Goal: Transaction & Acquisition: Book appointment/travel/reservation

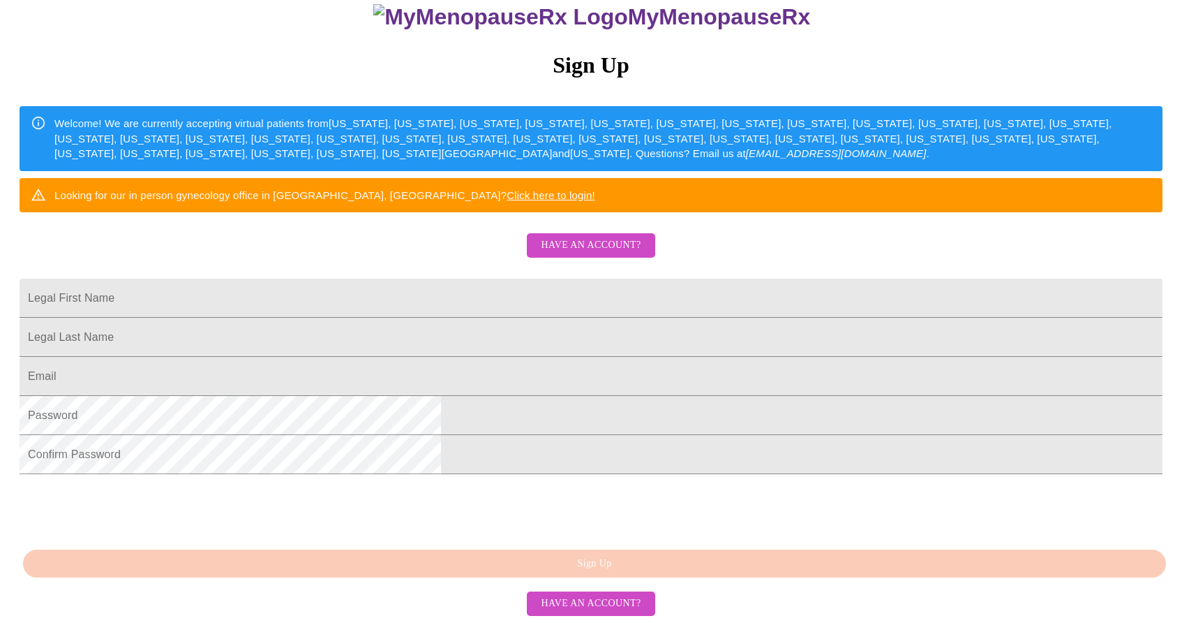
scroll to position [269, 0]
click at [490, 278] on input "Legal First Name" at bounding box center [591, 297] width 1143 height 39
type input "[PERSON_NAME]"
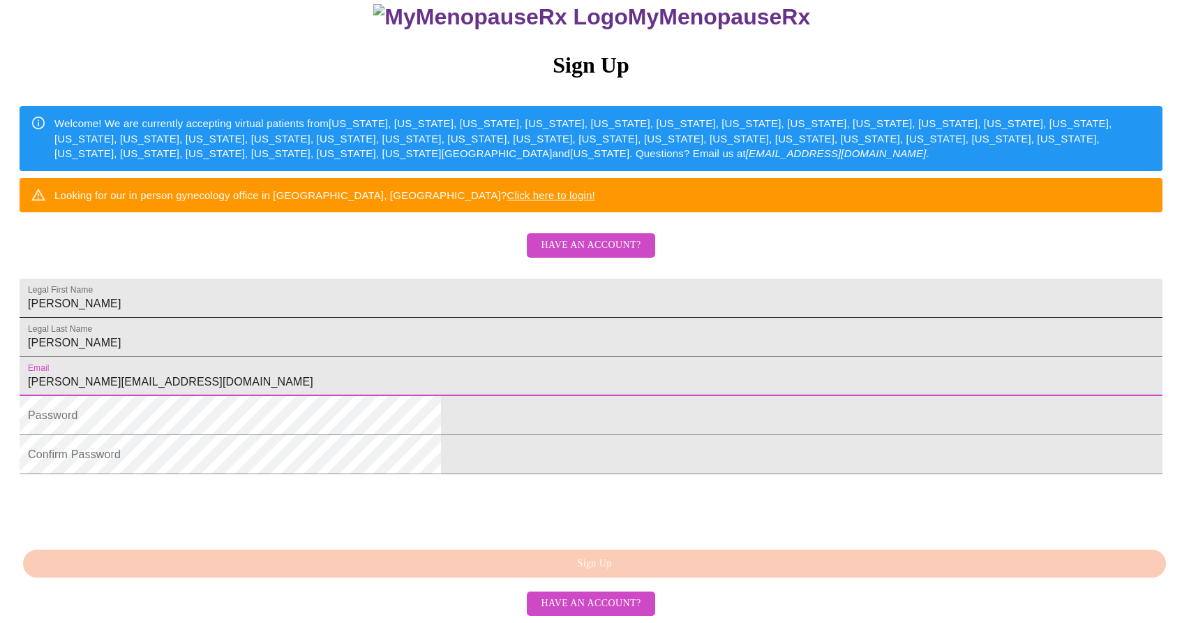
type input "[PERSON_NAME][EMAIL_ADDRESS][DOMAIN_NAME]"
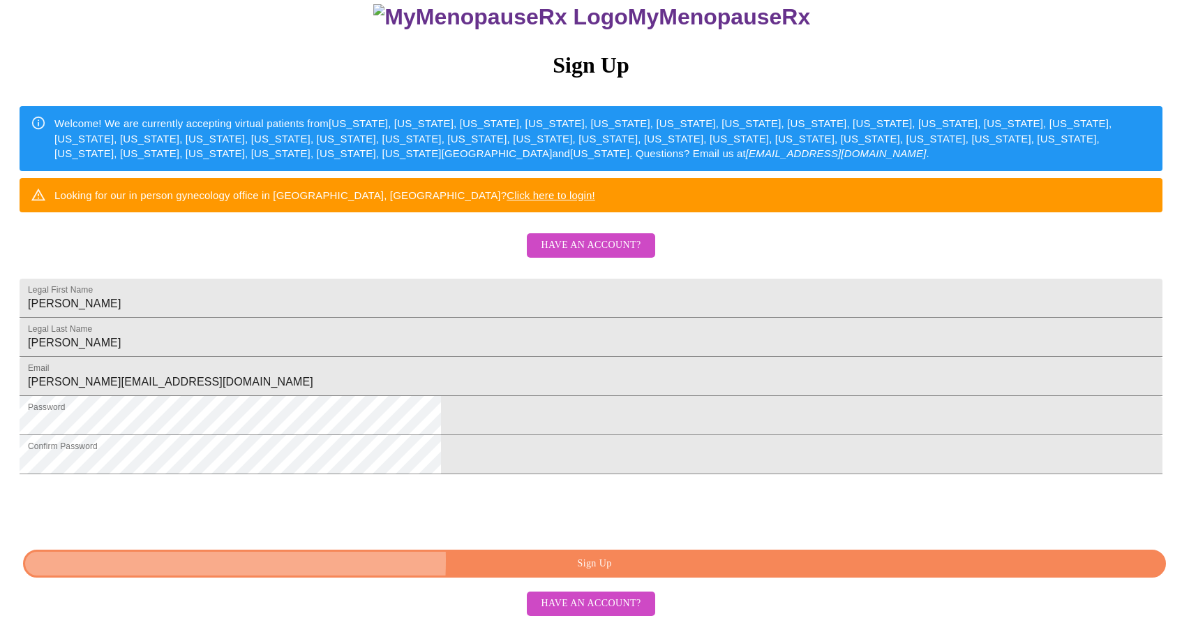
click at [477, 561] on span "Sign Up" at bounding box center [594, 563] width 1111 height 17
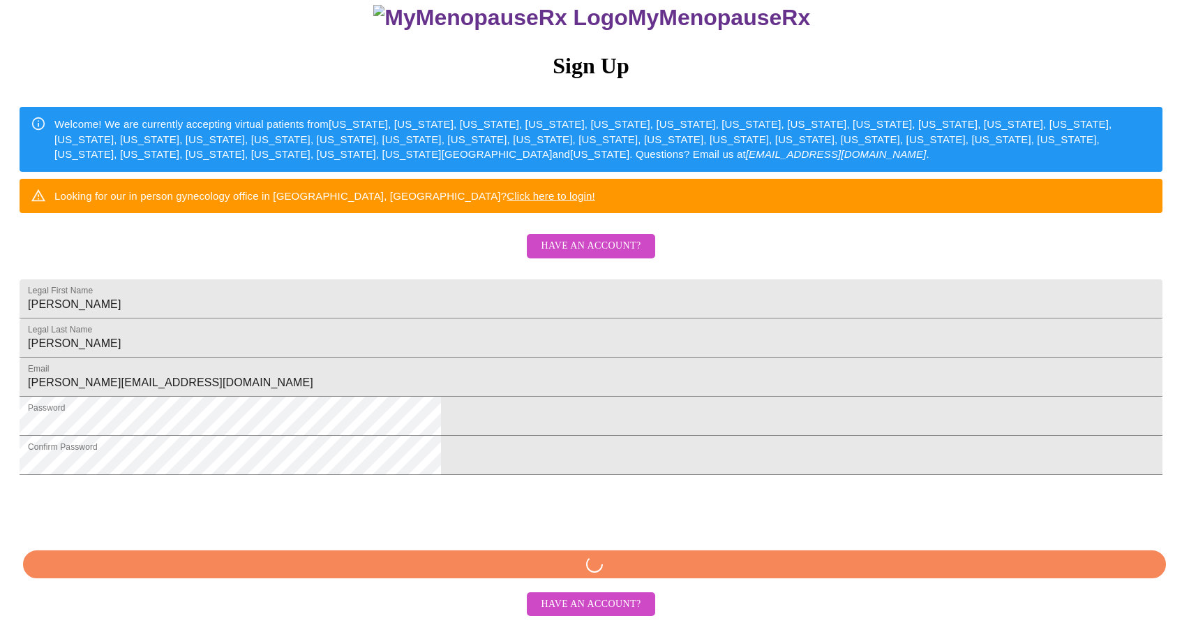
scroll to position [214, 0]
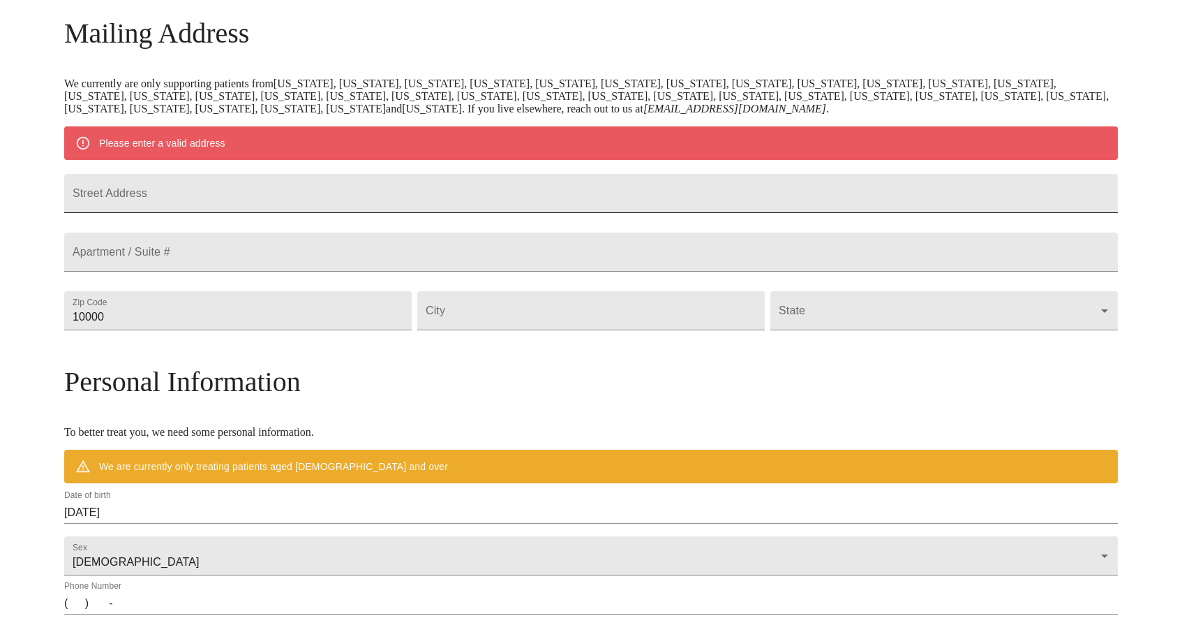
click at [391, 206] on input "Street Address" at bounding box center [591, 193] width 1054 height 39
type input "[STREET_ADDRESS]"
click at [350, 330] on input "10000" at bounding box center [238, 310] width 348 height 39
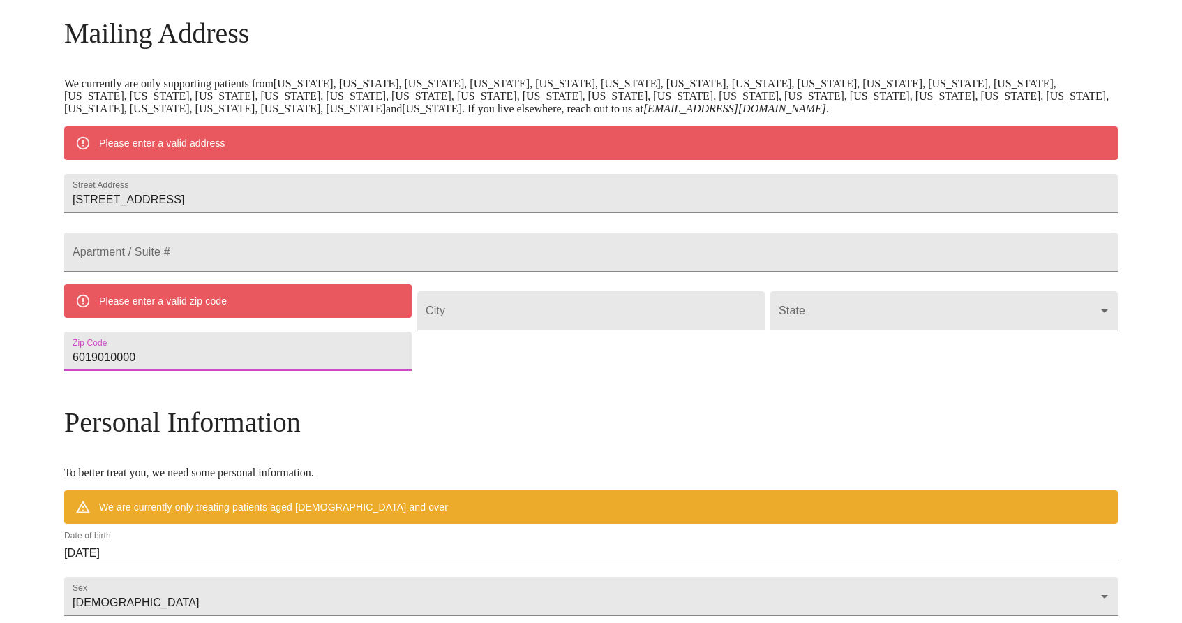
click at [277, 371] on input "6019010000" at bounding box center [238, 351] width 348 height 39
click at [268, 371] on input "6019010000" at bounding box center [238, 351] width 348 height 39
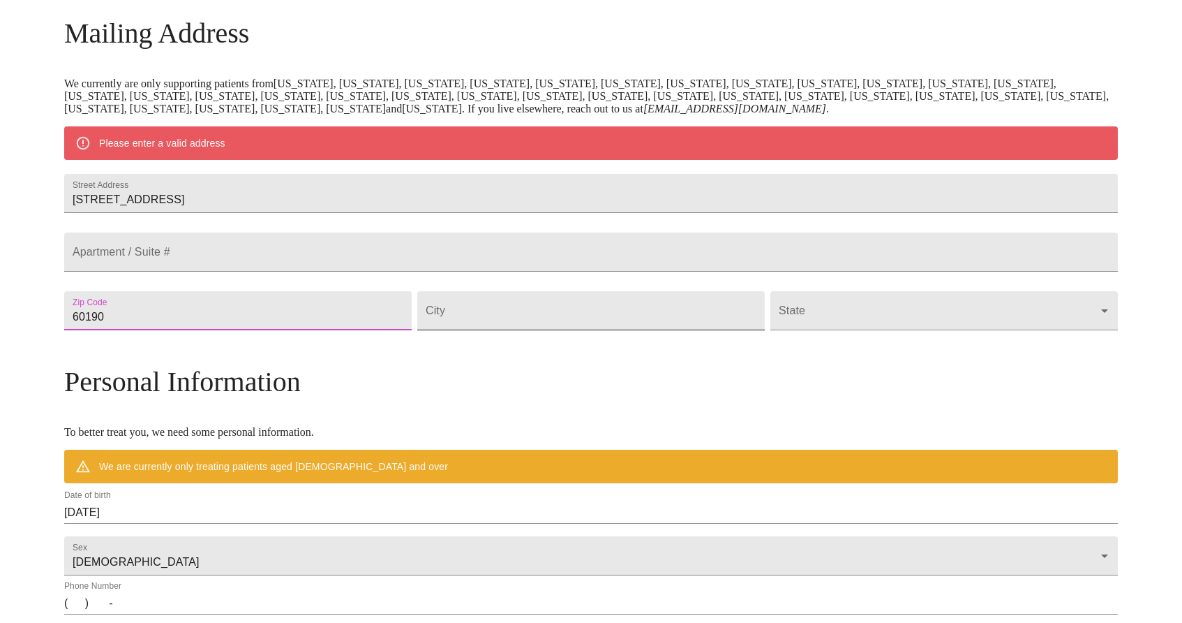
type input "60190"
click at [488, 330] on input "Street Address" at bounding box center [591, 310] width 348 height 39
type input "Winfield"
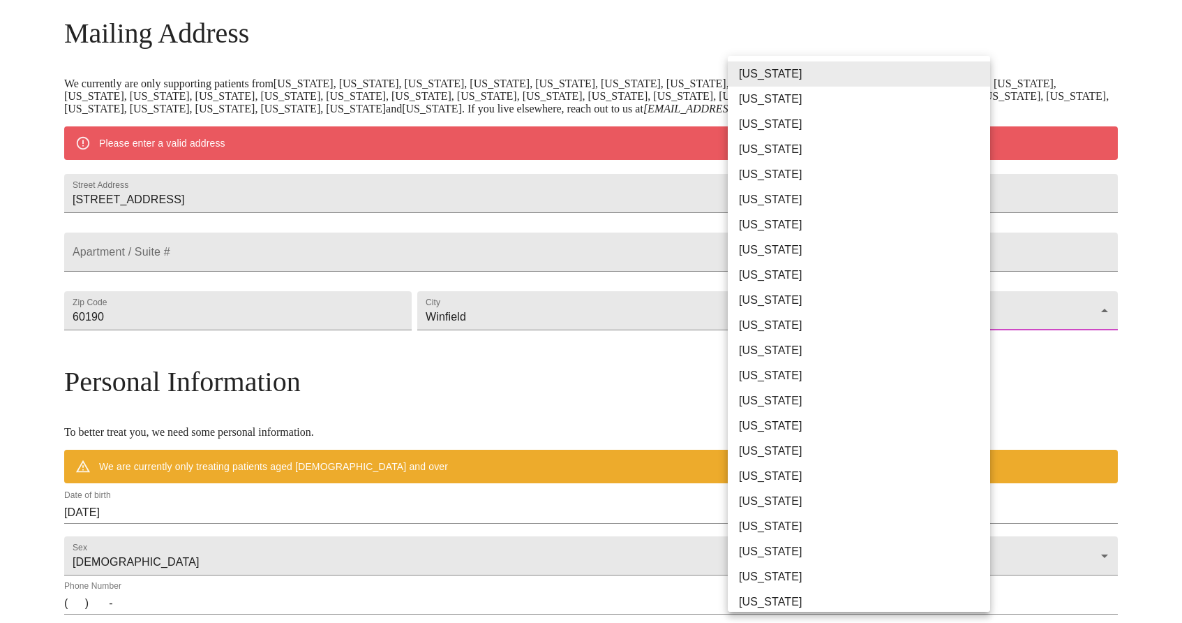
click at [791, 351] on body "MyMenopauseRx Welcome to MyMenopauseRx Since it's your first time here, you'll …" at bounding box center [591, 336] width 1171 height 1088
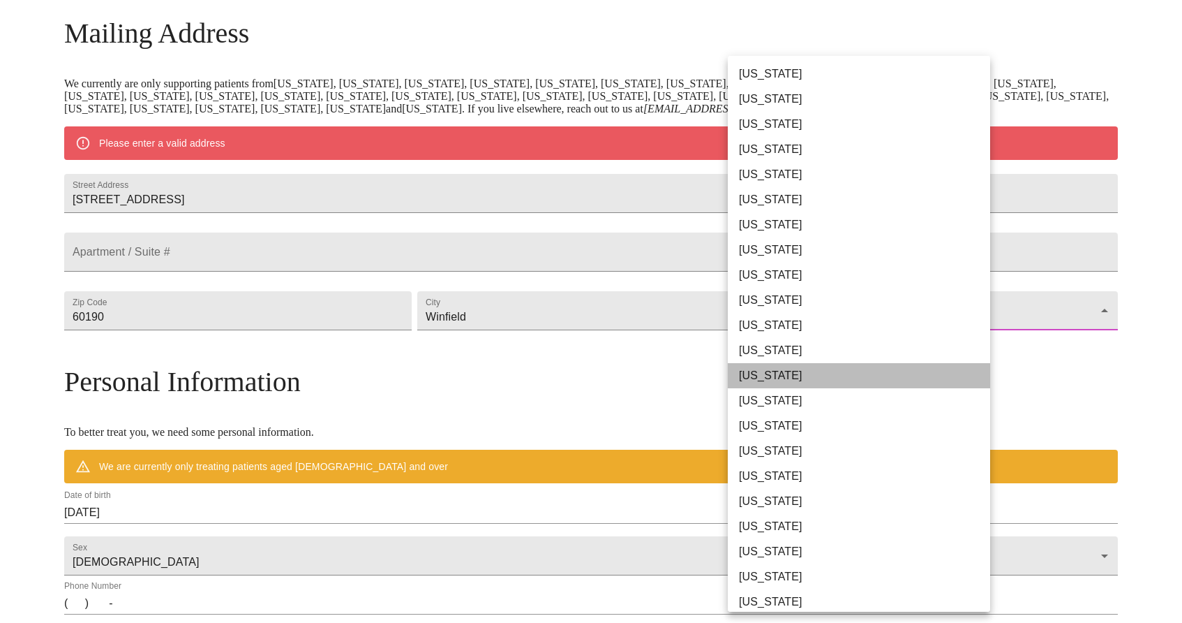
click at [784, 375] on li "[US_STATE]" at bounding box center [859, 375] width 262 height 25
type input "[US_STATE]"
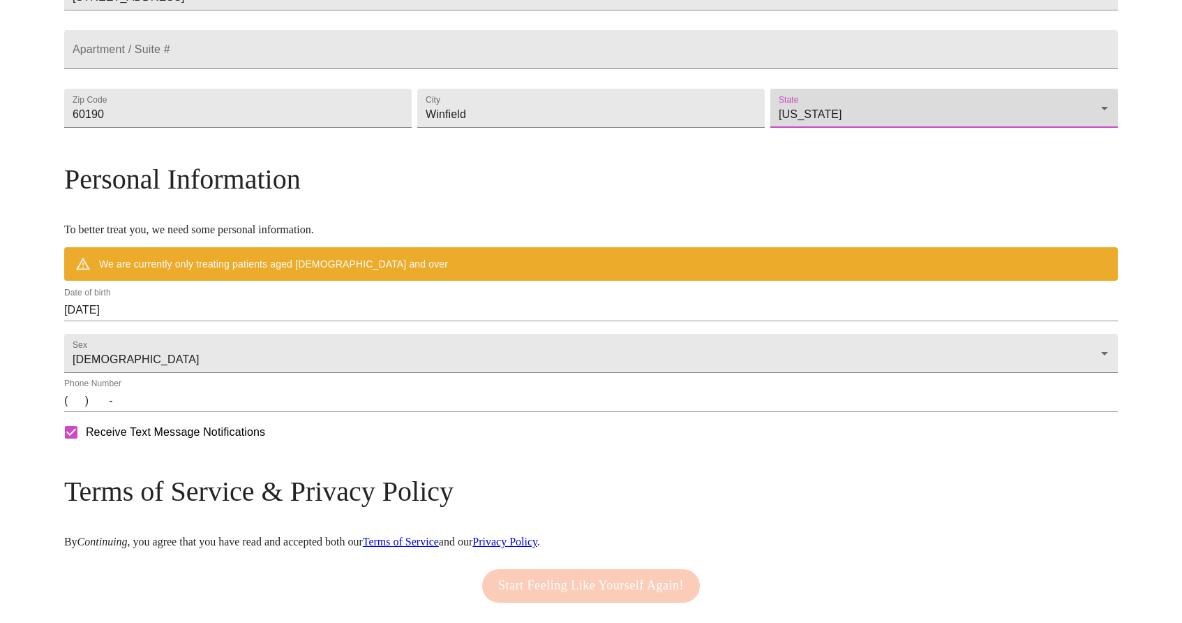
scroll to position [398, 0]
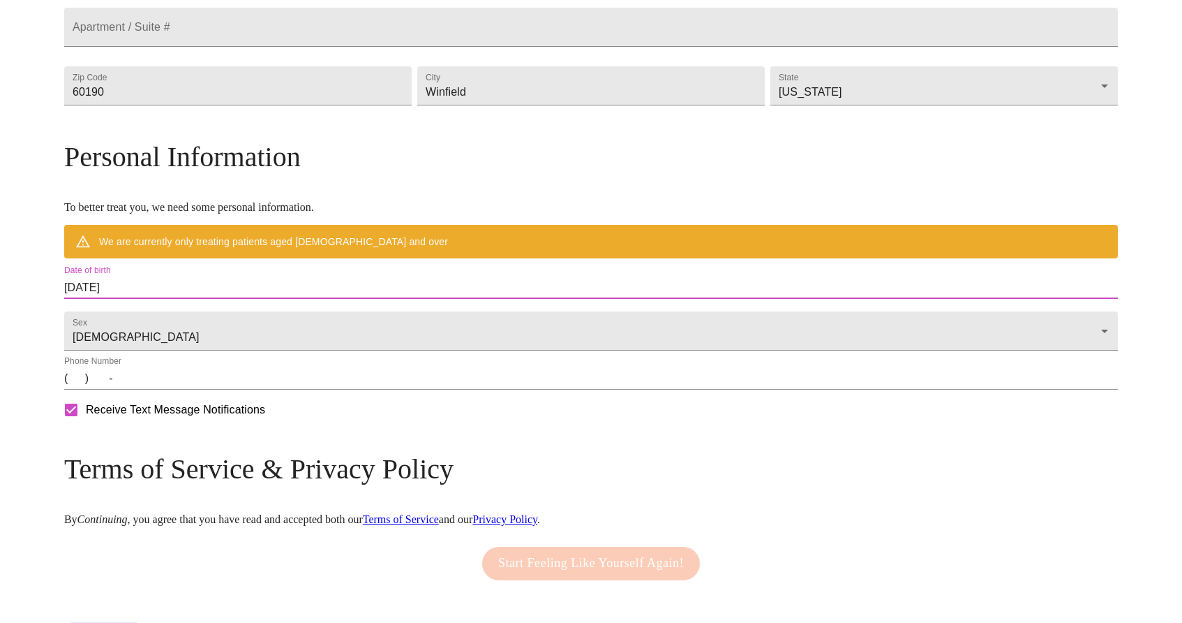
drag, startPoint x: 259, startPoint y: 321, endPoint x: 151, endPoint y: 306, distance: 108.5
click at [153, 306] on div "MyMenopauseRx Welcome to MyMenopauseRx Since it's your first time here, you'll …" at bounding box center [591, 132] width 1054 height 1048
click at [255, 299] on input "[DATE]" at bounding box center [591, 287] width 1054 height 22
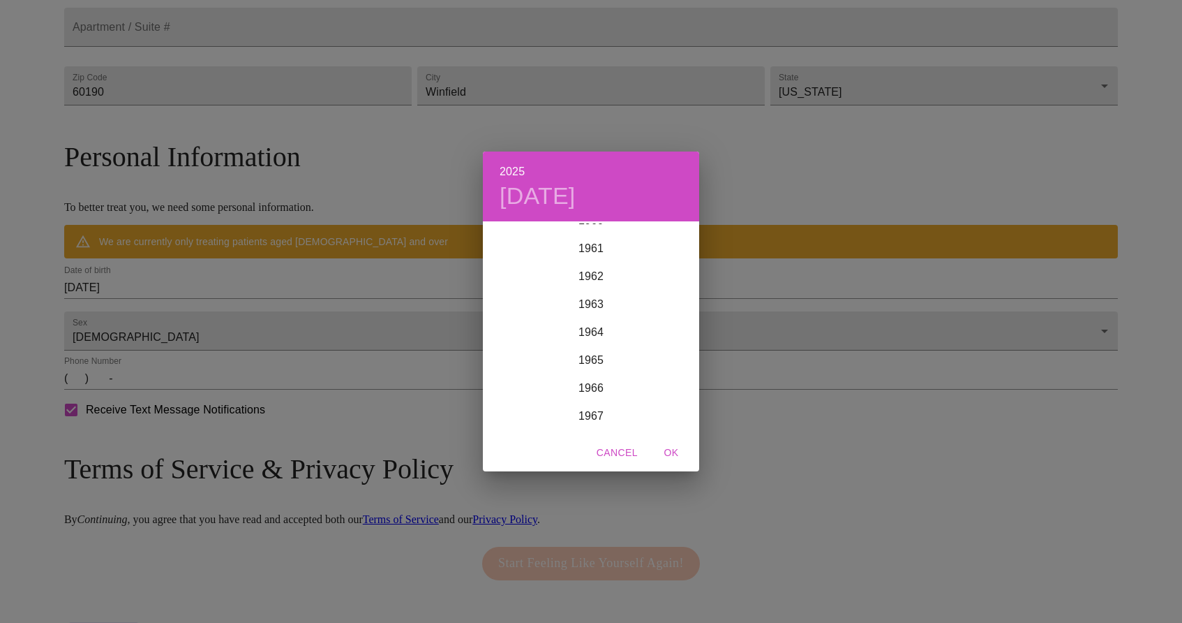
scroll to position [1722, 0]
click at [590, 393] on div "1966" at bounding box center [591, 386] width 216 height 28
click at [669, 405] on div "Dec" at bounding box center [663, 406] width 72 height 52
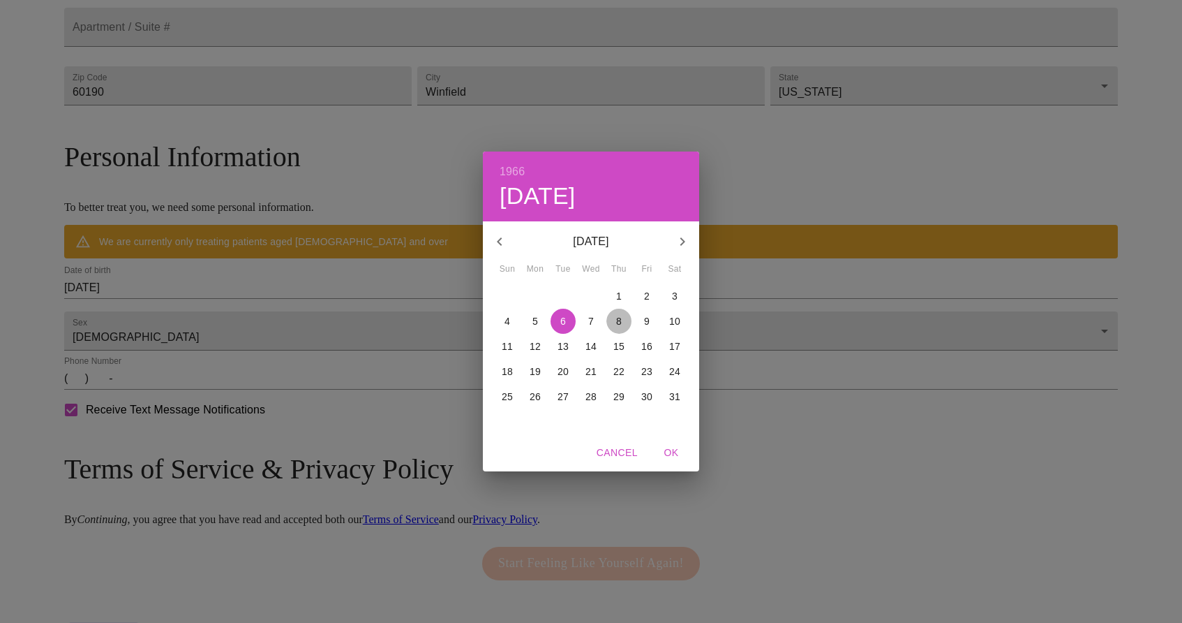
click at [618, 321] on p "8" at bounding box center [619, 321] width 6 height 14
click at [669, 454] on span "OK" at bounding box center [672, 452] width 34 height 17
type input "[DATE]"
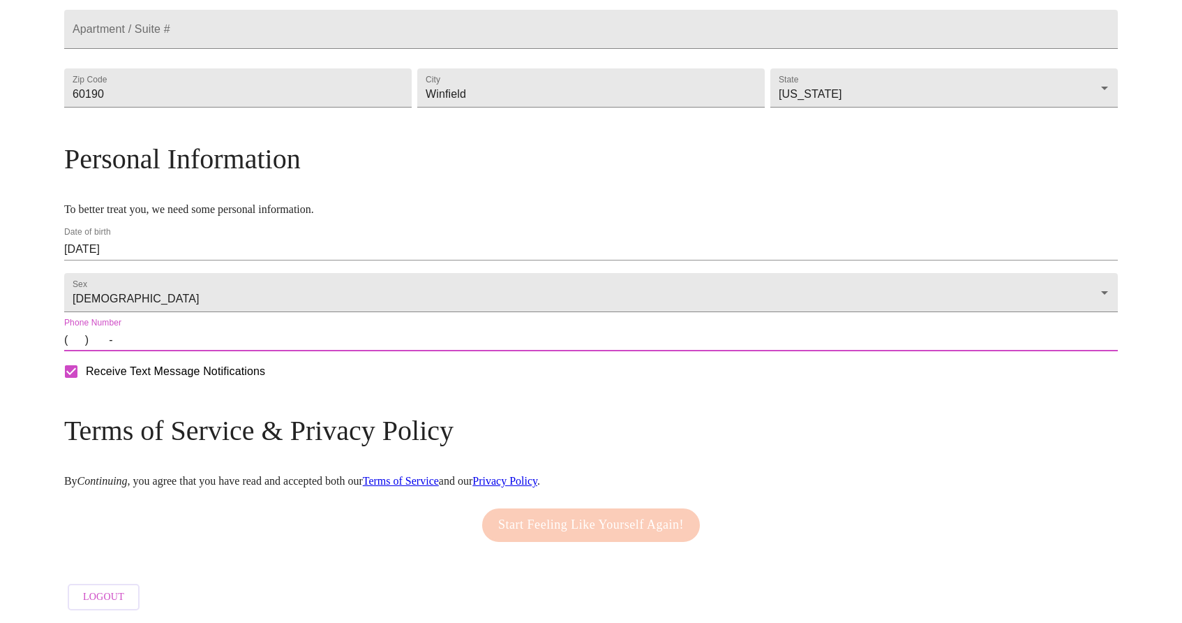
click at [211, 351] on input "(   )    -" at bounding box center [591, 340] width 1054 height 22
type input "[PHONE_NUMBER]"
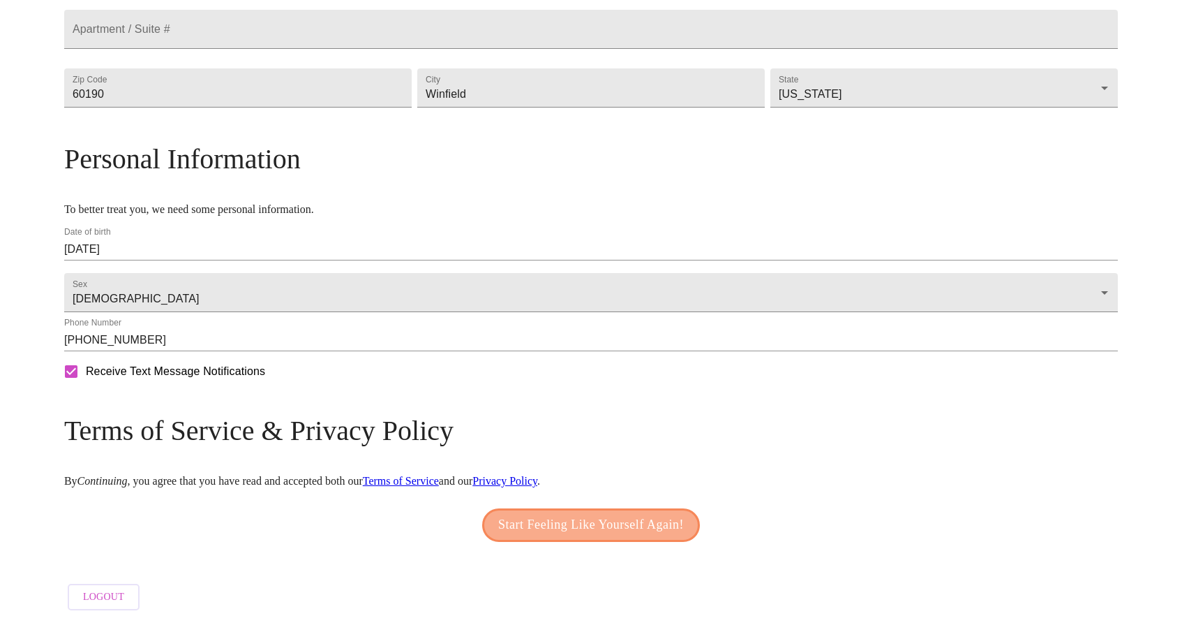
click at [541, 536] on span "Start Feeling Like Yourself Again!" at bounding box center [591, 525] width 186 height 22
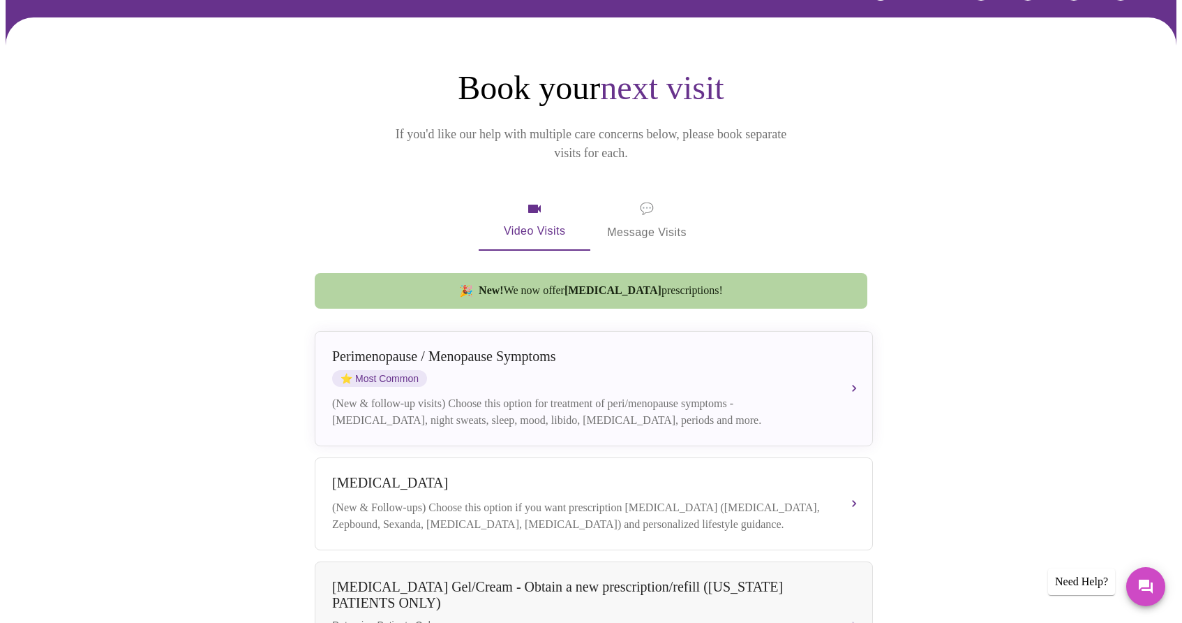
scroll to position [92, 0]
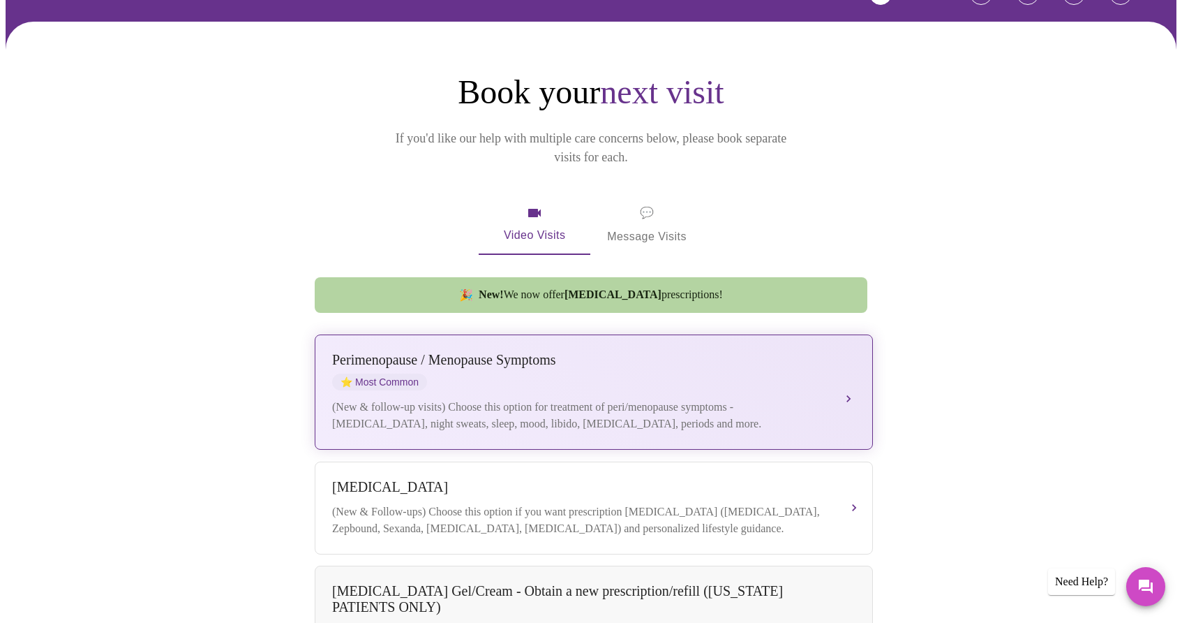
click at [851, 373] on button "[MEDICAL_DATA] / Menopause Symptoms ⭐ Most Common (New & follow-up visits) Choo…" at bounding box center [594, 391] width 558 height 115
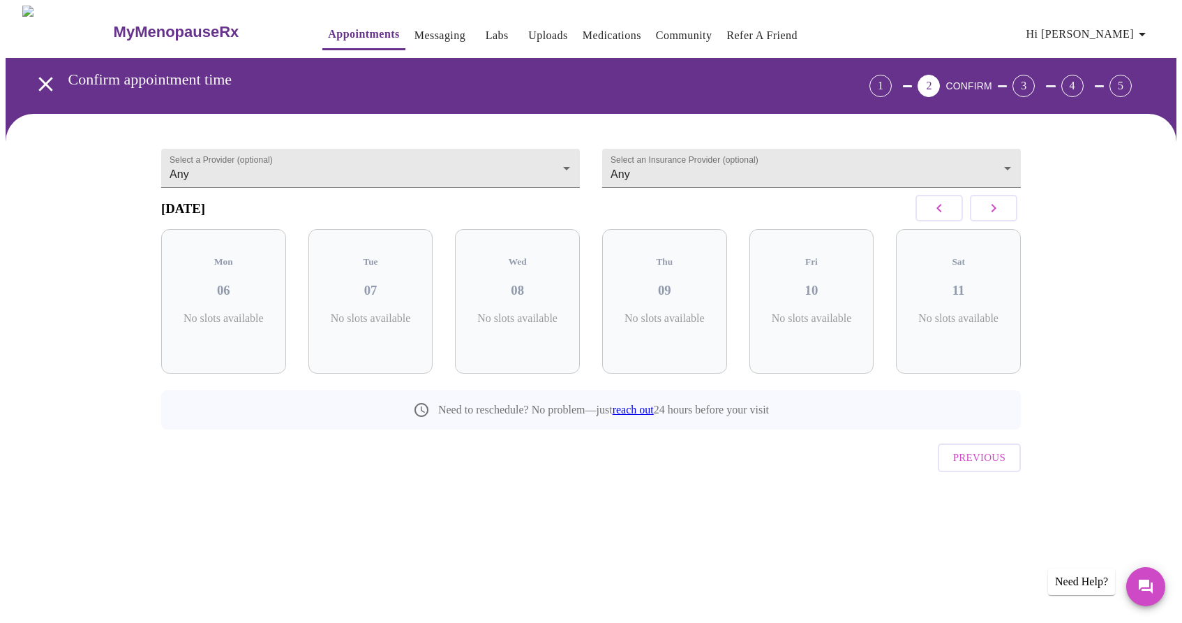
scroll to position [0, 0]
click at [240, 299] on div "Mon 06 4 Slots Left ( 34 Total)" at bounding box center [223, 301] width 125 height 144
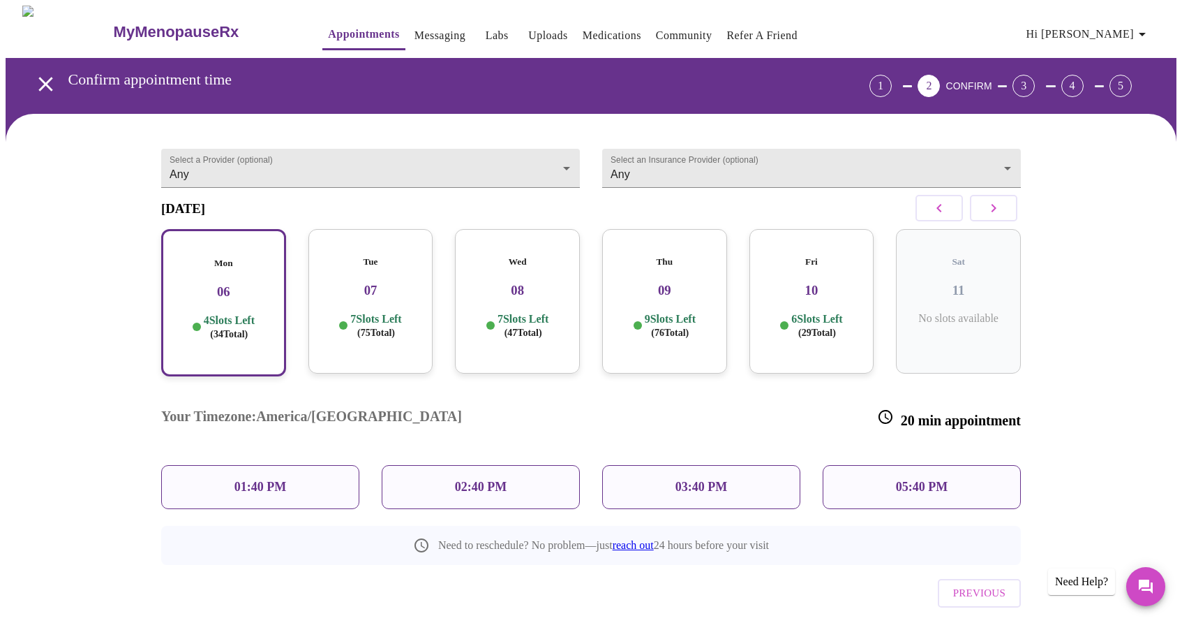
click at [681, 479] on p "03:40 PM" at bounding box center [702, 486] width 52 height 15
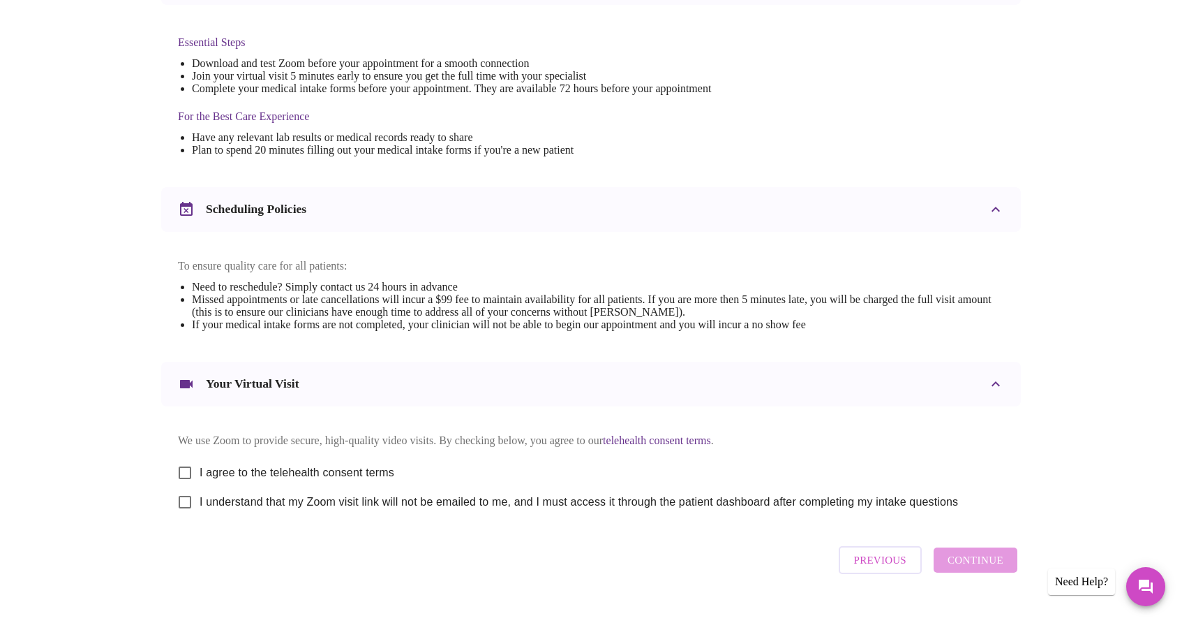
scroll to position [389, 0]
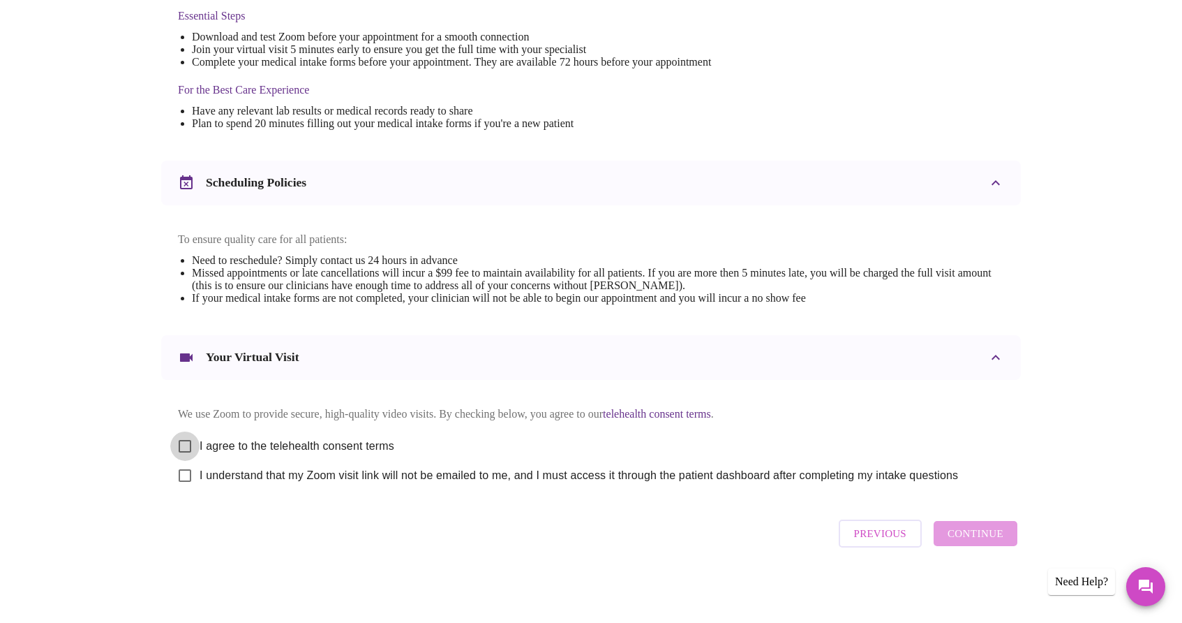
click at [188, 438] on input "I agree to the telehealth consent terms" at bounding box center [184, 445] width 29 height 29
checkbox input "true"
click at [184, 474] on input "I understand that my Zoom visit link will not be emailed to me, and I must acce…" at bounding box center [184, 475] width 29 height 29
checkbox input "true"
click at [977, 542] on span "Continue" at bounding box center [976, 533] width 56 height 18
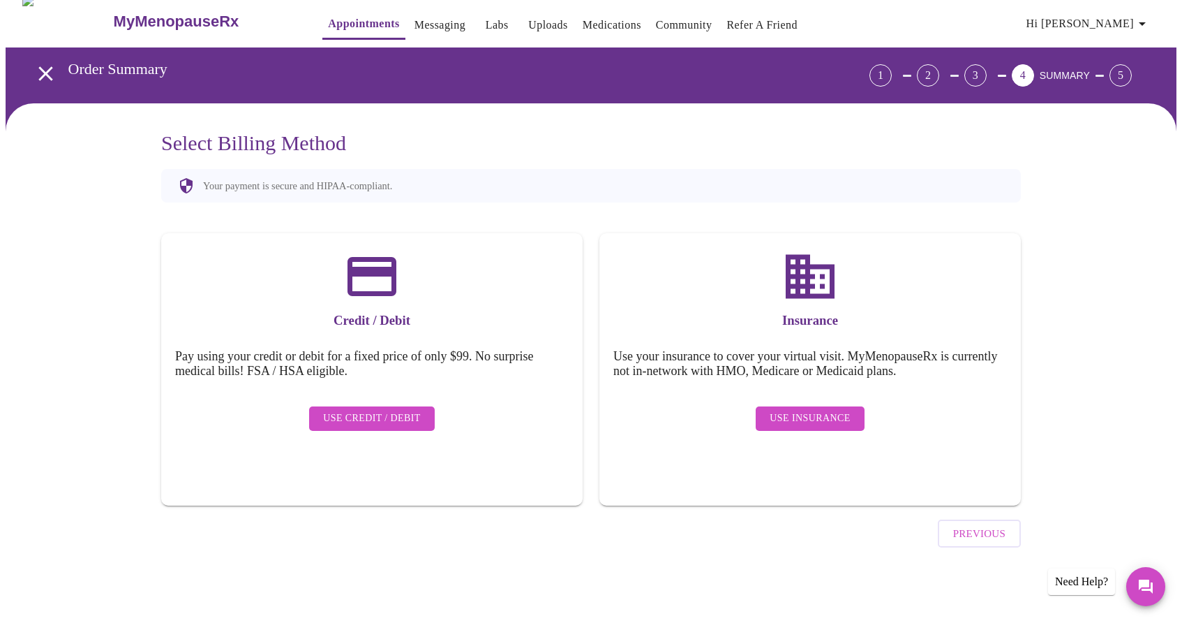
scroll to position [0, 0]
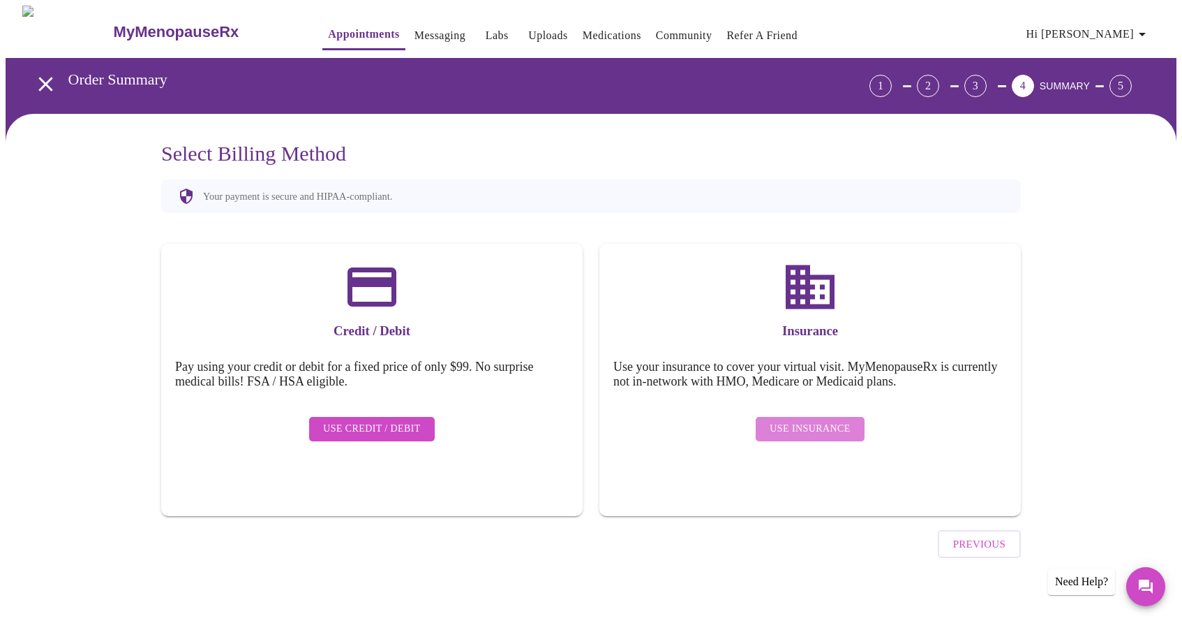
click at [817, 417] on button "Use Insurance" at bounding box center [810, 429] width 108 height 24
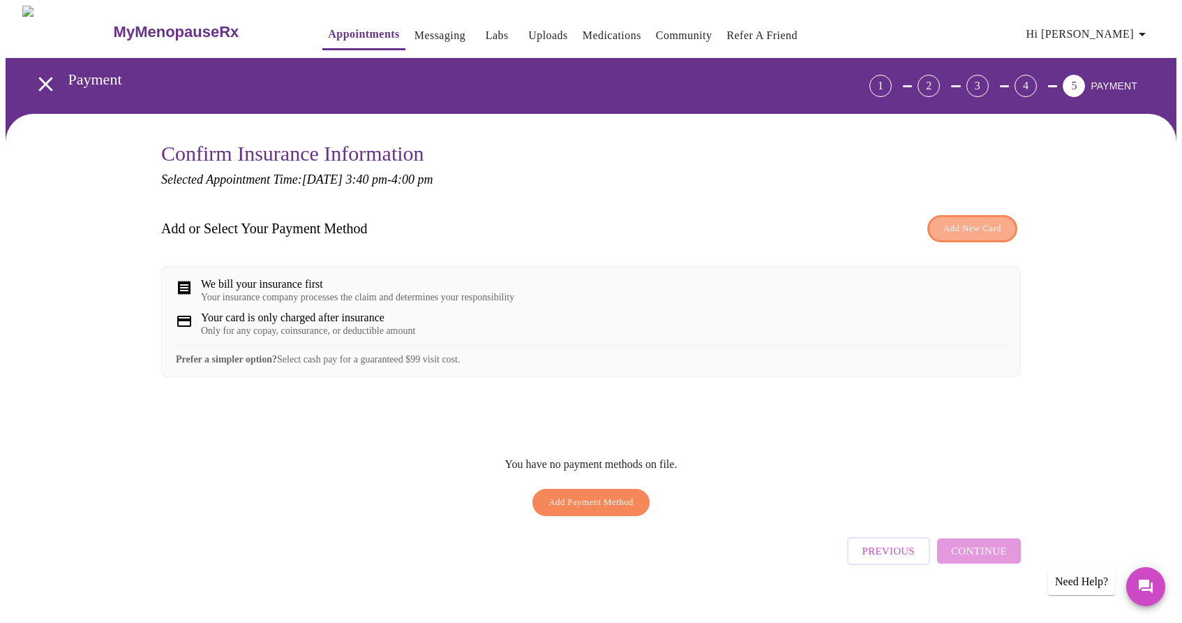
click at [975, 232] on span "Add New Card" at bounding box center [973, 229] width 58 height 16
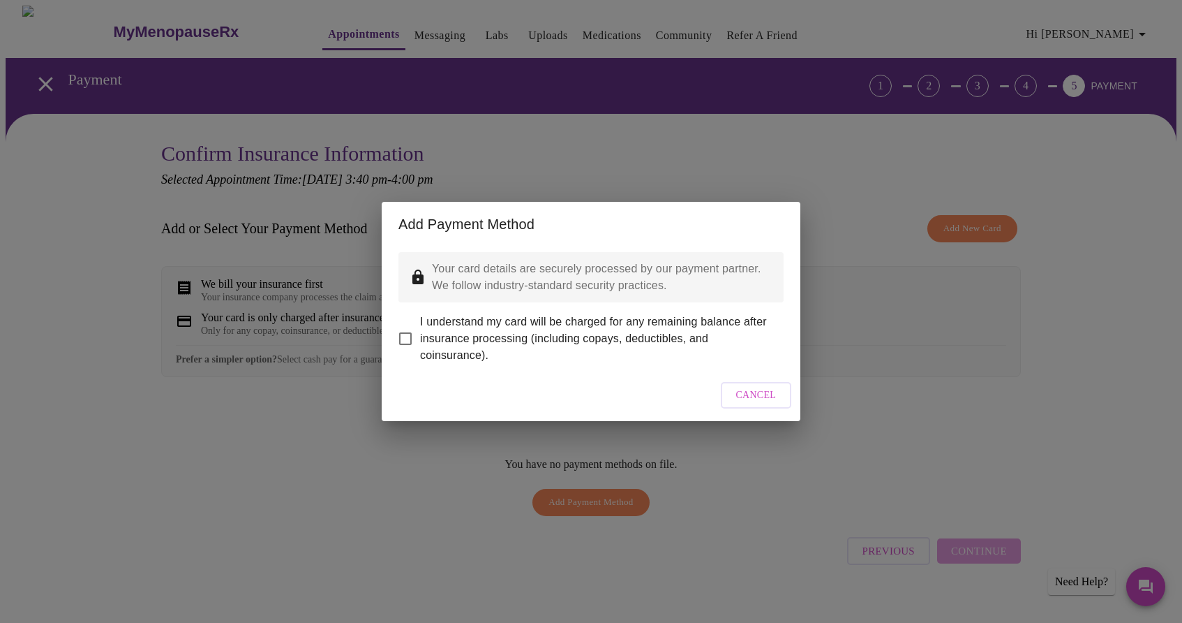
click at [404, 330] on input "I understand my card will be charged for any remaining balance after insurance …" at bounding box center [405, 338] width 29 height 29
checkbox input "true"
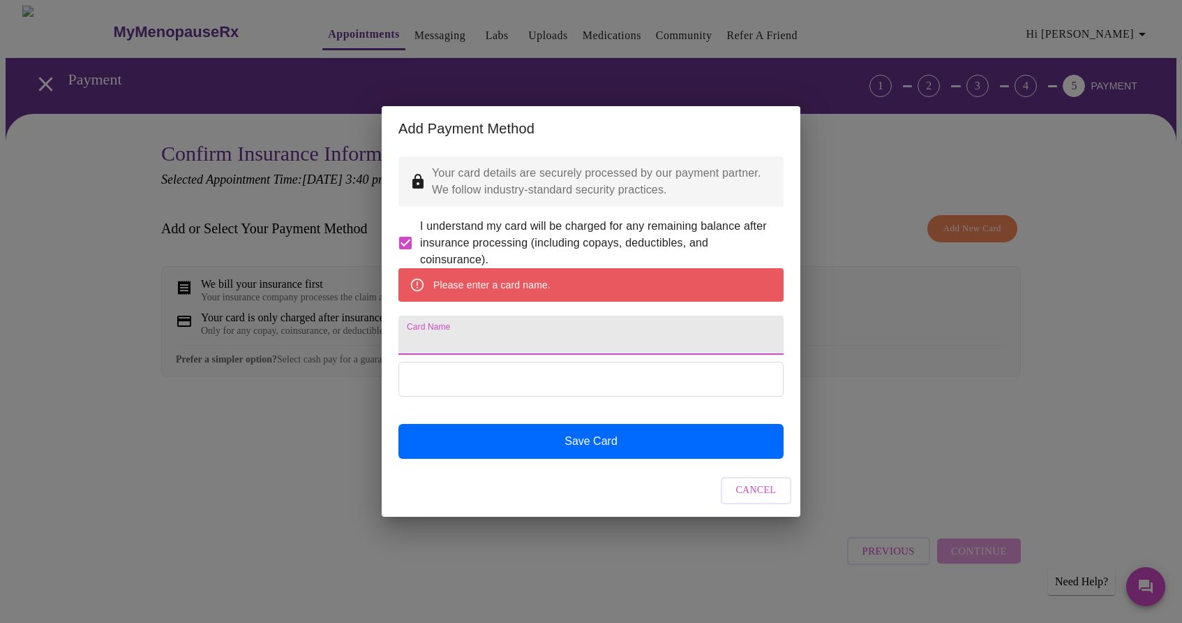
click at [435, 339] on input "Card Name" at bounding box center [591, 334] width 385 height 39
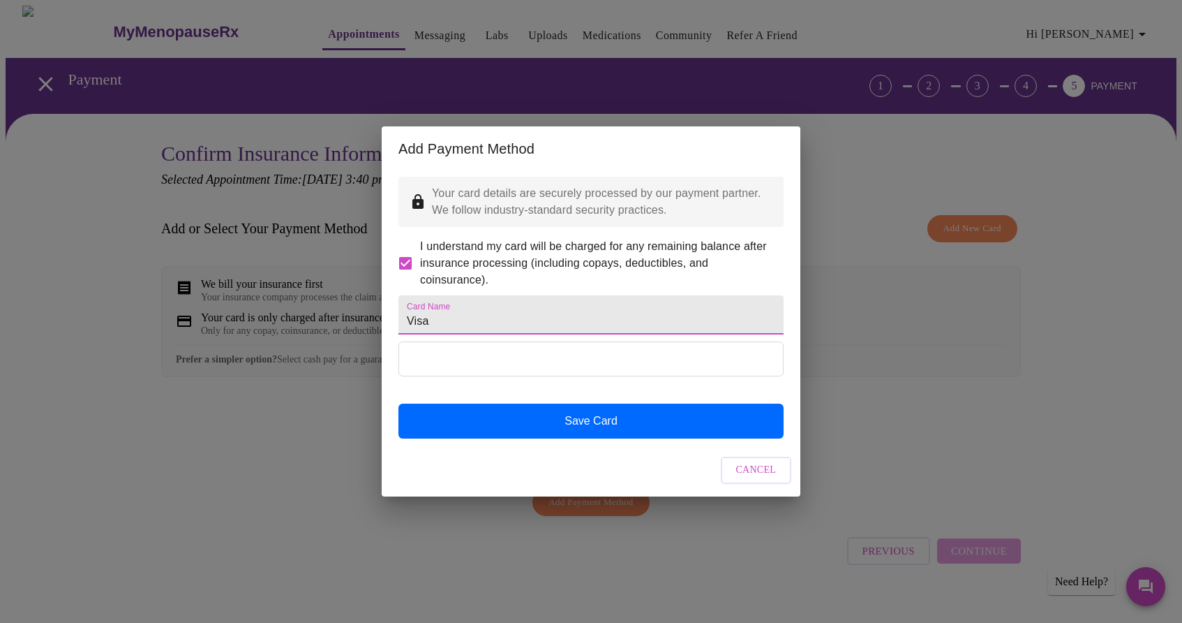
type input "Visa"
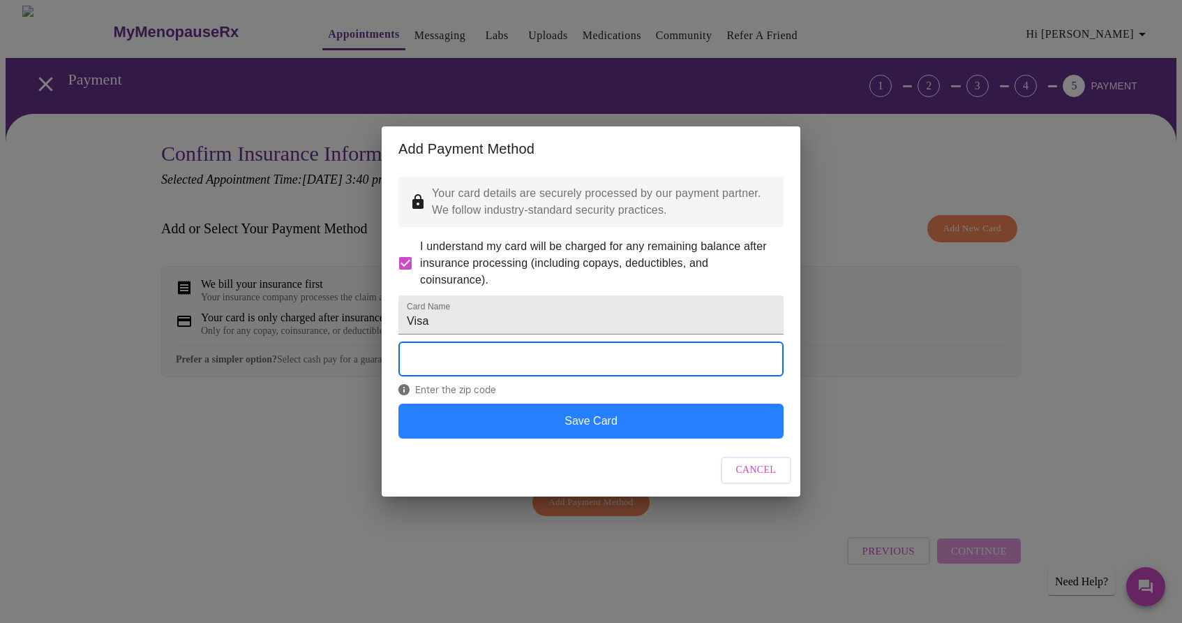
click at [533, 438] on button "Save Card" at bounding box center [591, 420] width 385 height 35
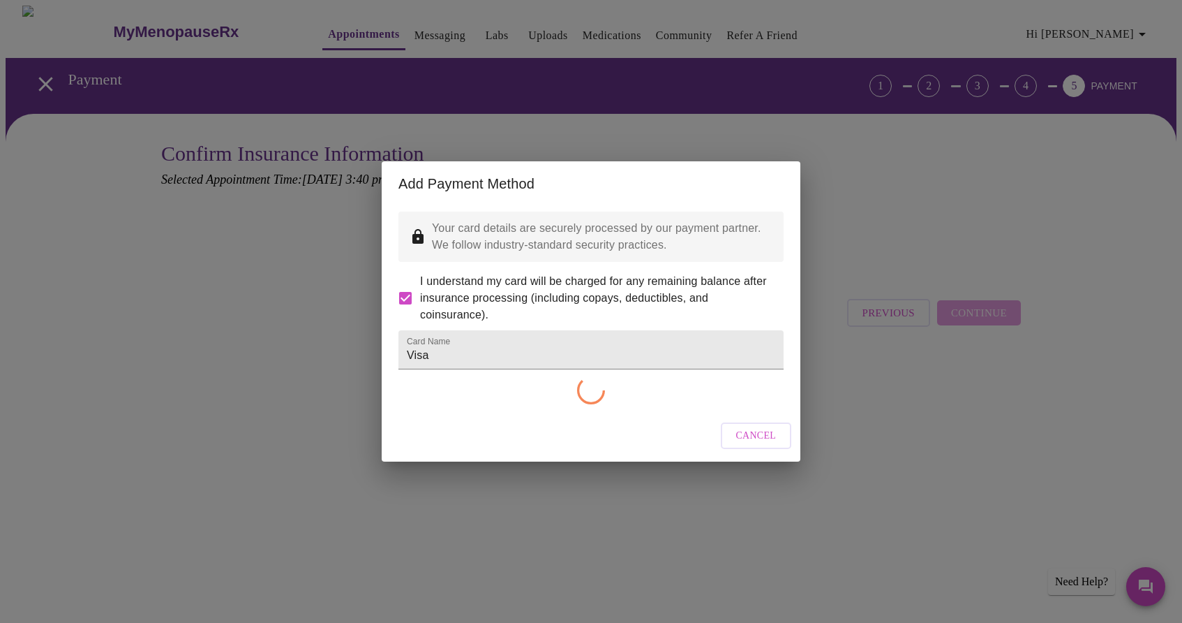
checkbox input "false"
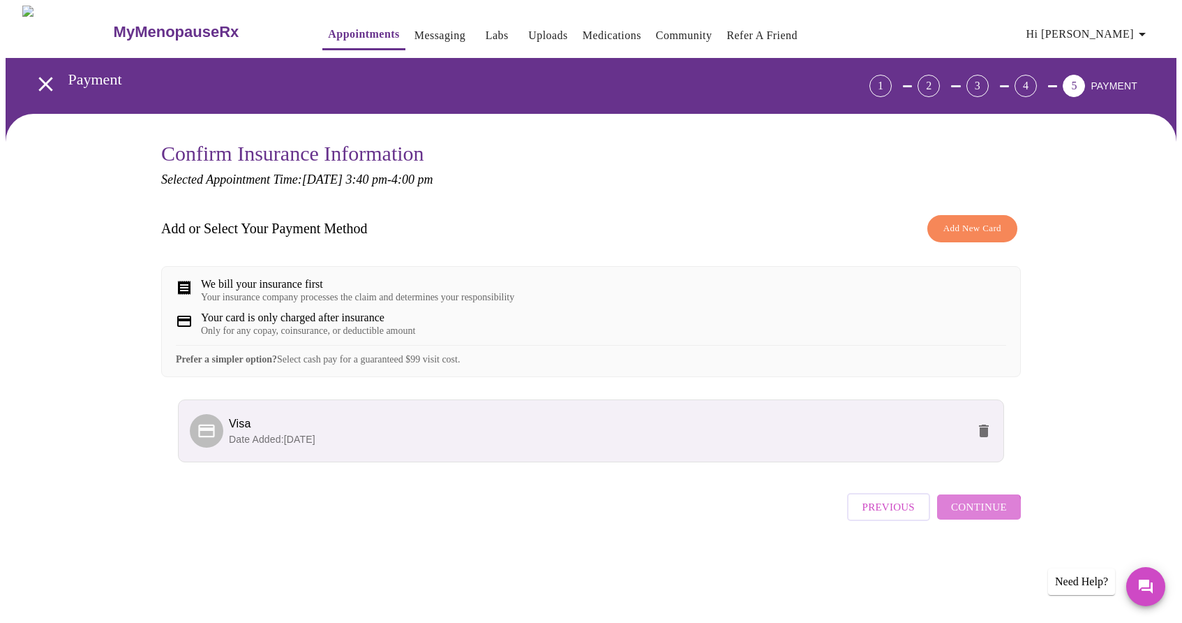
click at [969, 519] on button "Continue" at bounding box center [979, 506] width 84 height 25
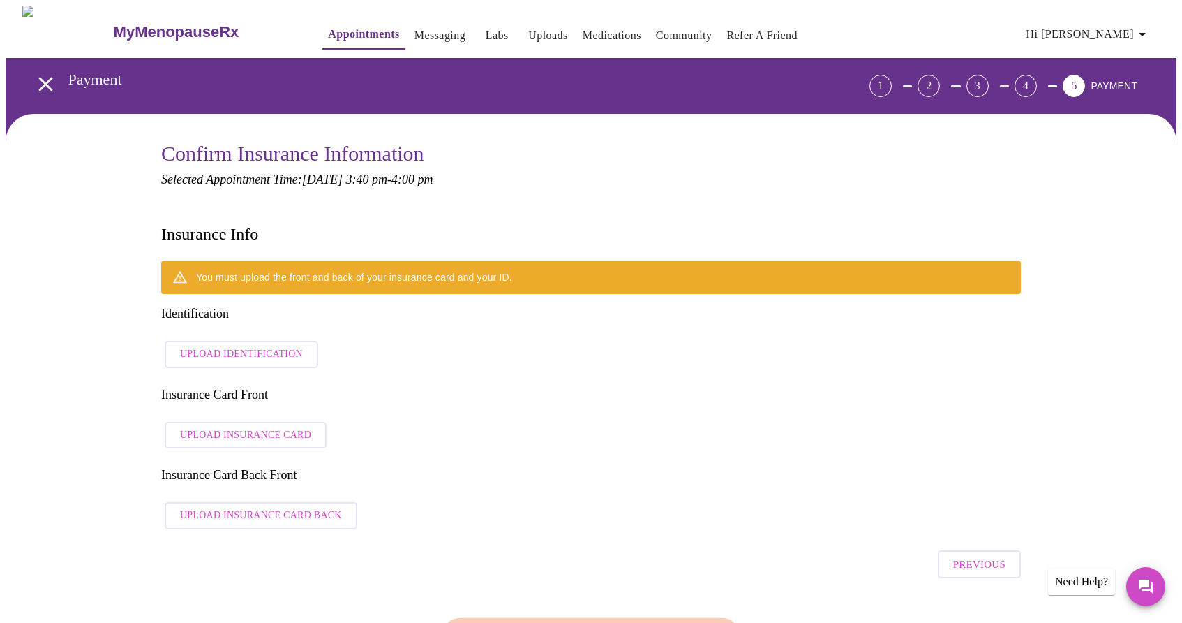
click at [239, 345] on span "Upload Identification" at bounding box center [241, 353] width 123 height 17
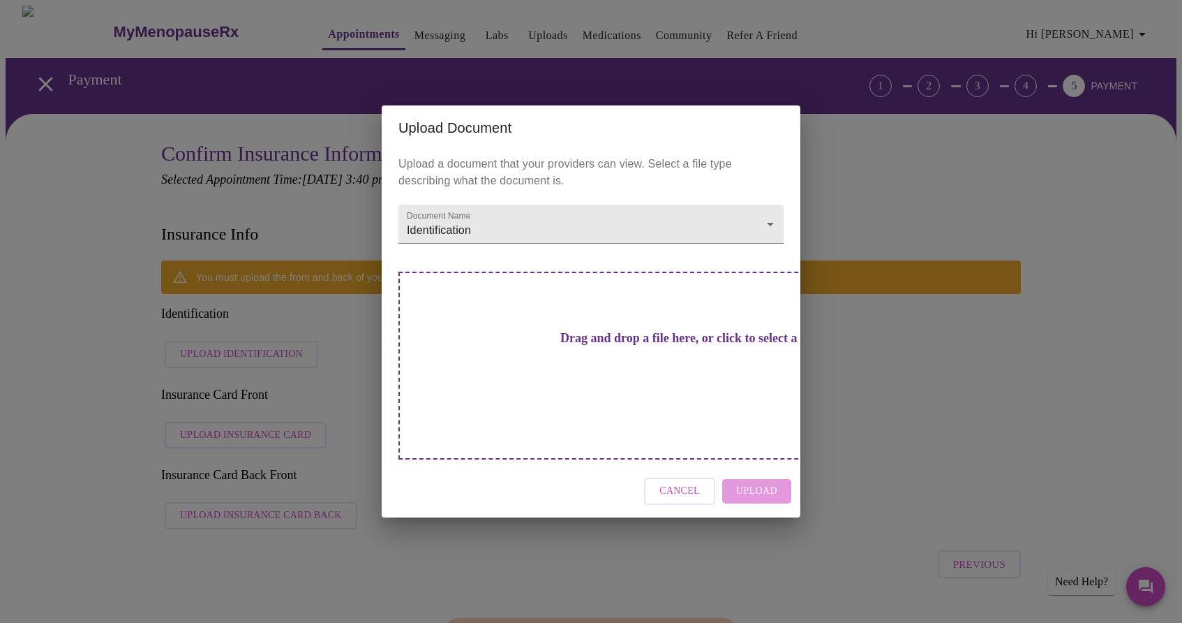
drag, startPoint x: 602, startPoint y: 158, endPoint x: 701, endPoint y: 160, distance: 99.1
click at [702, 139] on h2 "Upload Document" at bounding box center [591, 128] width 385 height 22
click at [589, 345] on h3 "Drag and drop a file here, or click to select a file" at bounding box center [688, 338] width 385 height 15
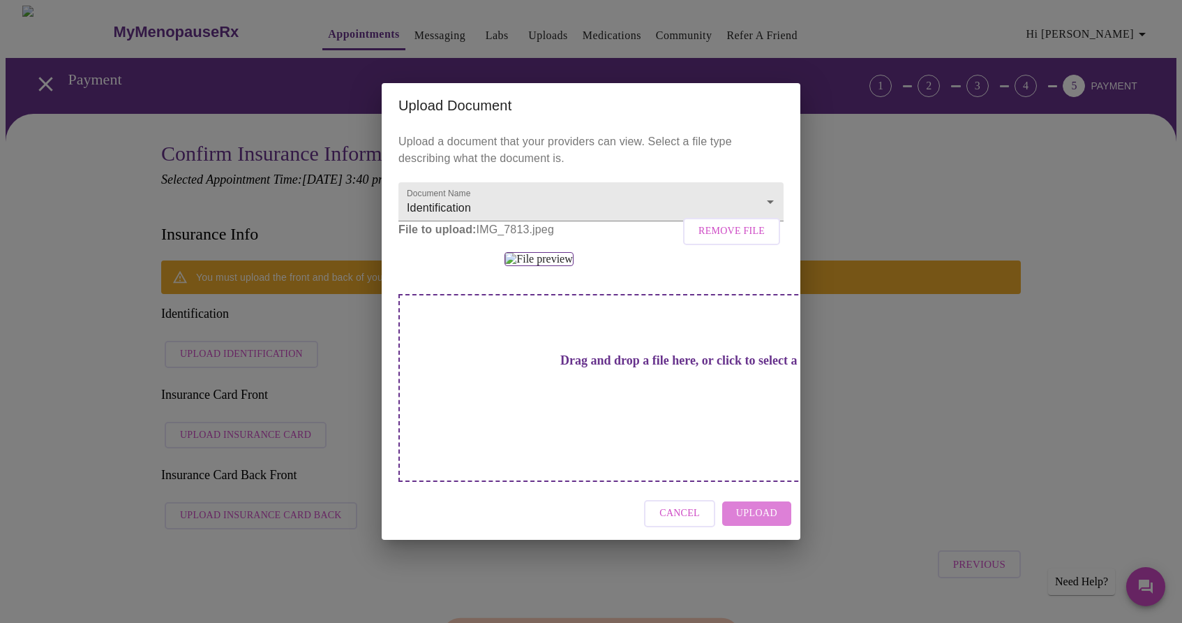
click at [775, 522] on span "Upload" at bounding box center [756, 513] width 41 height 17
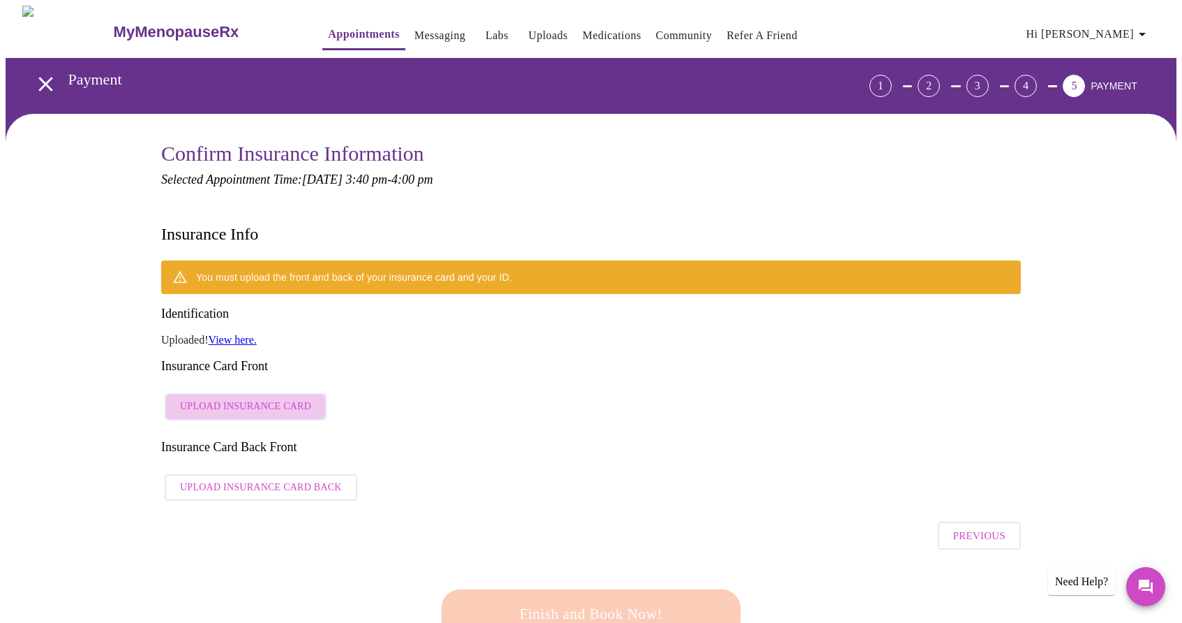
click at [274, 398] on span "Upload Insurance Card" at bounding box center [245, 406] width 131 height 17
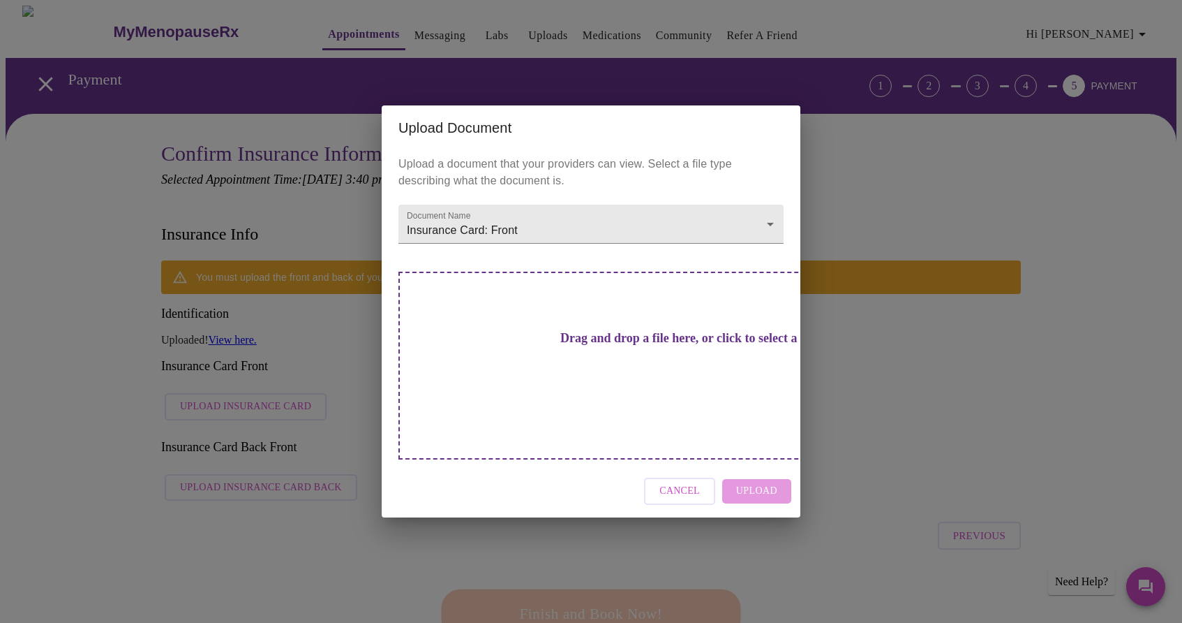
click at [611, 345] on h3 "Drag and drop a file here, or click to select a file" at bounding box center [688, 338] width 385 height 15
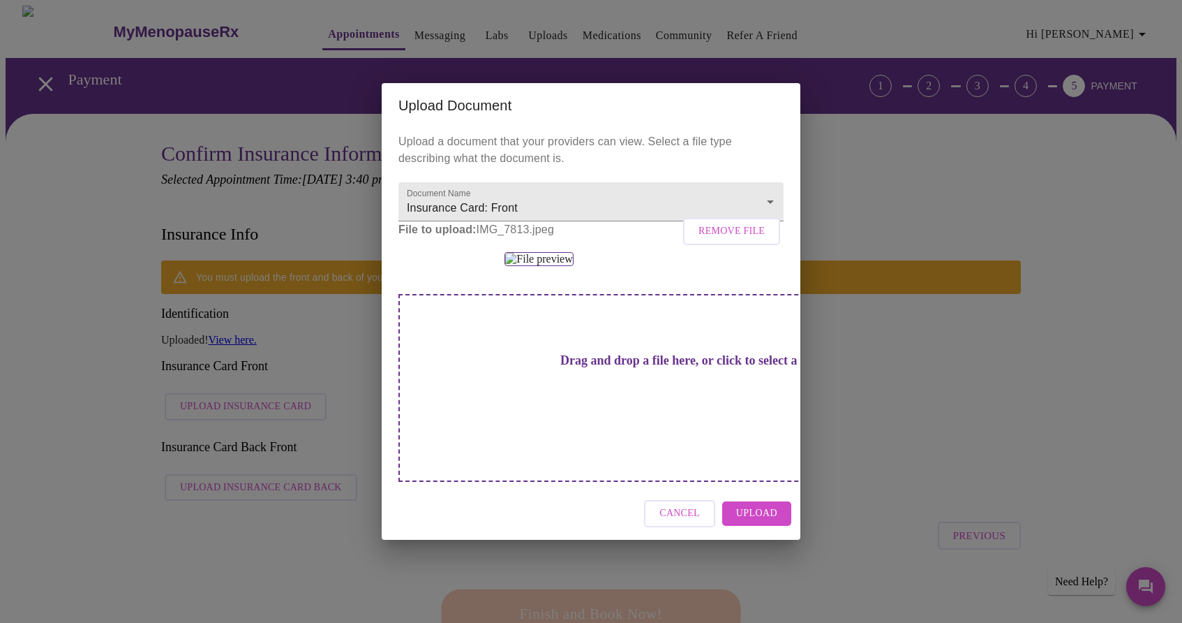
click at [750, 522] on span "Upload" at bounding box center [756, 513] width 41 height 17
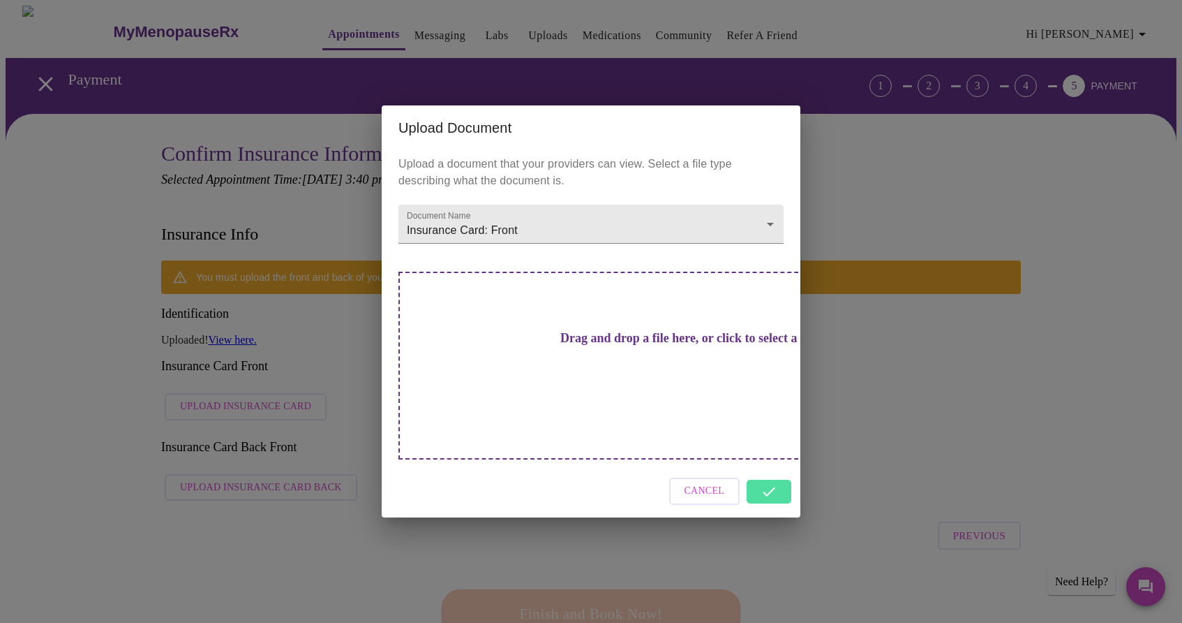
click at [771, 469] on div "Cancel" at bounding box center [591, 491] width 419 height 52
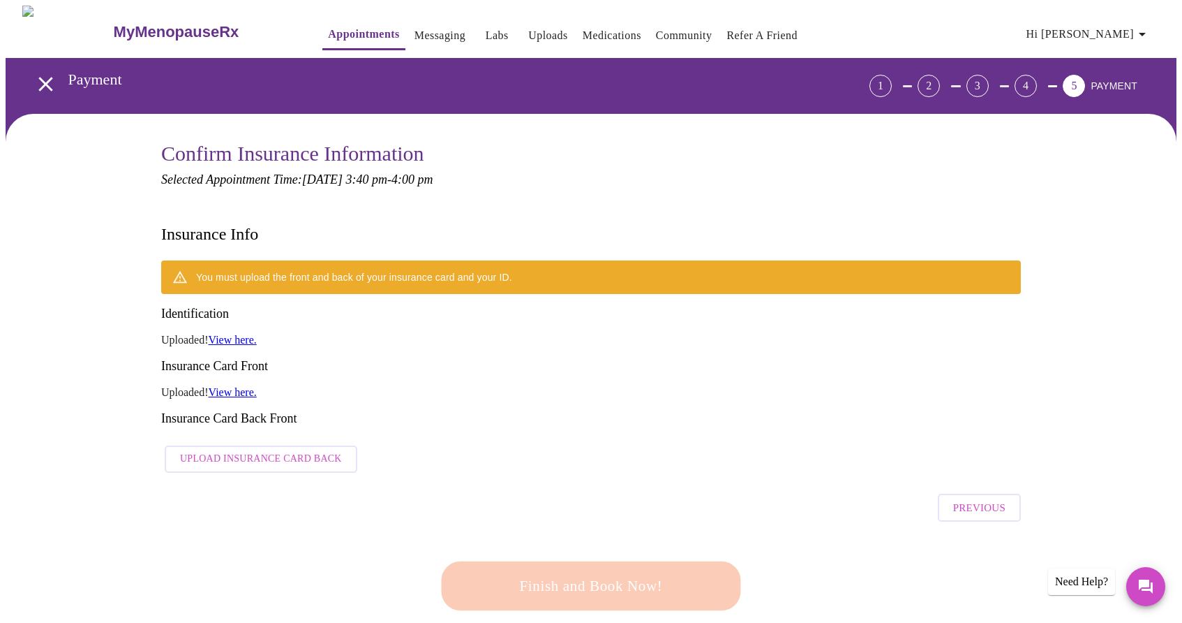
click at [237, 334] on link "View here." at bounding box center [233, 340] width 48 height 12
click at [289, 450] on span "Upload Insurance Card Back" at bounding box center [261, 458] width 162 height 17
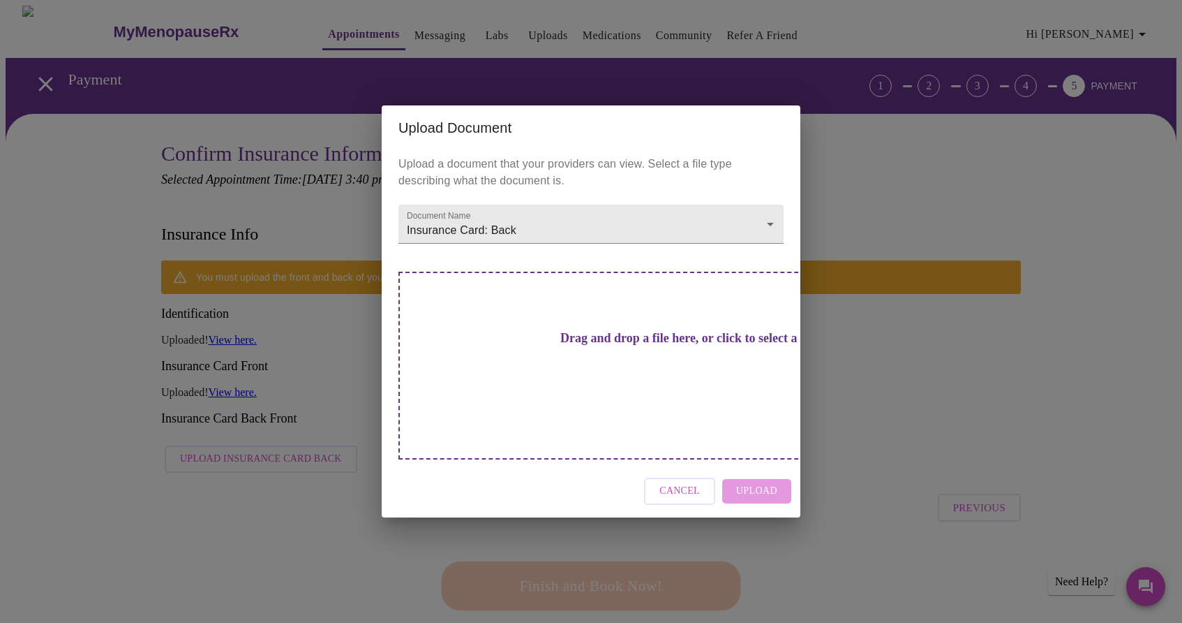
click at [594, 345] on h3 "Drag and drop a file here, or click to select a file" at bounding box center [688, 338] width 385 height 15
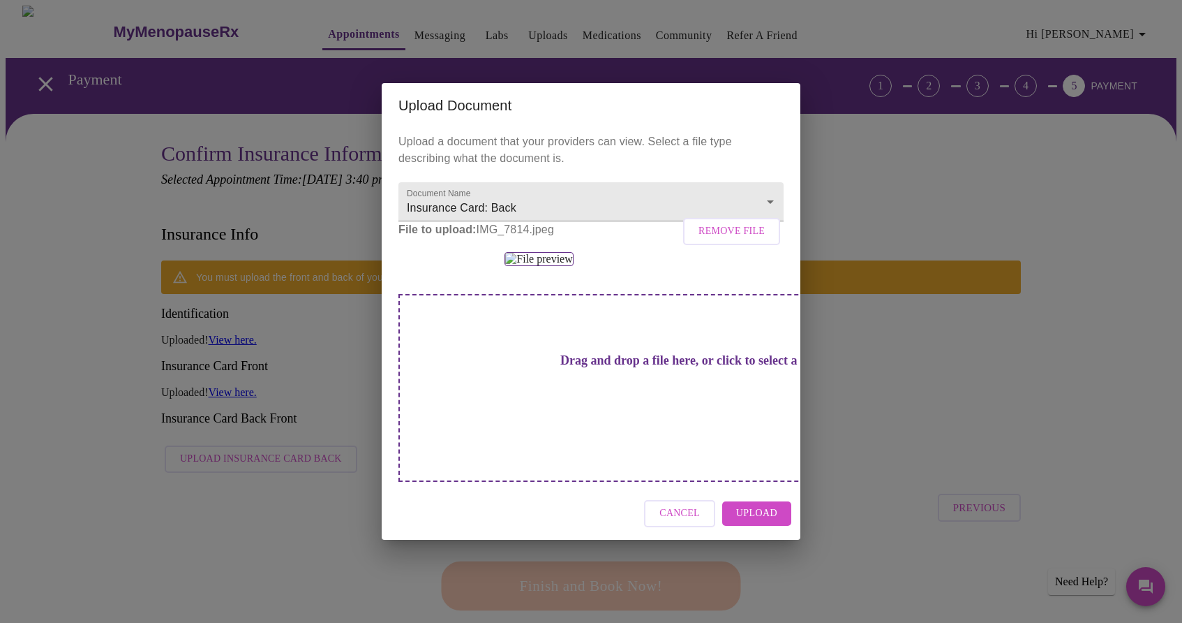
click at [743, 522] on span "Upload" at bounding box center [756, 513] width 41 height 17
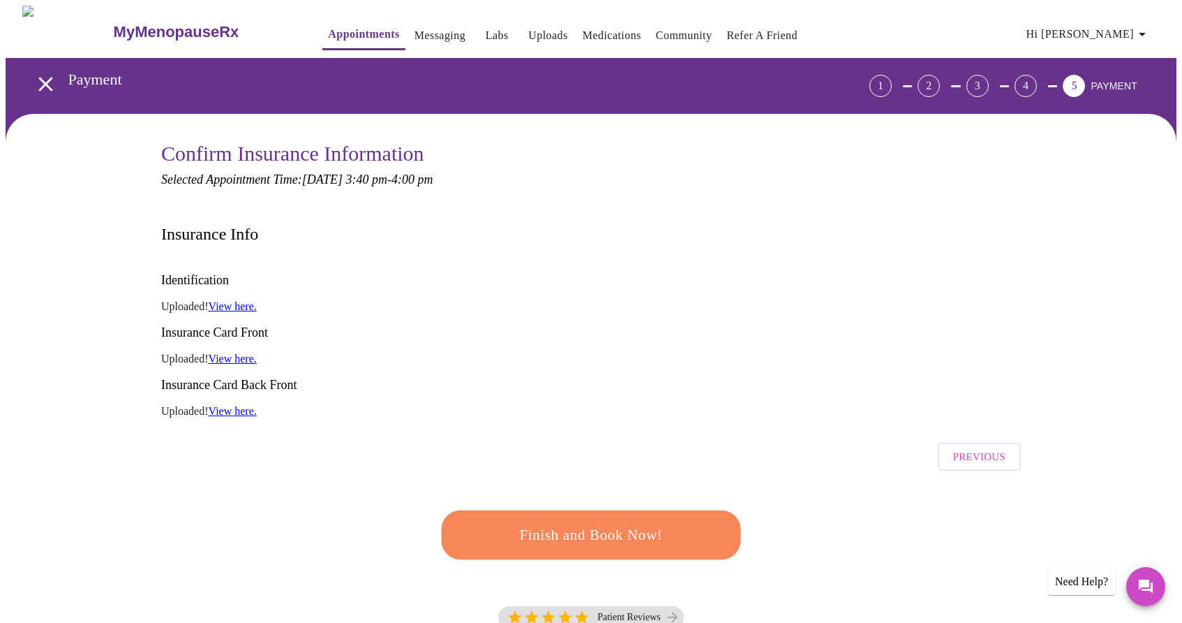
click at [690, 510] on button "Finish and Book Now!" at bounding box center [591, 534] width 299 height 49
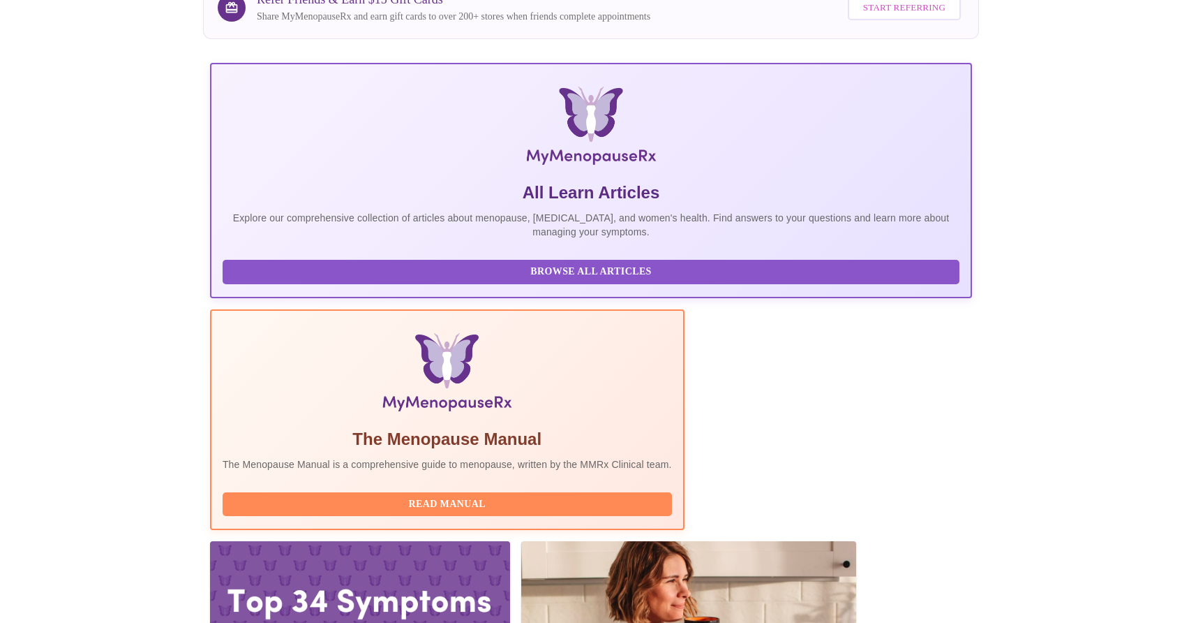
scroll to position [214, 0]
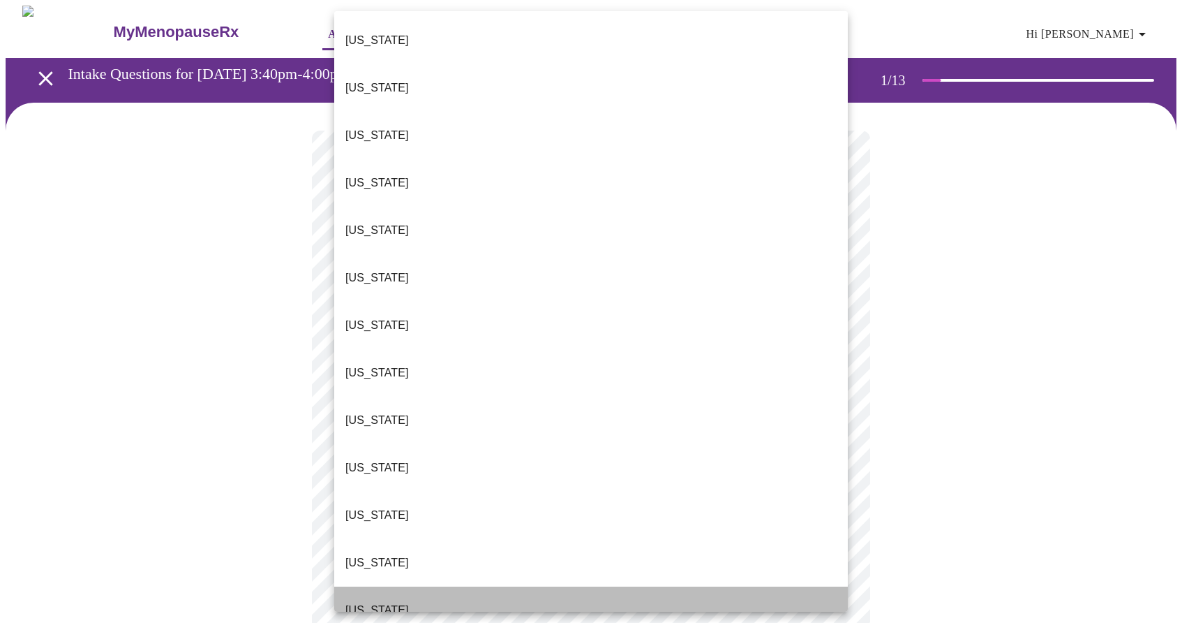
click at [548, 586] on li "[US_STATE]" at bounding box center [591, 609] width 514 height 47
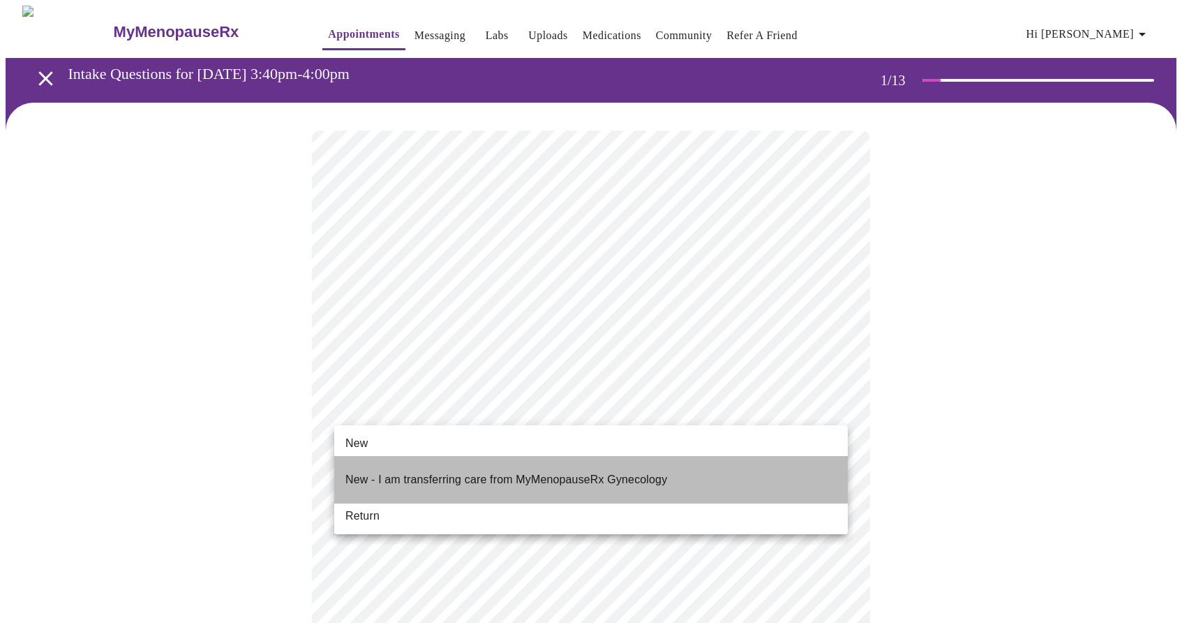
click at [498, 475] on p "New - I am transferring care from MyMenopauseRx Gynecology" at bounding box center [506, 479] width 322 height 17
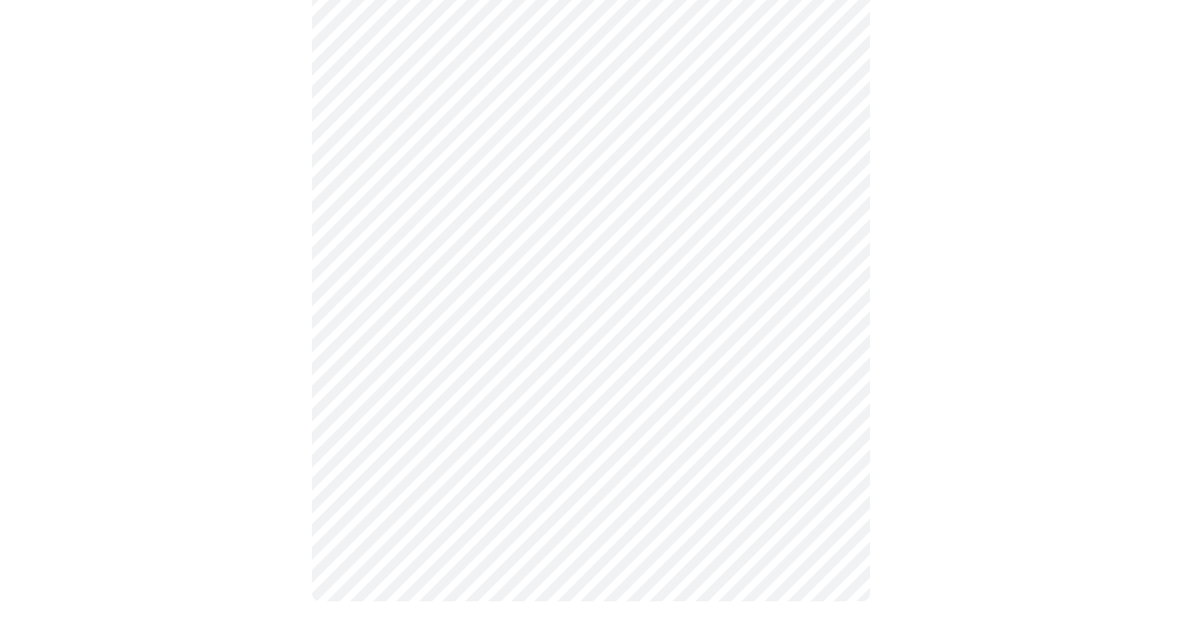
scroll to position [644, 0]
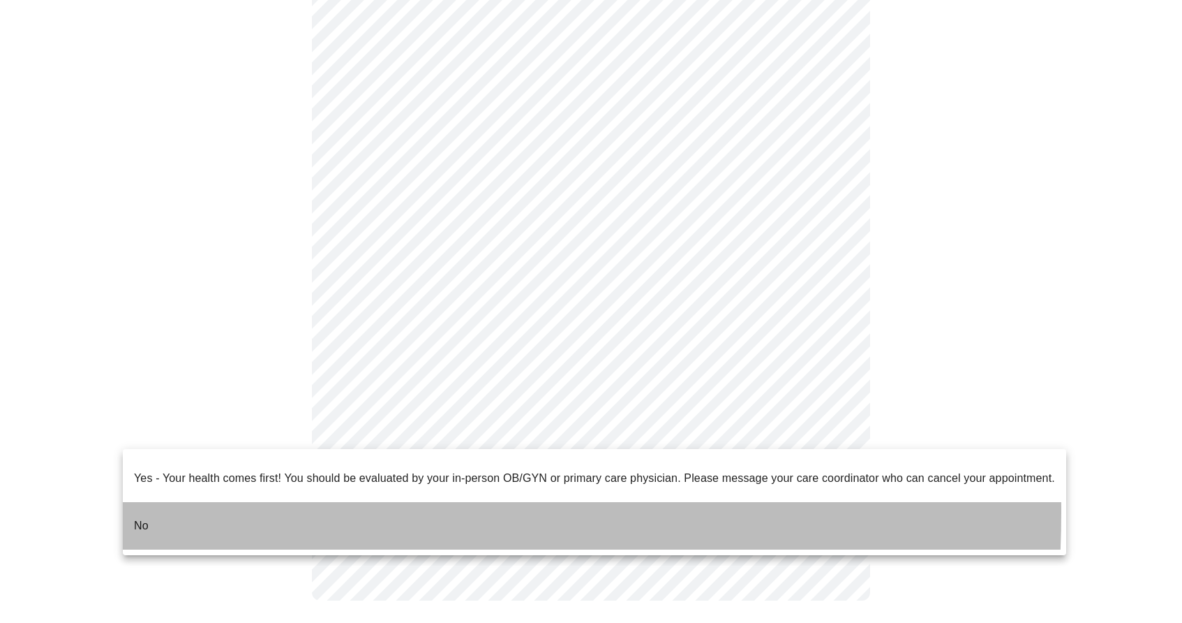
click at [135, 517] on p "No" at bounding box center [141, 525] width 15 height 17
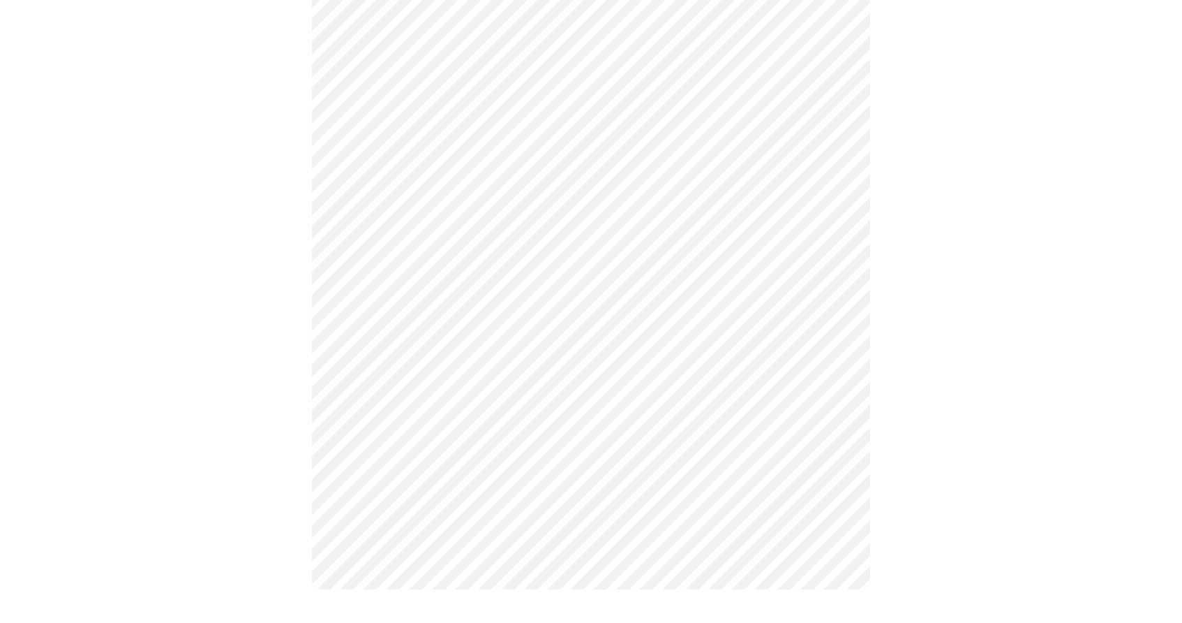
scroll to position [0, 0]
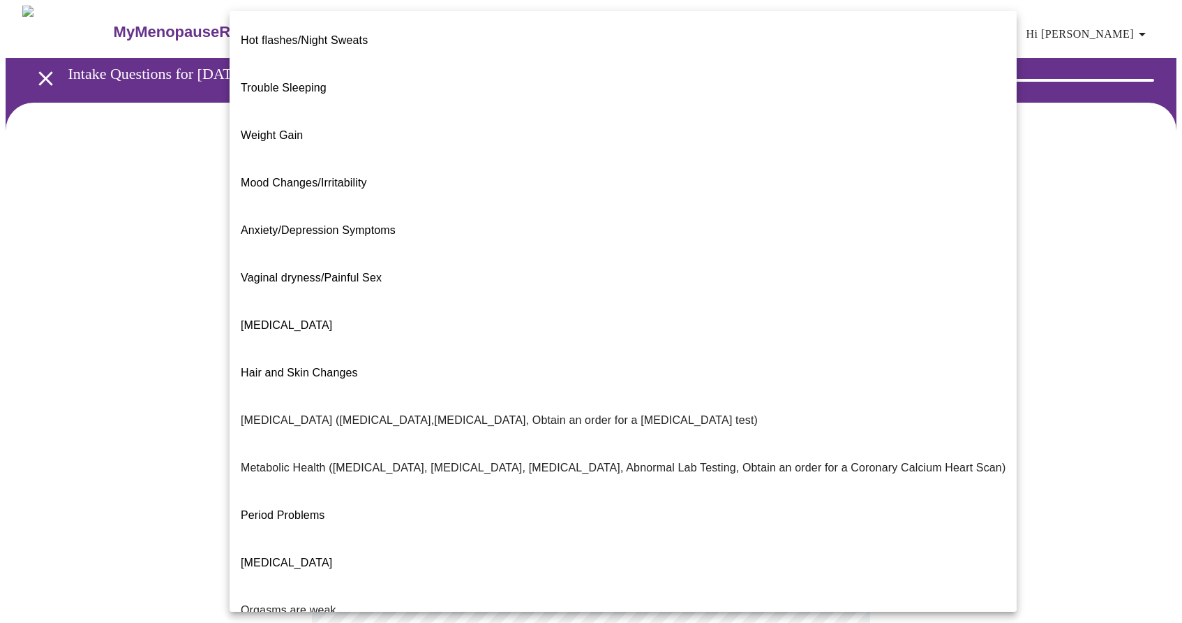
click at [740, 295] on body "MyMenopauseRx Appointments Messaging Labs Uploads Medications Community Refer a…" at bounding box center [591, 425] width 1171 height 839
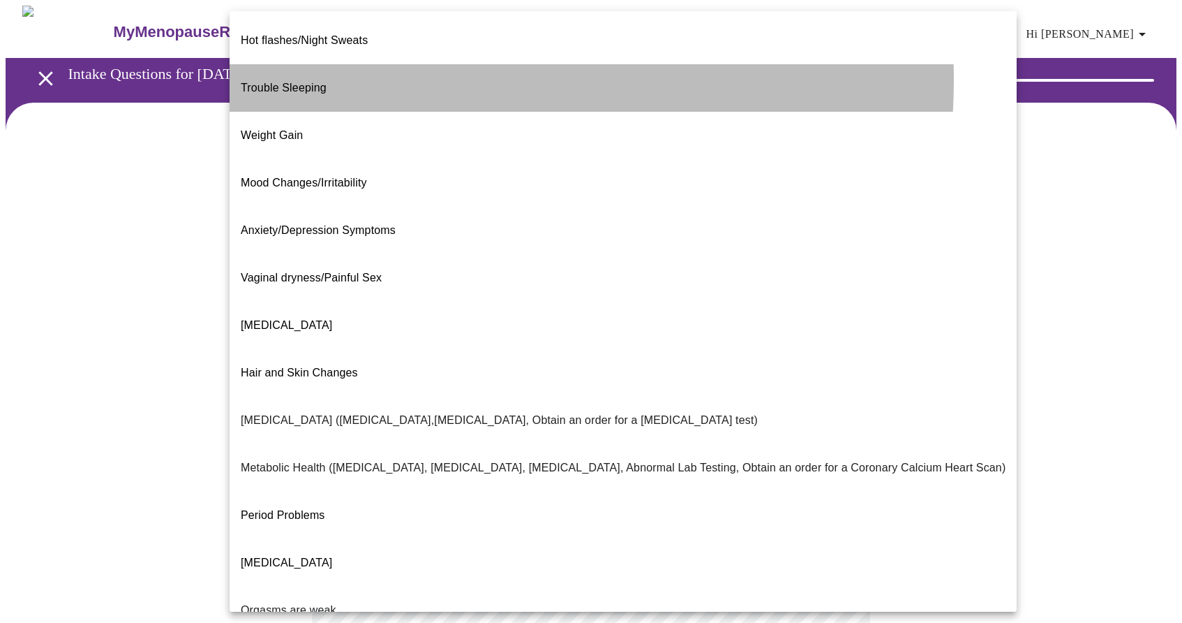
click at [407, 69] on li "Trouble Sleeping" at bounding box center [623, 87] width 787 height 47
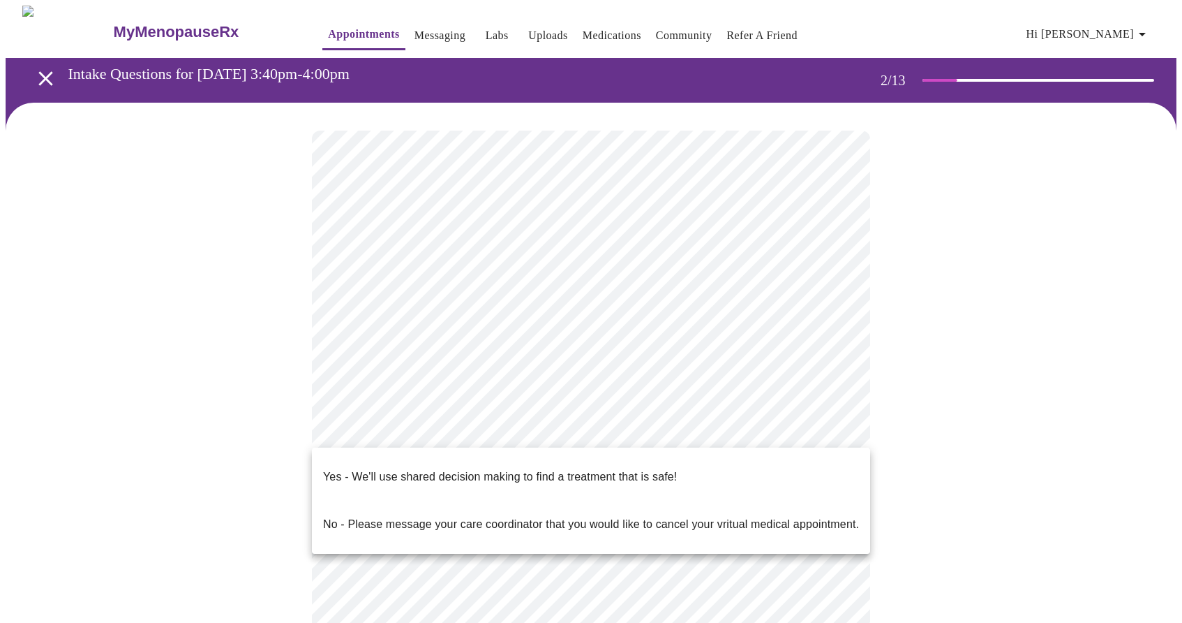
click at [401, 436] on body "MyMenopauseRx Appointments Messaging Labs Uploads Medications Community Refer a…" at bounding box center [591, 421] width 1171 height 831
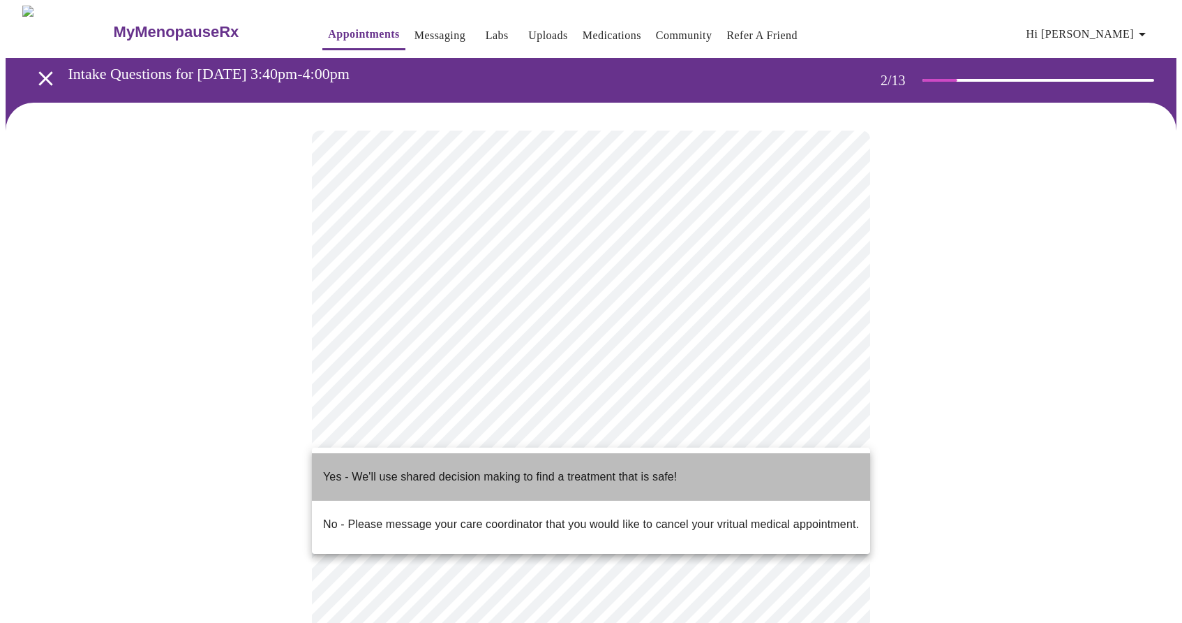
click at [401, 468] on p "Yes - We'll use shared decision making to find a treatment that is safe!" at bounding box center [500, 476] width 354 height 17
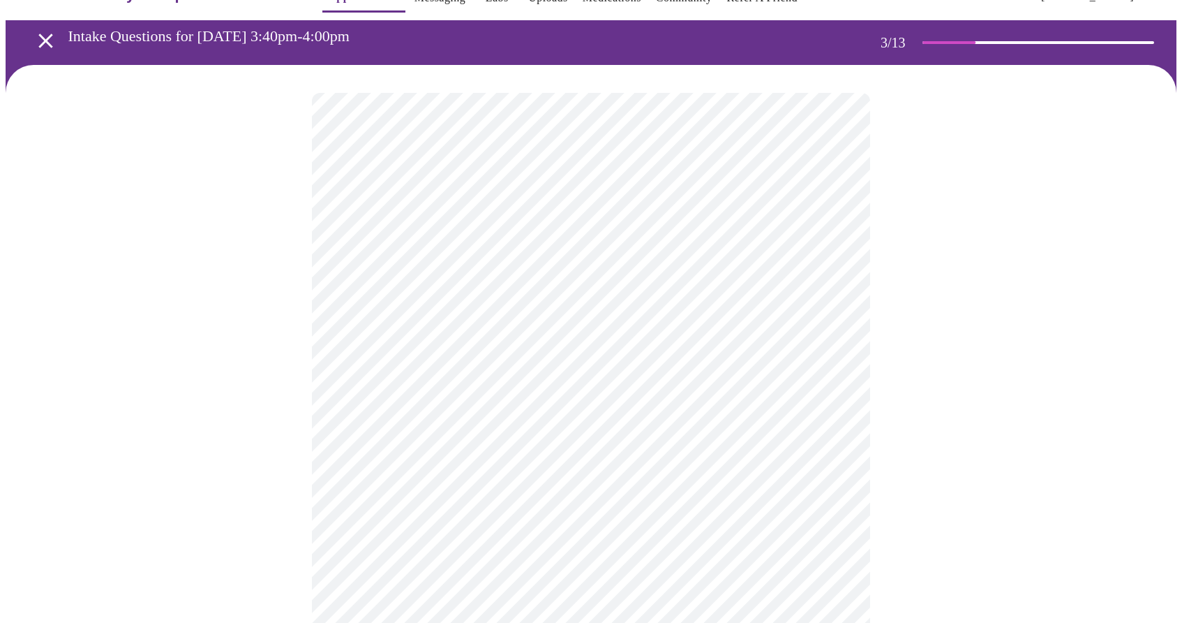
scroll to position [38, 0]
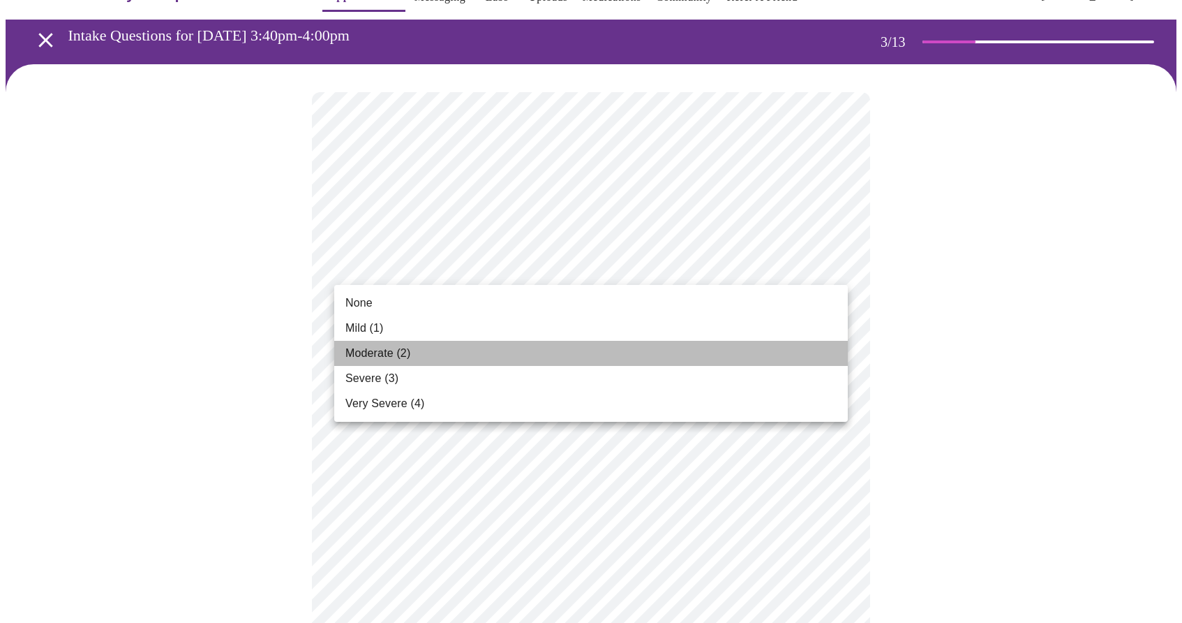
click at [408, 347] on span "Moderate (2)" at bounding box center [377, 353] width 65 height 17
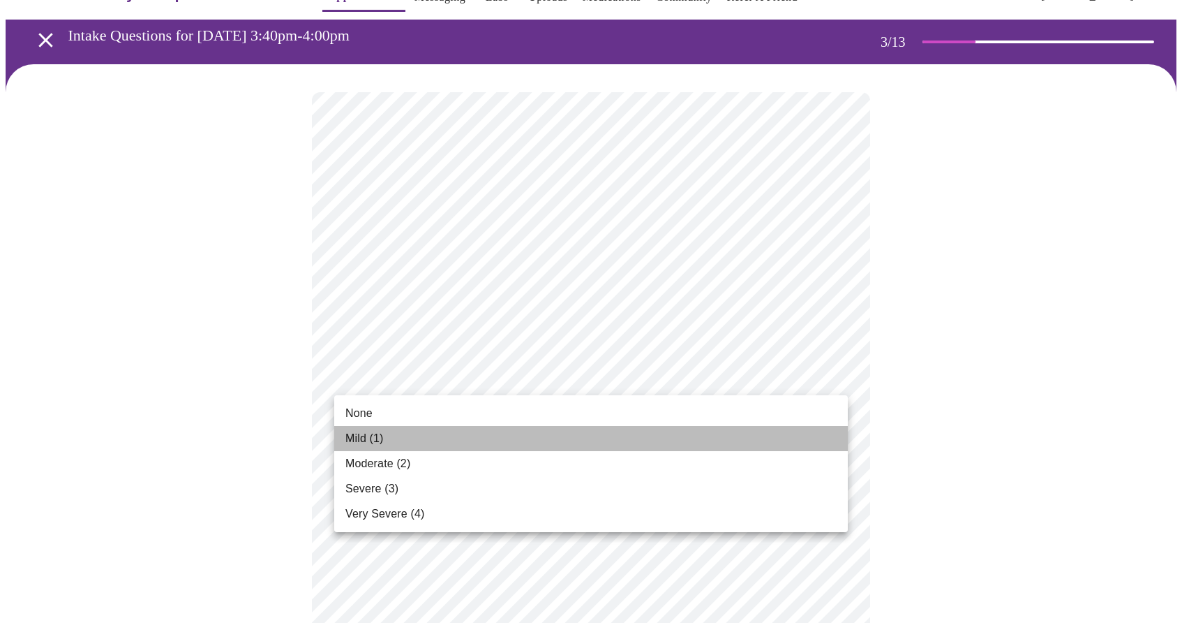
click at [420, 435] on li "Mild (1)" at bounding box center [591, 438] width 514 height 25
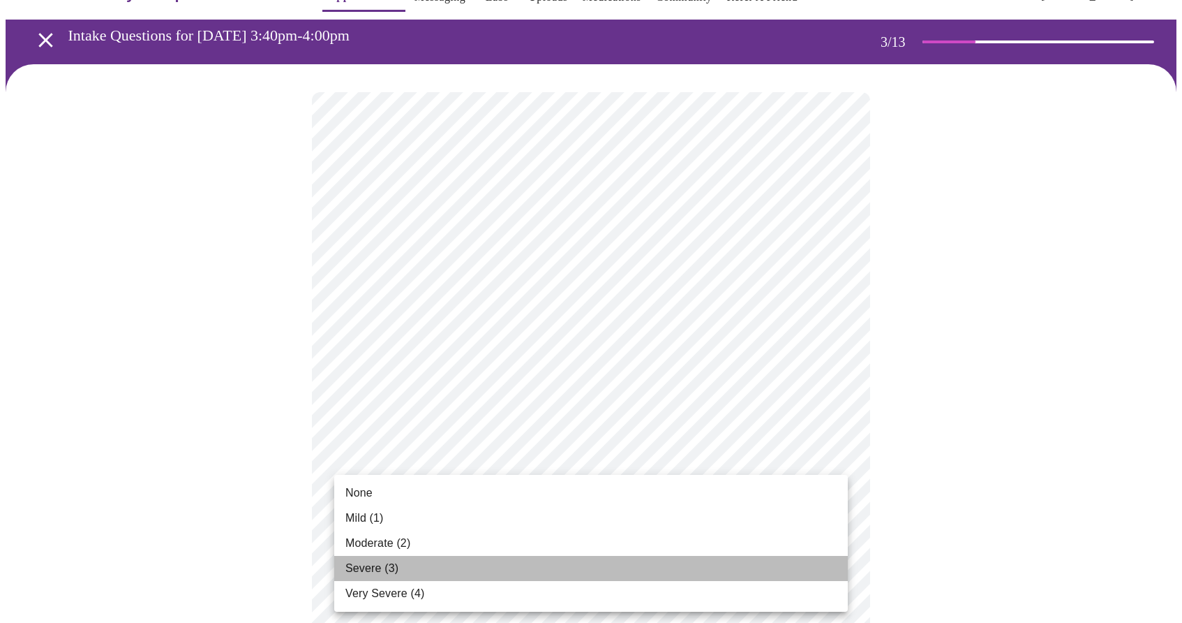
click at [392, 574] on span "Severe (3)" at bounding box center [371, 568] width 53 height 17
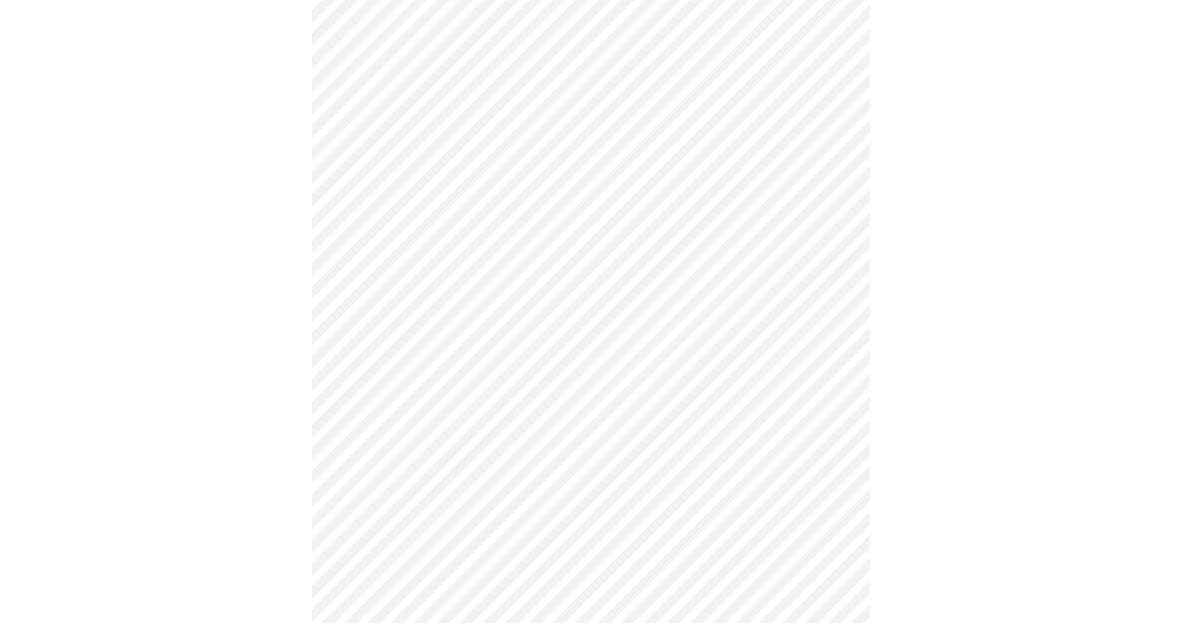
scroll to position [200, 0]
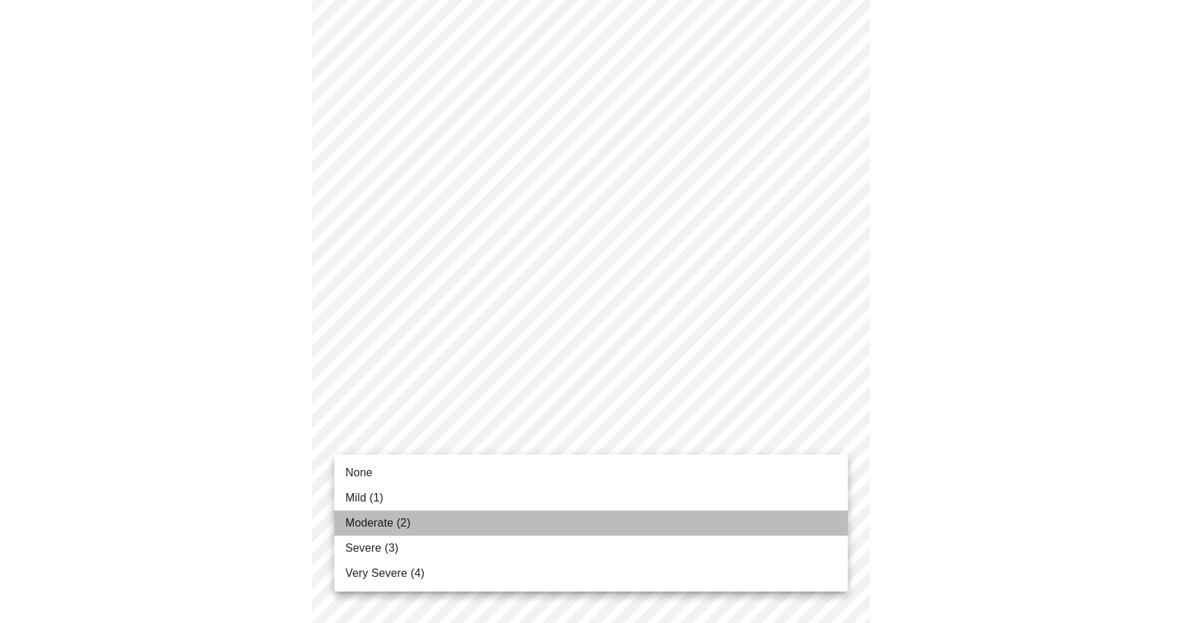
click at [441, 523] on li "Moderate (2)" at bounding box center [591, 522] width 514 height 25
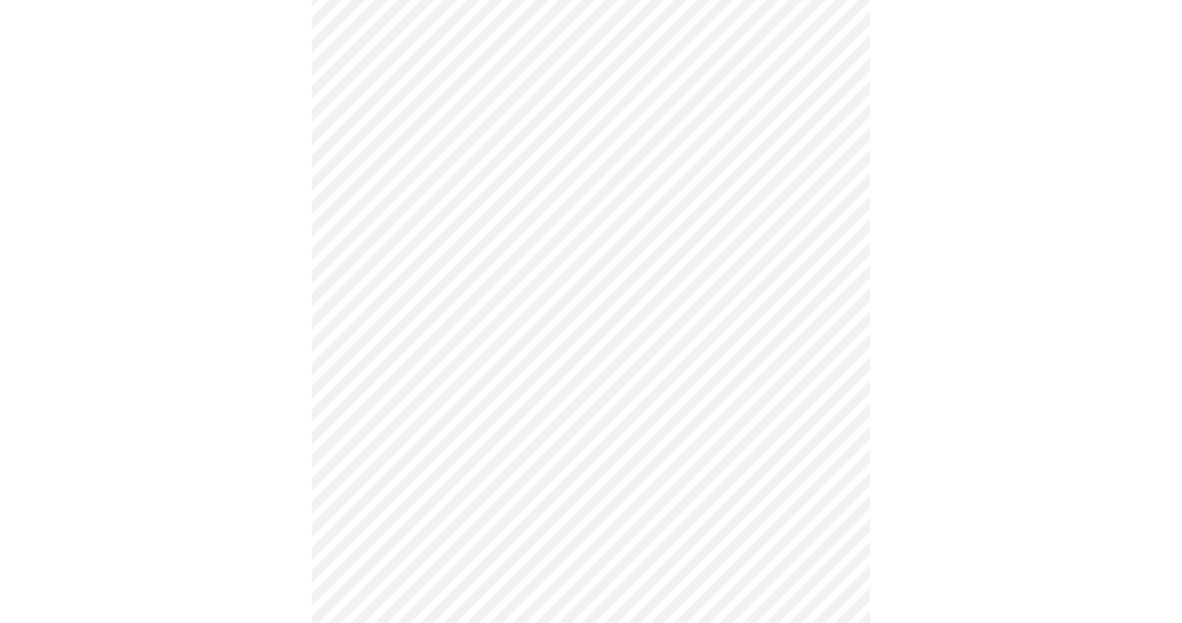
scroll to position [279, 0]
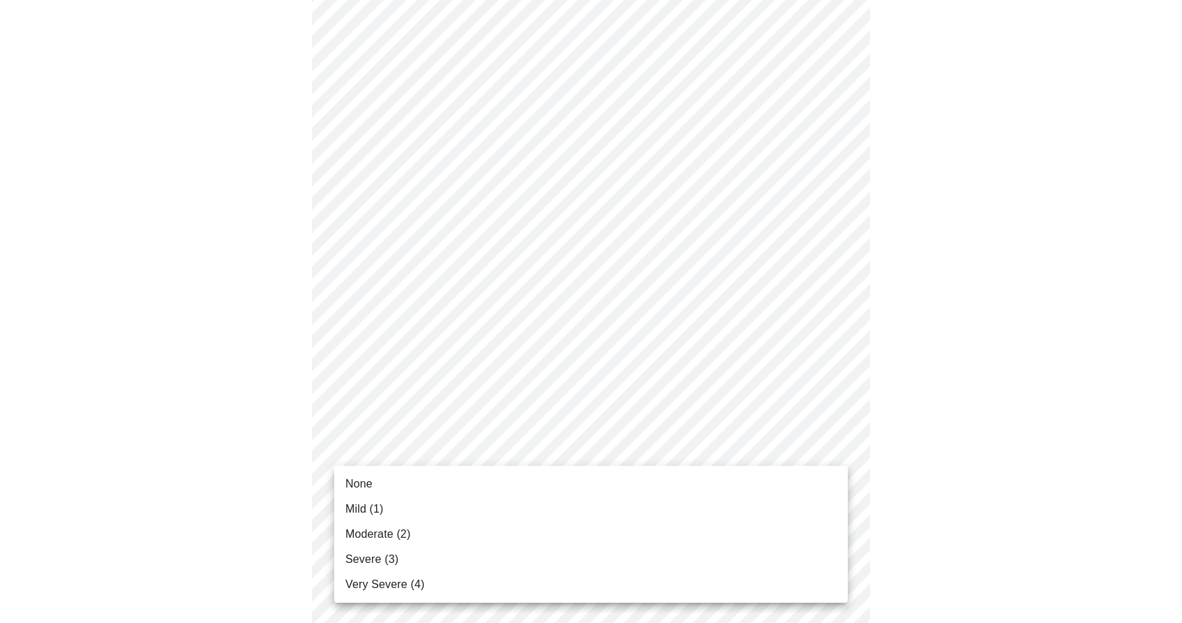
click at [476, 447] on body "MyMenopauseRx Appointments Messaging Labs Uploads Medications Community Refer a…" at bounding box center [591, 615] width 1171 height 1778
click at [448, 527] on li "Moderate (2)" at bounding box center [591, 533] width 514 height 25
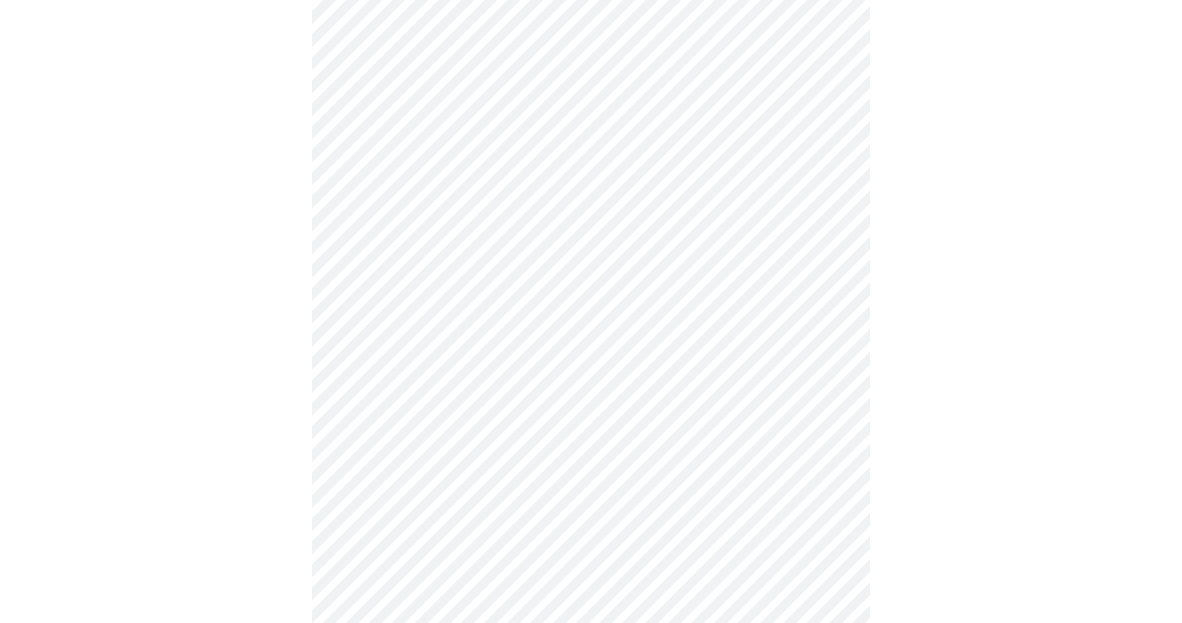
scroll to position [350, 0]
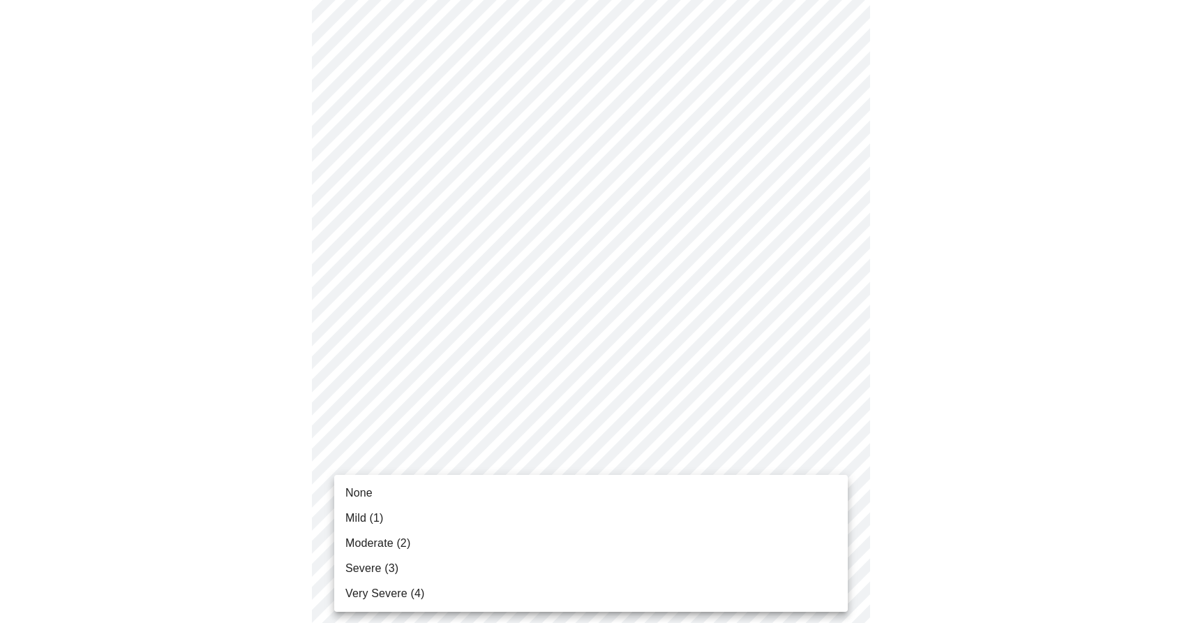
click at [477, 475] on body "MyMenopauseRx Appointments Messaging Labs Uploads Medications Community Refer a…" at bounding box center [591, 534] width 1171 height 1759
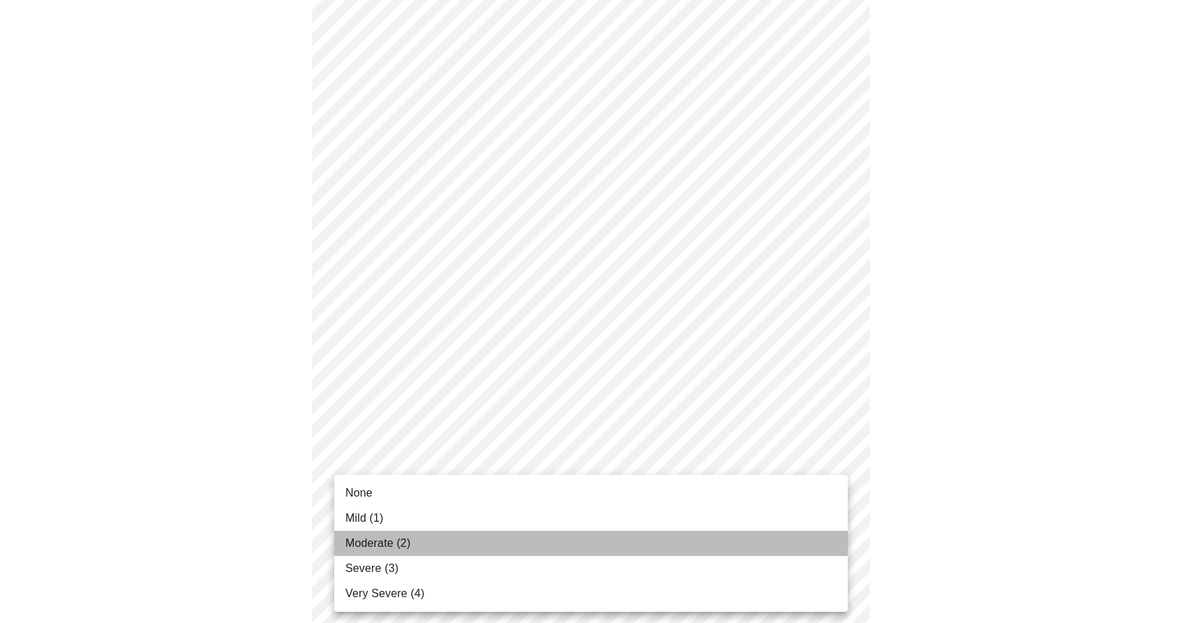
click at [426, 549] on li "Moderate (2)" at bounding box center [591, 542] width 514 height 25
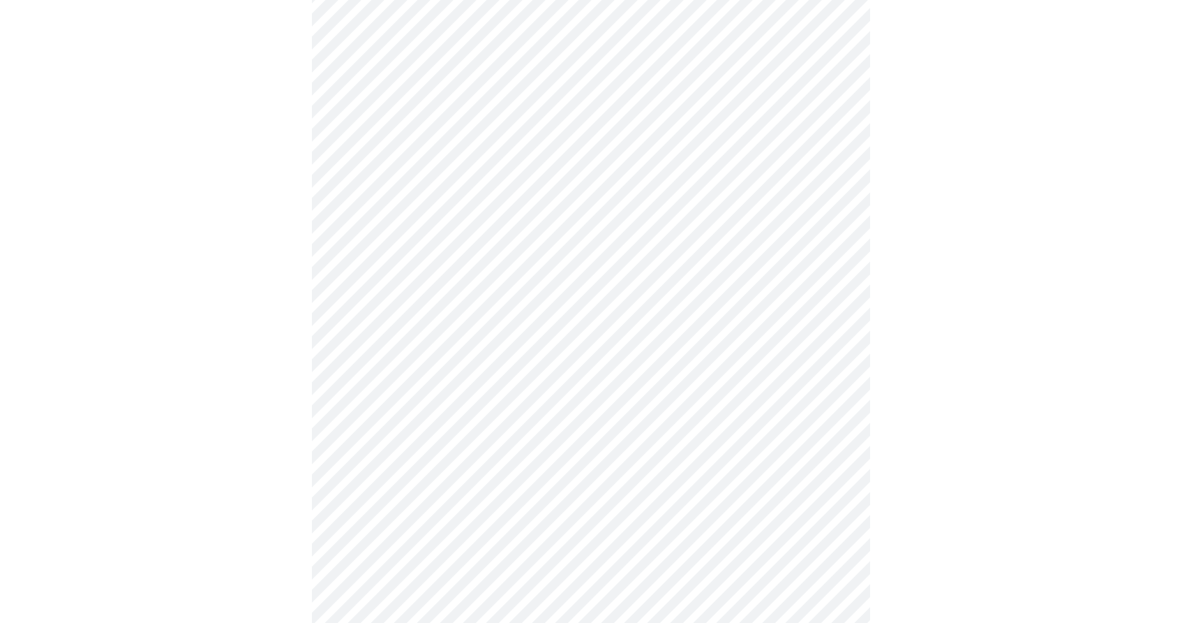
scroll to position [488, 0]
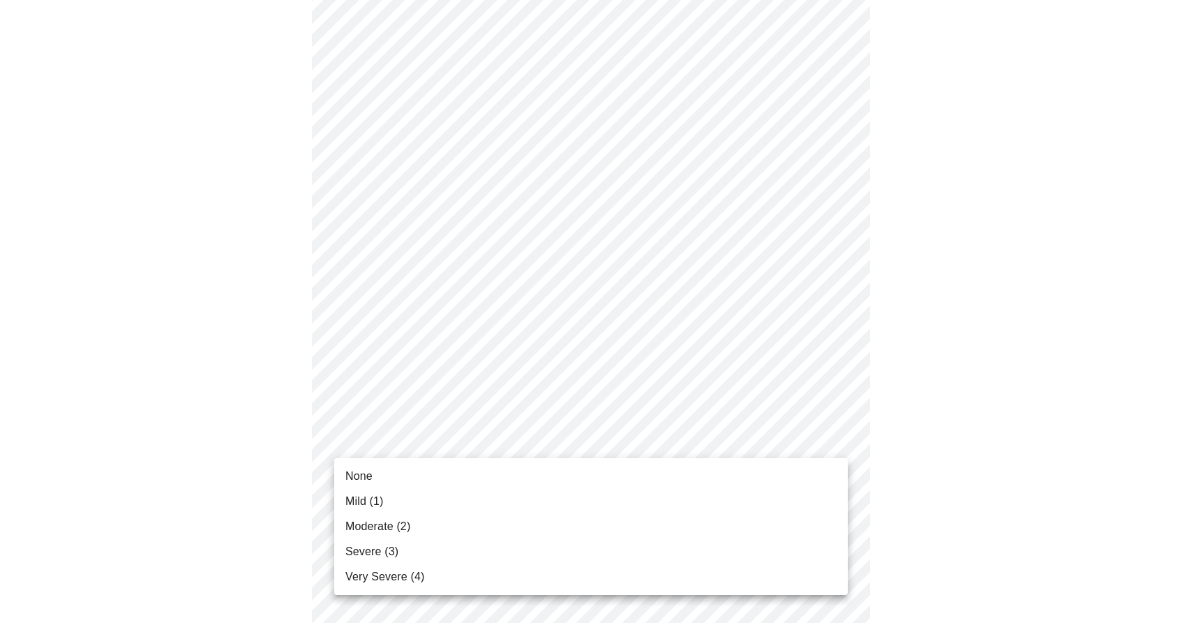
click at [465, 454] on body "MyMenopauseRx Appointments Messaging Labs Uploads Medications Community Refer a…" at bounding box center [591, 387] width 1171 height 1739
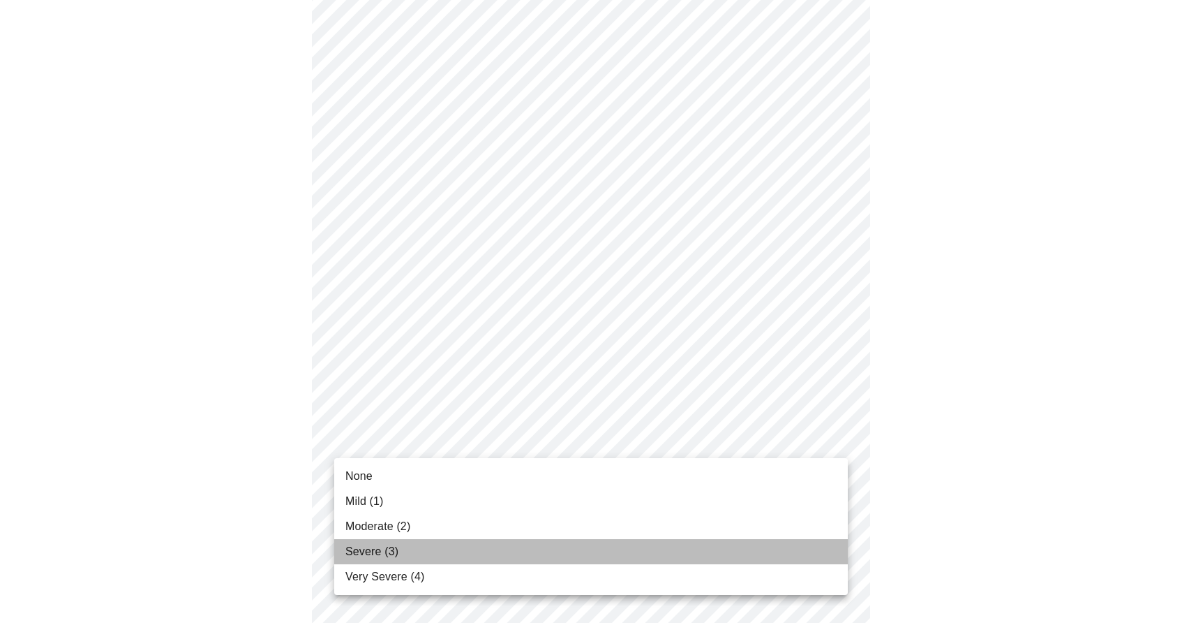
click at [445, 551] on li "Severe (3)" at bounding box center [591, 551] width 514 height 25
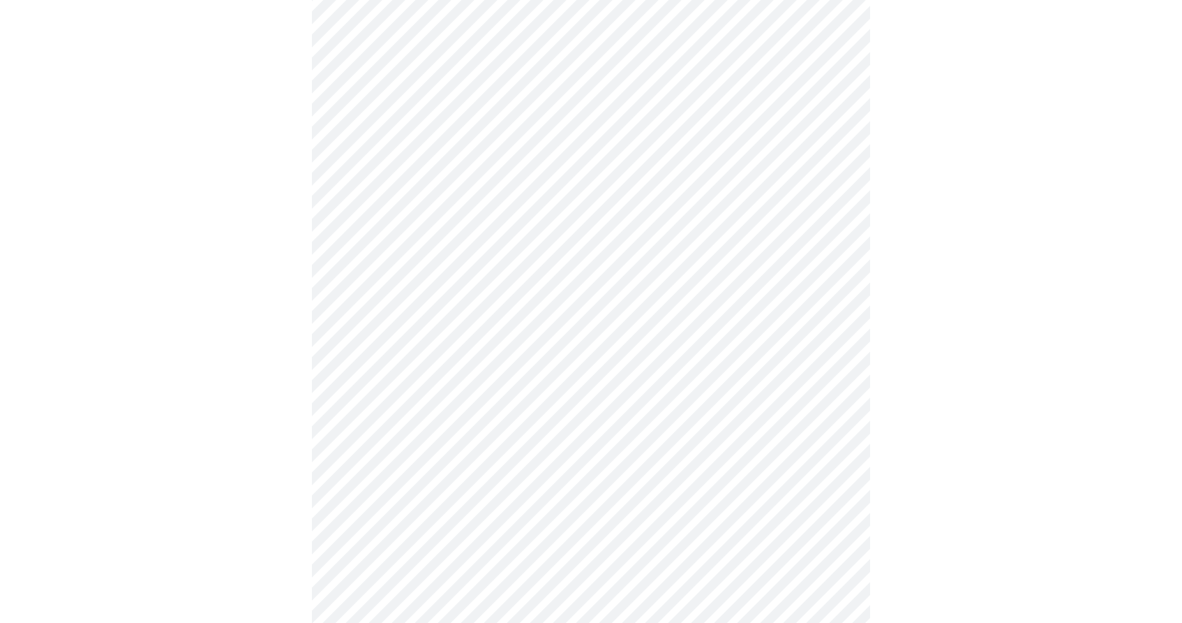
click at [440, 551] on body "MyMenopauseRx Appointments Messaging Labs Uploads Medications Community Refer a…" at bounding box center [591, 378] width 1171 height 1720
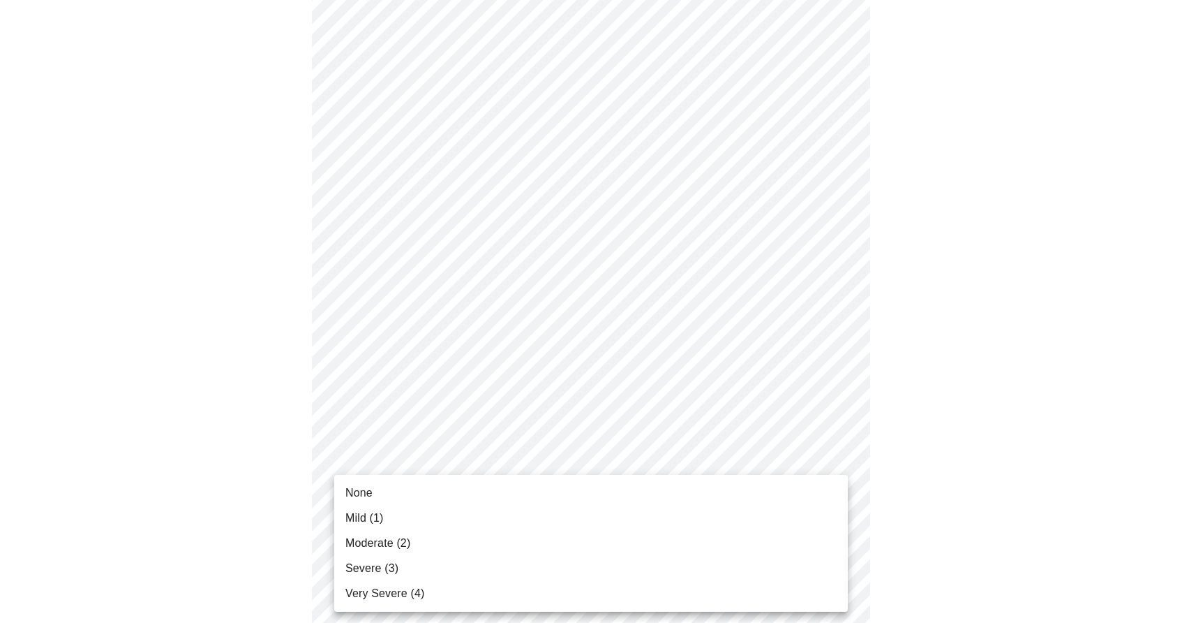
click at [440, 535] on li "Moderate (2)" at bounding box center [591, 542] width 514 height 25
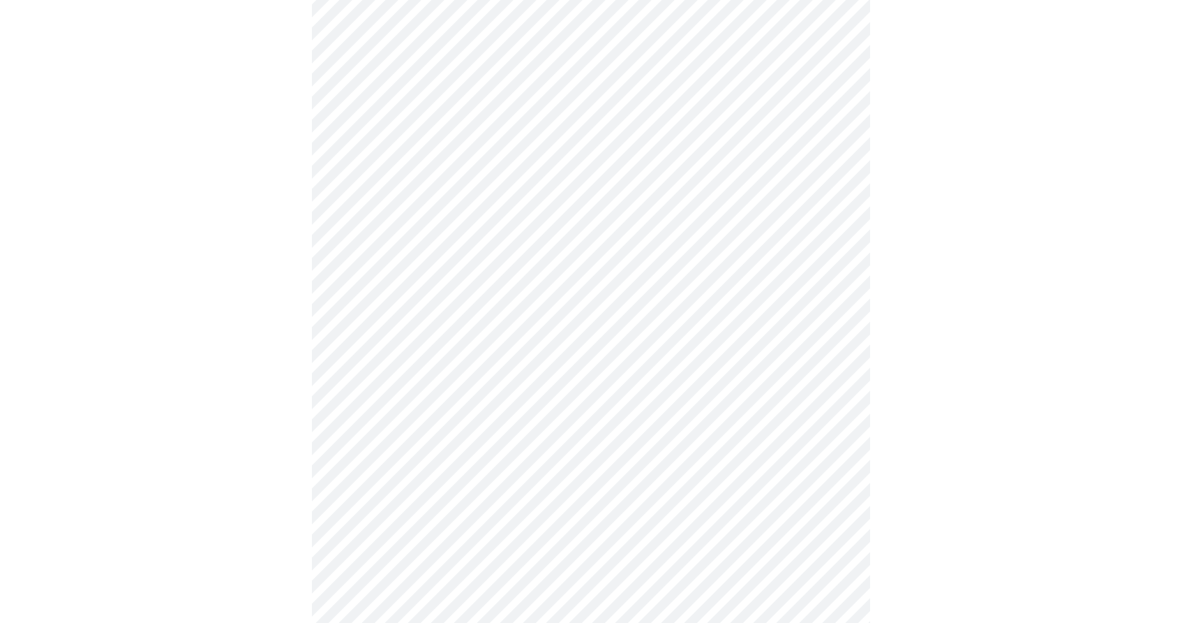
scroll to position [657, 0]
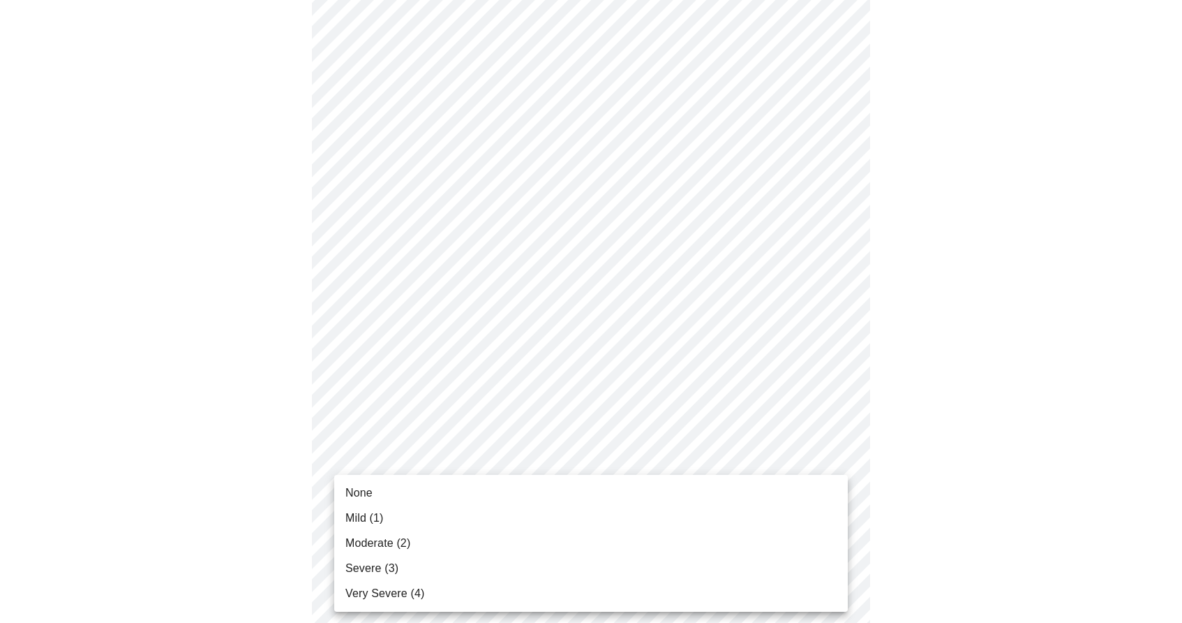
click at [456, 493] on body "MyMenopauseRx Appointments Messaging Labs Uploads Medications Community Refer a…" at bounding box center [591, 198] width 1171 height 1700
click at [454, 511] on li "Mild (1)" at bounding box center [591, 517] width 514 height 25
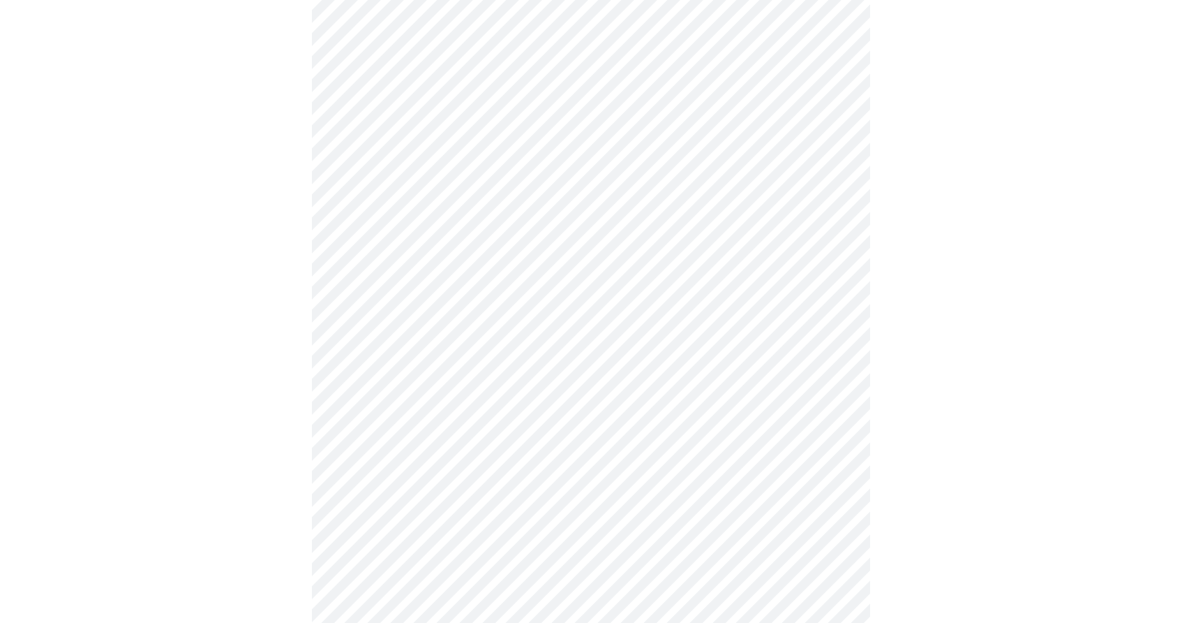
scroll to position [767, 0]
click at [467, 496] on body "MyMenopauseRx Appointments Messaging Labs Uploads Medications Community Refer a…" at bounding box center [591, 79] width 1171 height 1681
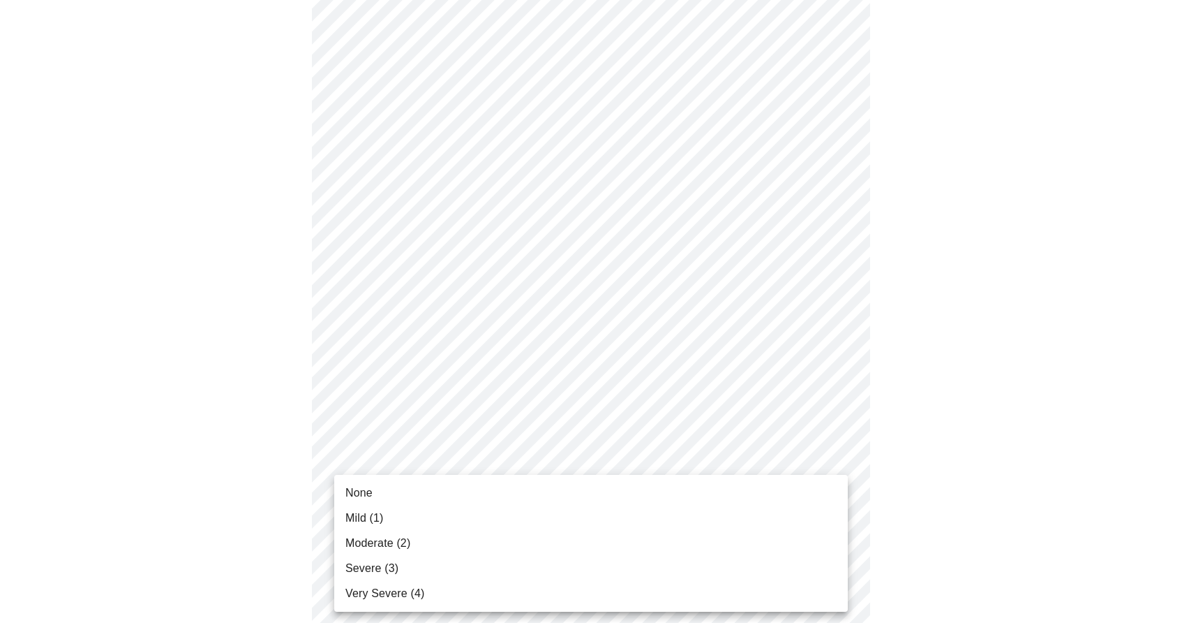
click at [457, 539] on li "Moderate (2)" at bounding box center [591, 542] width 514 height 25
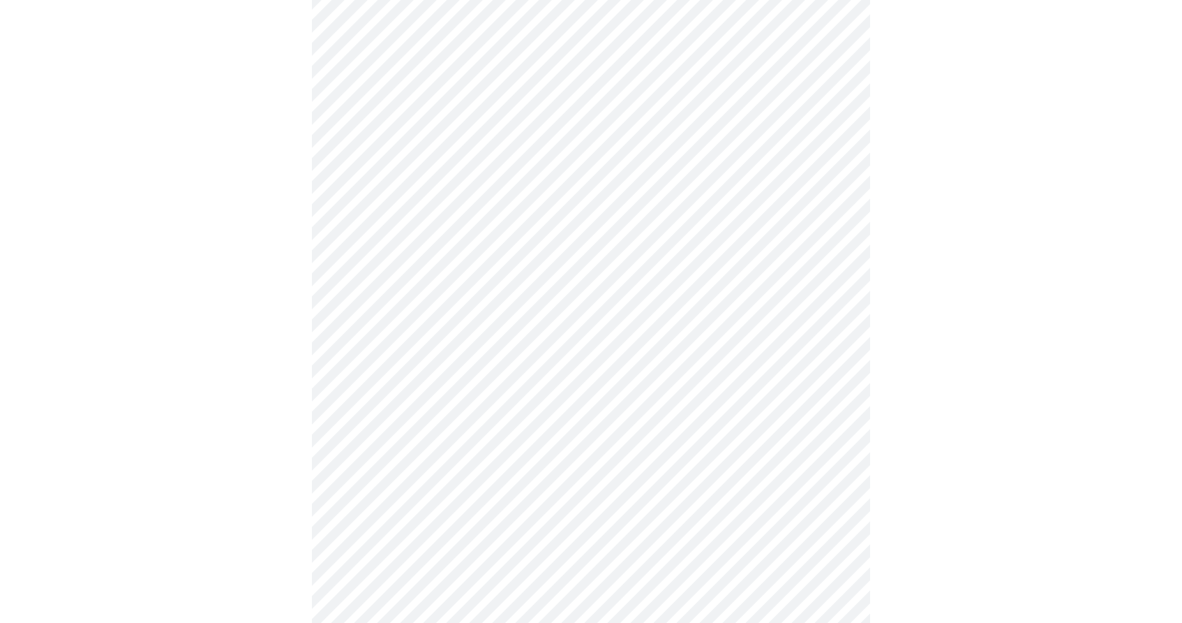
scroll to position [964, 0]
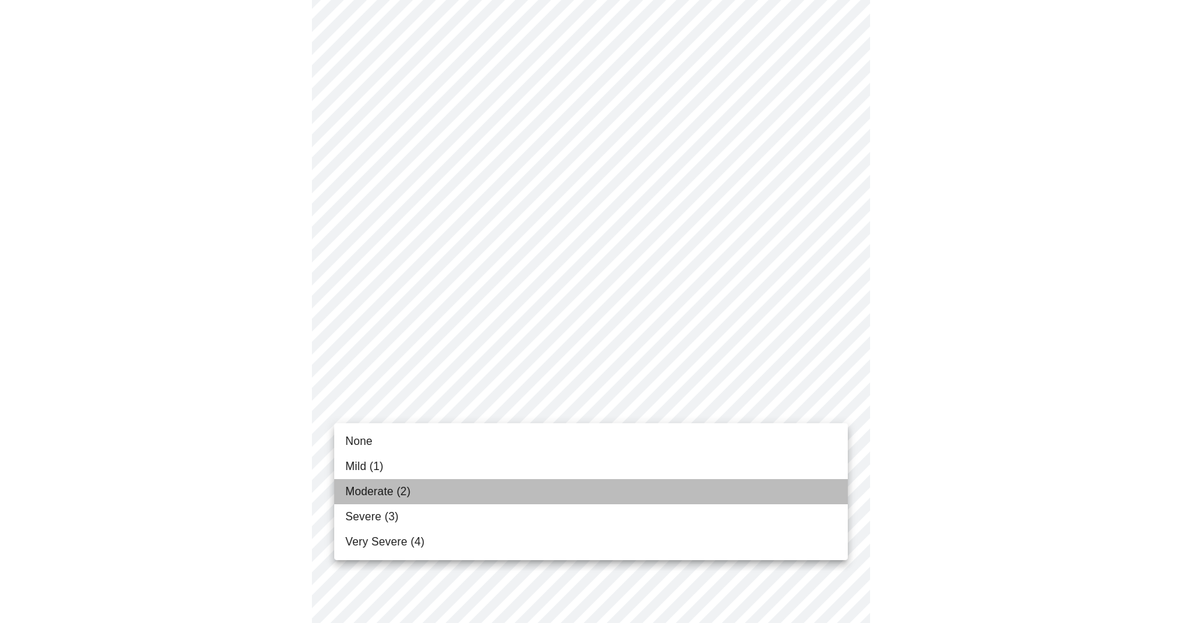
click at [423, 484] on li "Moderate (2)" at bounding box center [591, 491] width 514 height 25
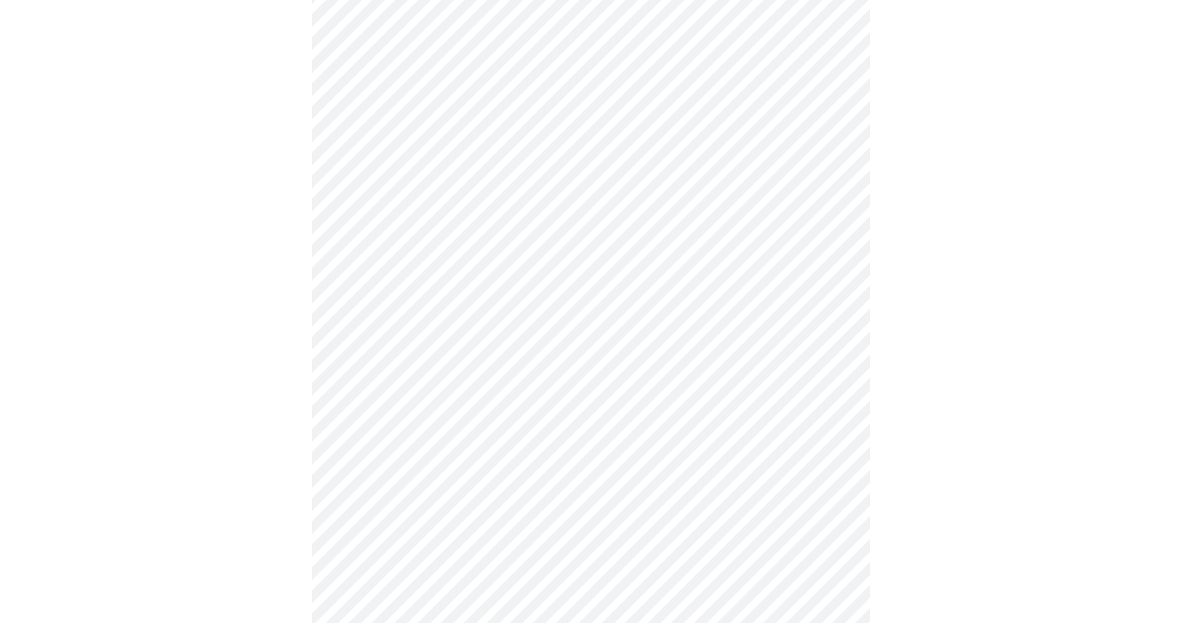
scroll to position [394, 0]
click at [433, 470] on body "MyMenopauseRx Appointments Messaging Labs Uploads Medications Community Refer a…" at bounding box center [591, 300] width 1171 height 1378
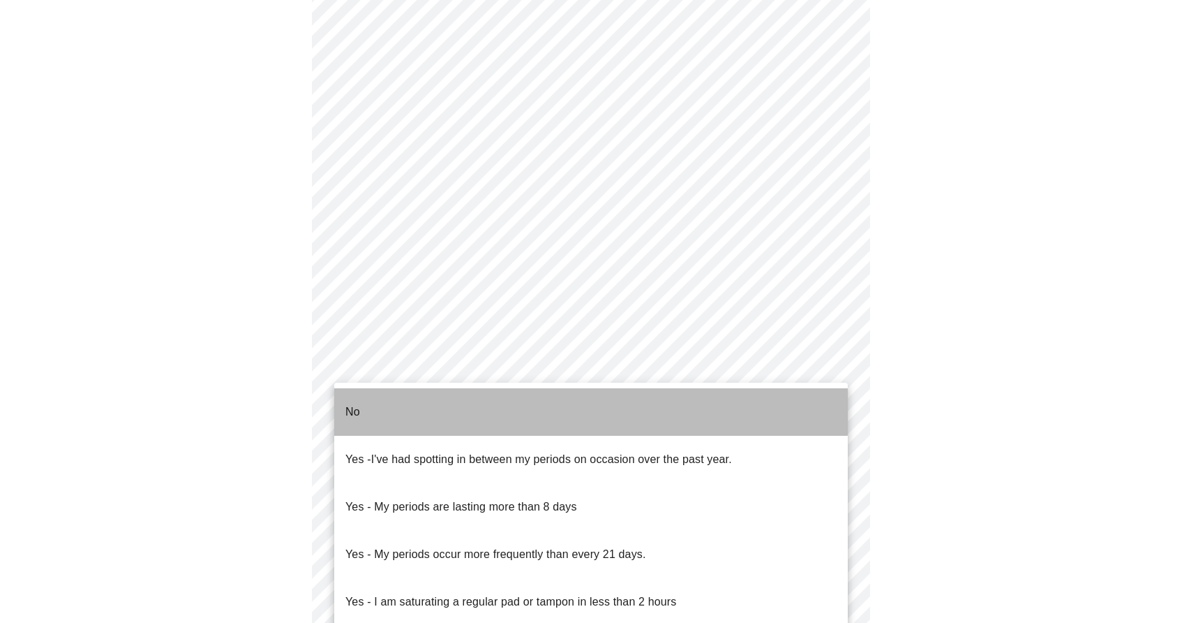
click at [446, 401] on li "No" at bounding box center [591, 411] width 514 height 47
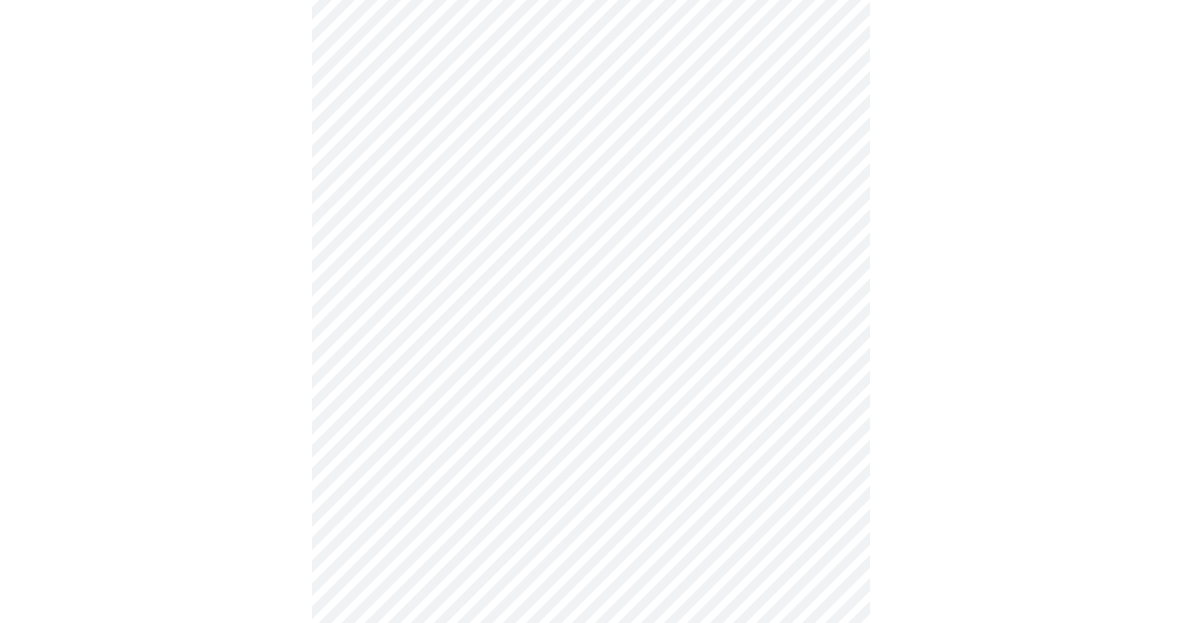
scroll to position [586, 0]
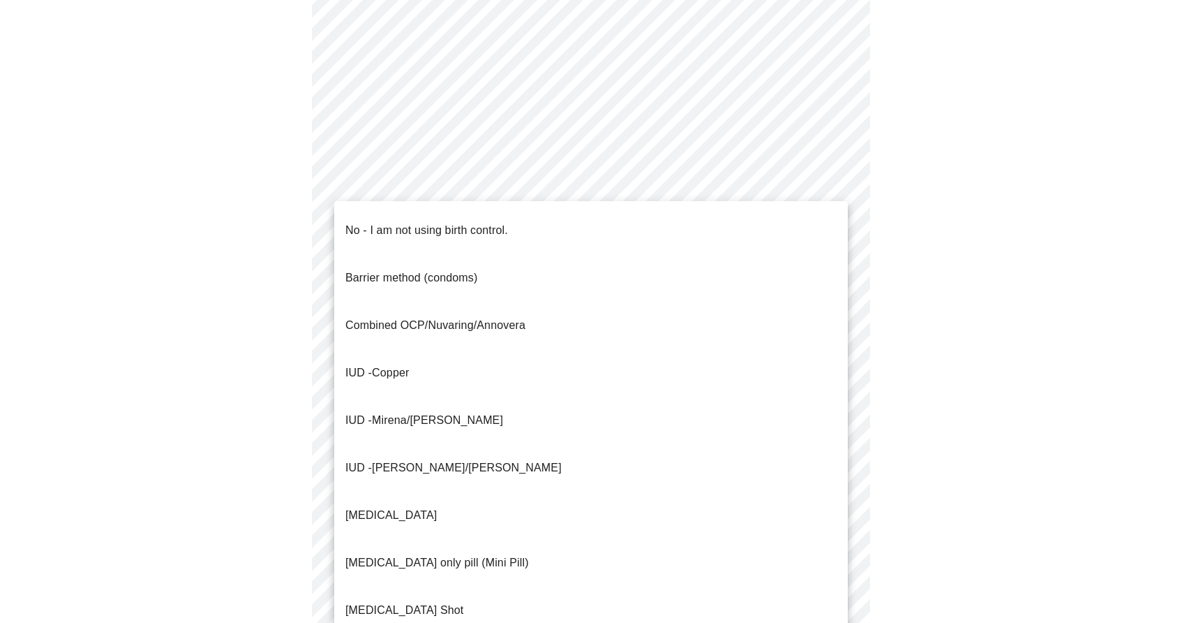
click at [502, 364] on body "MyMenopauseRx Appointments Messaging Labs Uploads Medications Community Refer a…" at bounding box center [591, 103] width 1171 height 1369
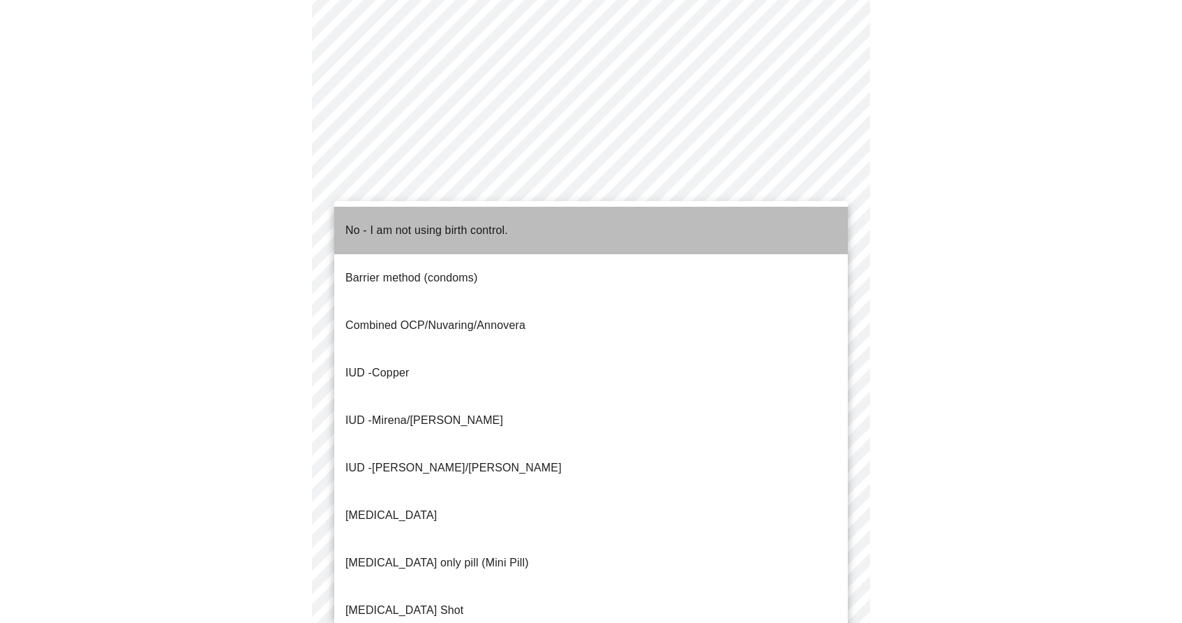
click at [503, 226] on p "No - I am not using birth control." at bounding box center [426, 230] width 163 height 17
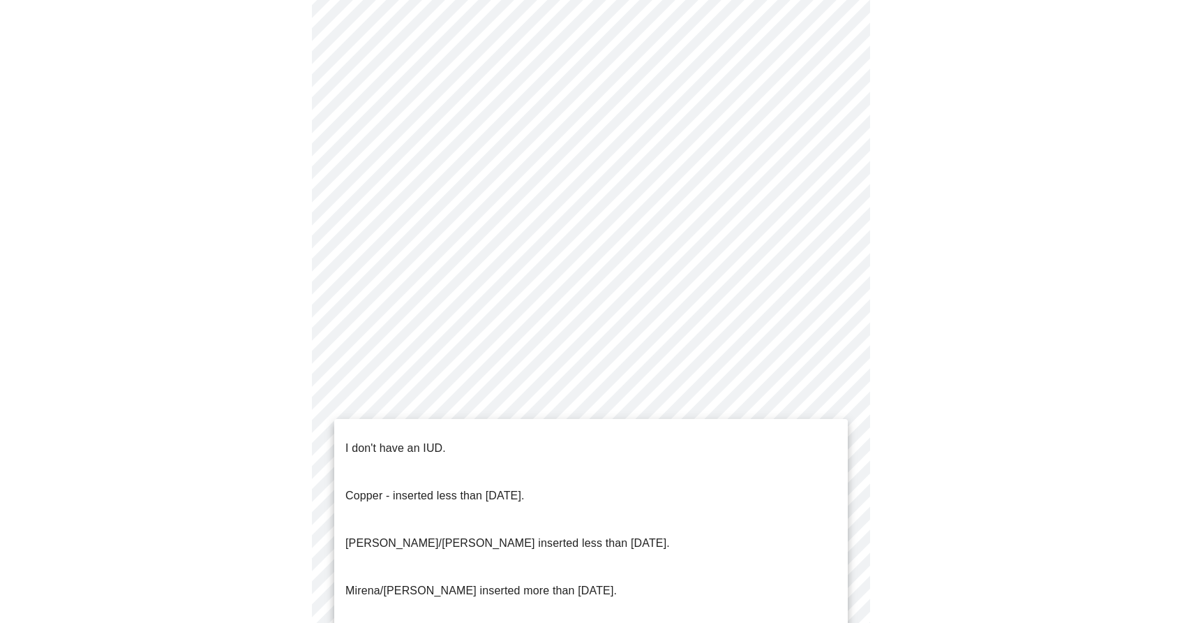
click at [442, 463] on body "MyMenopauseRx Appointments Messaging Labs Uploads Medications Community Refer a…" at bounding box center [591, 99] width 1171 height 1361
click at [440, 440] on p "I don't have an IUD." at bounding box center [395, 448] width 101 height 17
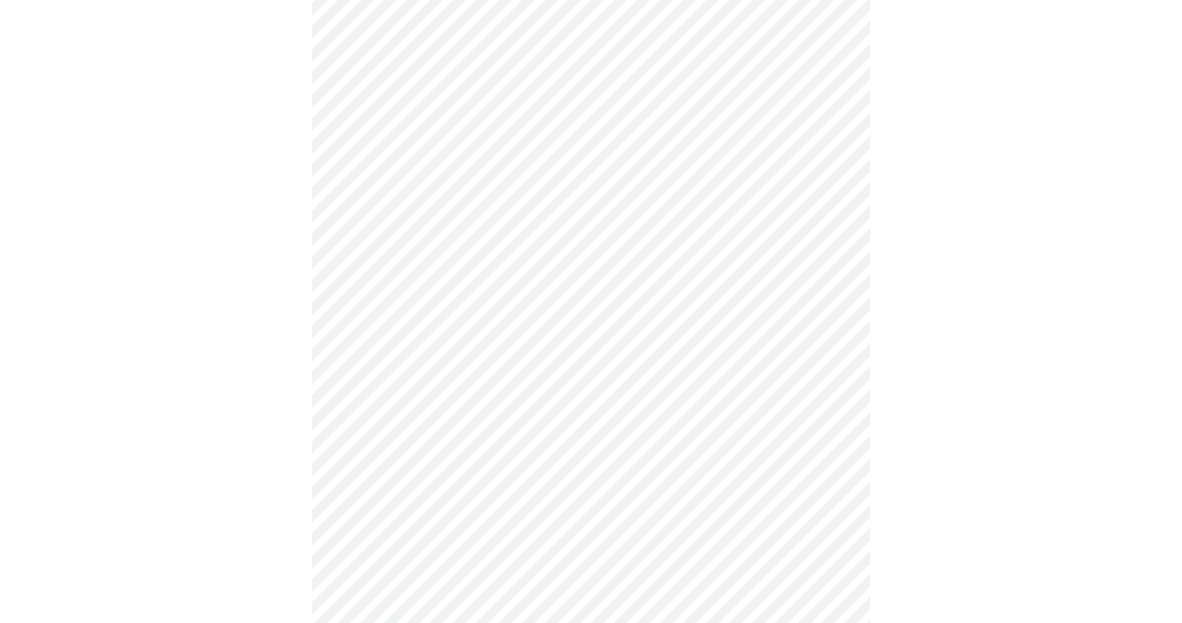
scroll to position [730, 0]
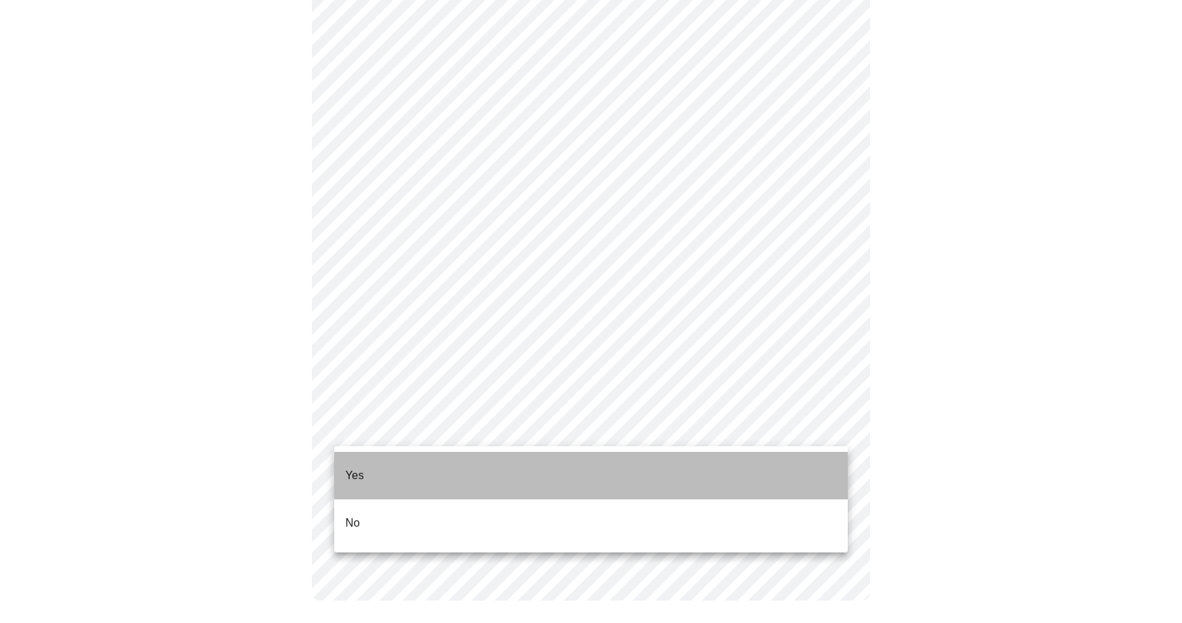
click at [426, 468] on li "Yes" at bounding box center [591, 475] width 514 height 47
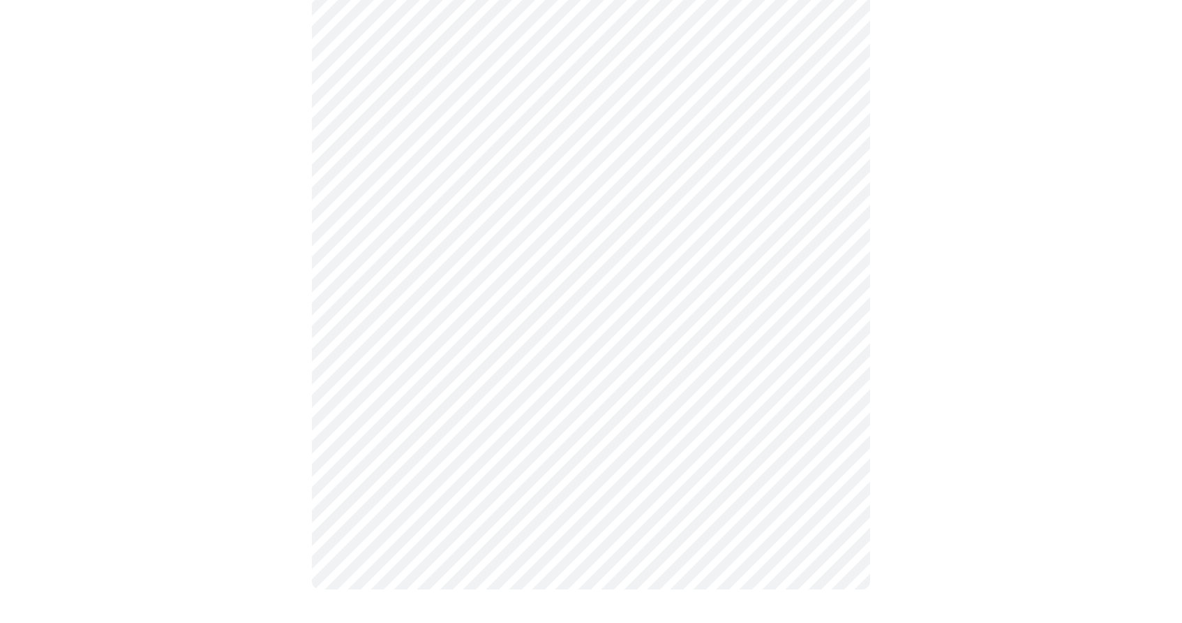
scroll to position [0, 0]
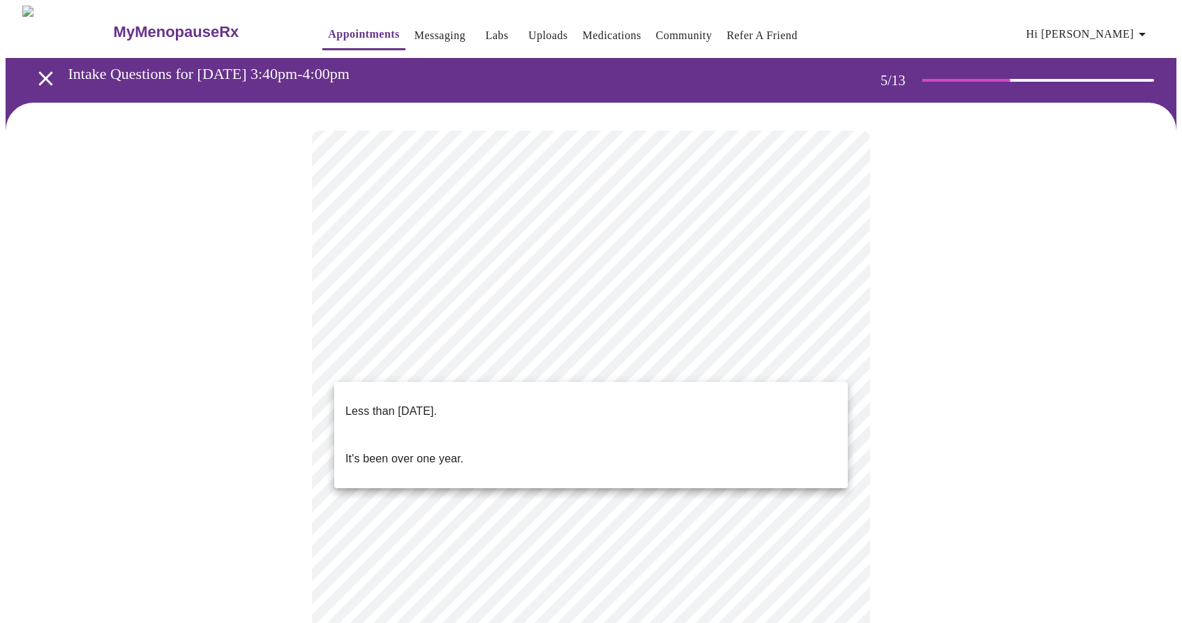
click at [621, 369] on body "MyMenopauseRx Appointments Messaging Labs Uploads Medications Community Refer a…" at bounding box center [591, 571] width 1171 height 1131
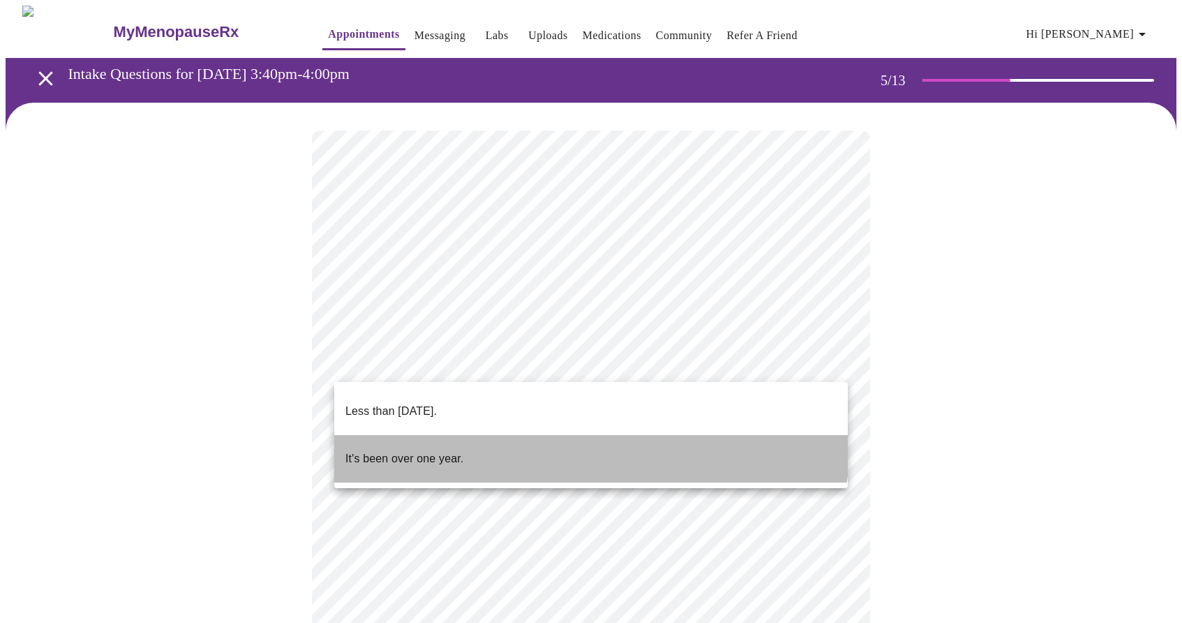
click at [584, 435] on li "It's been over one year." at bounding box center [591, 458] width 514 height 47
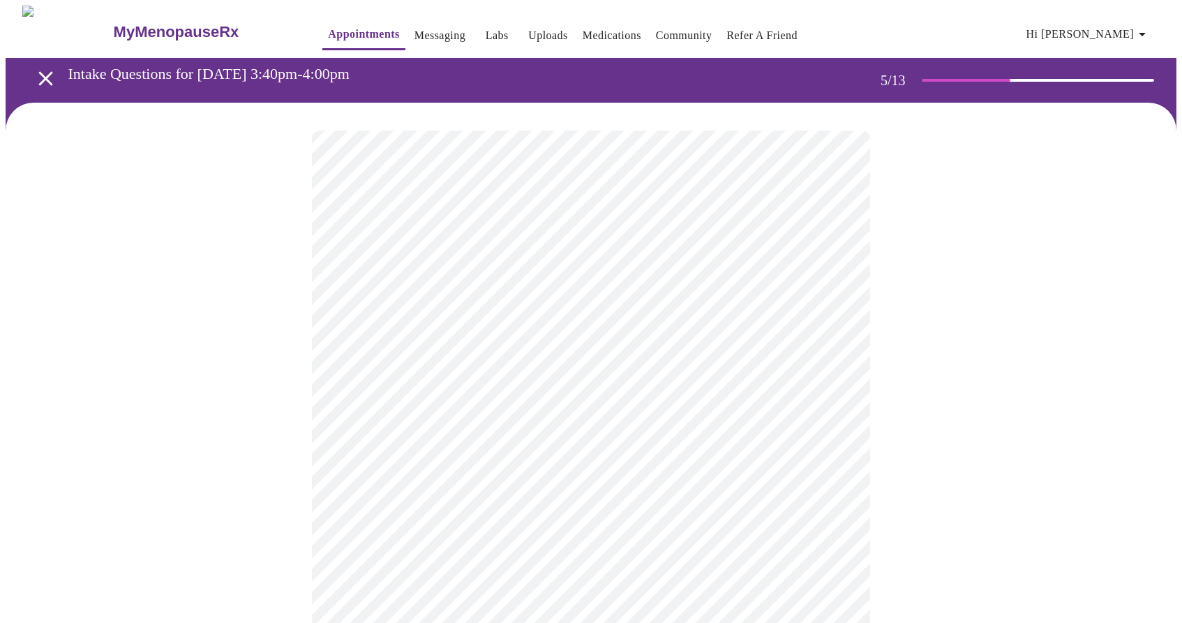
click at [573, 477] on body "MyMenopauseRx Appointments Messaging Labs Uploads Medications Community Refer a…" at bounding box center [591, 567] width 1171 height 1122
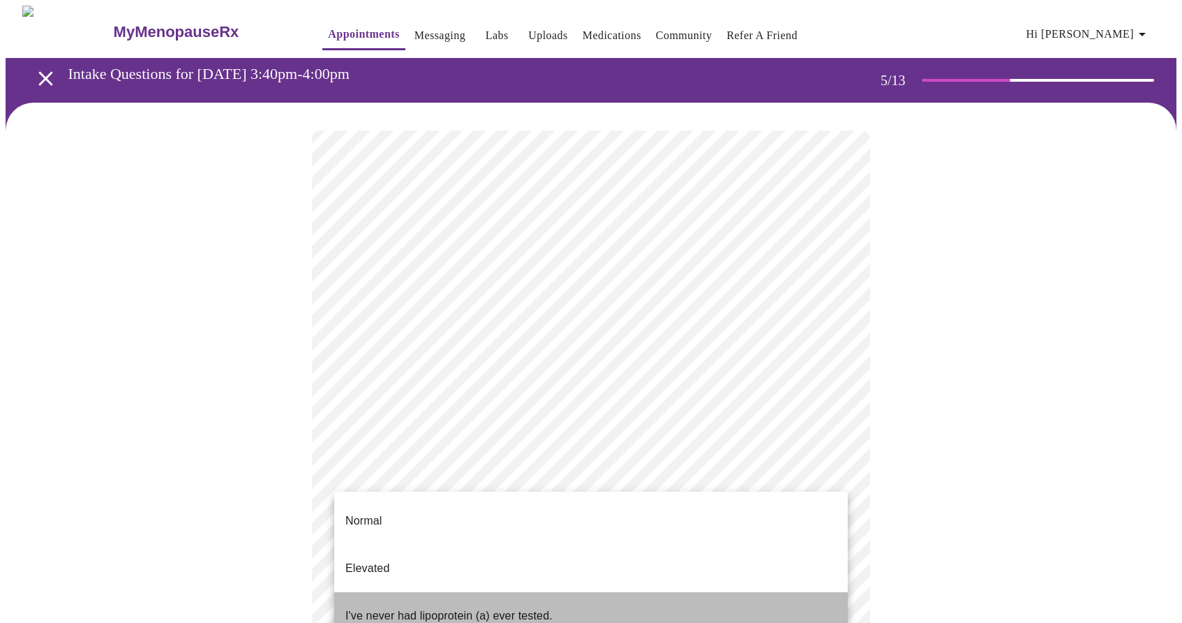
click at [524, 607] on p "I've never had lipoprotein (a) ever tested." at bounding box center [448, 615] width 207 height 17
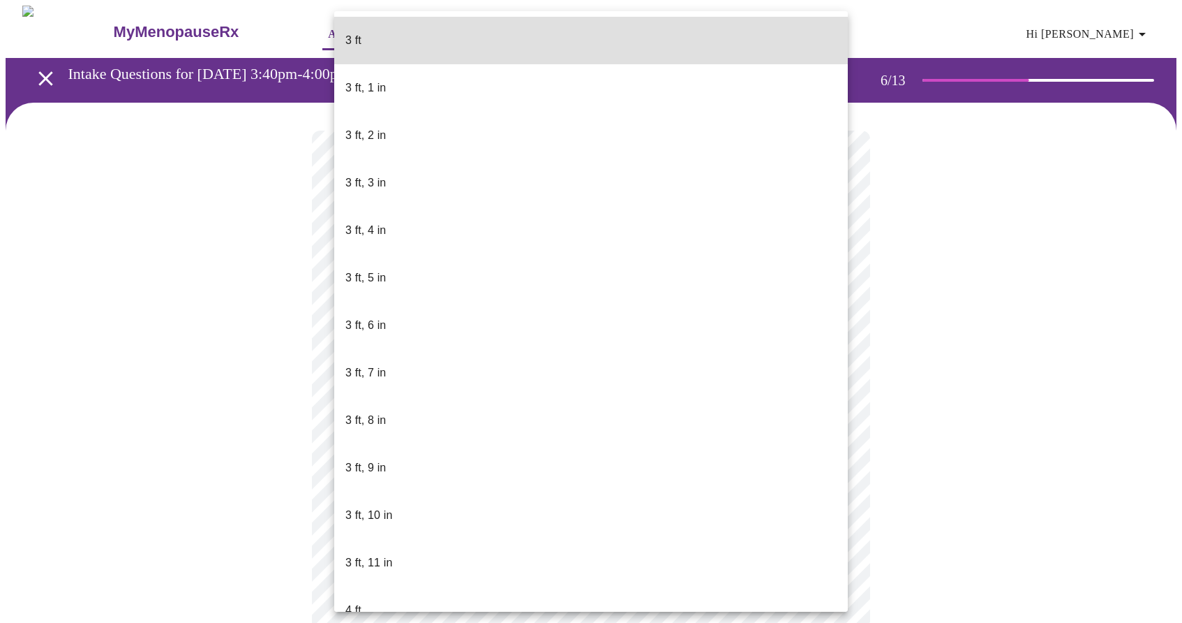
click at [515, 403] on body "MyMenopauseRx Appointments Messaging Labs Uploads Medications Community Refer a…" at bounding box center [591, 378] width 1171 height 745
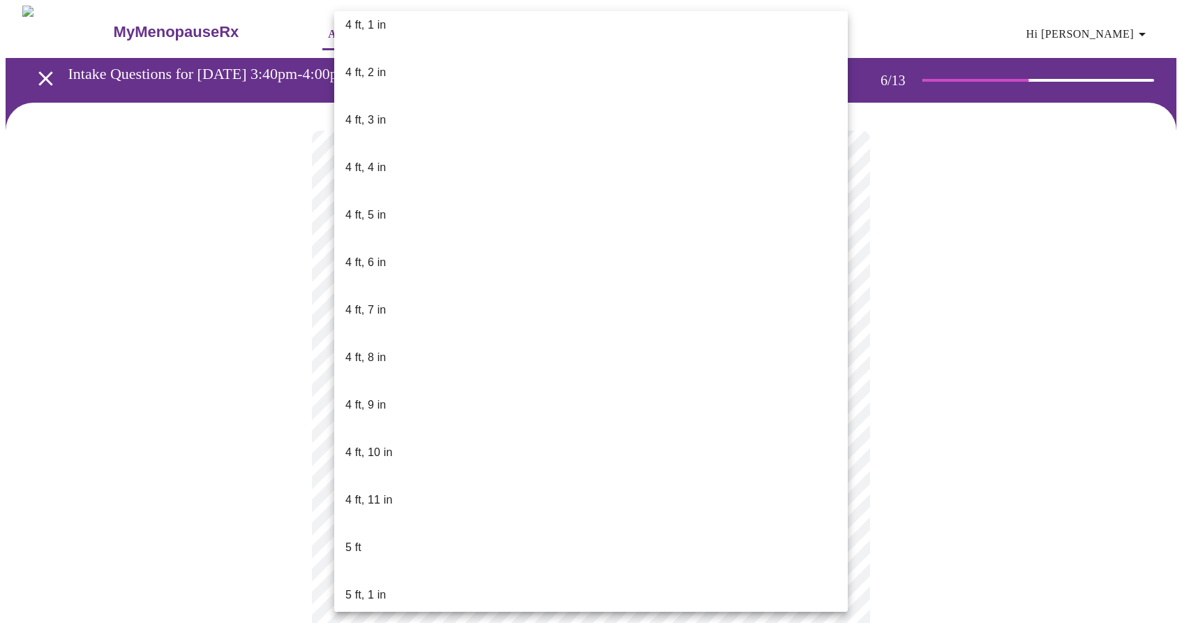
scroll to position [687, 0]
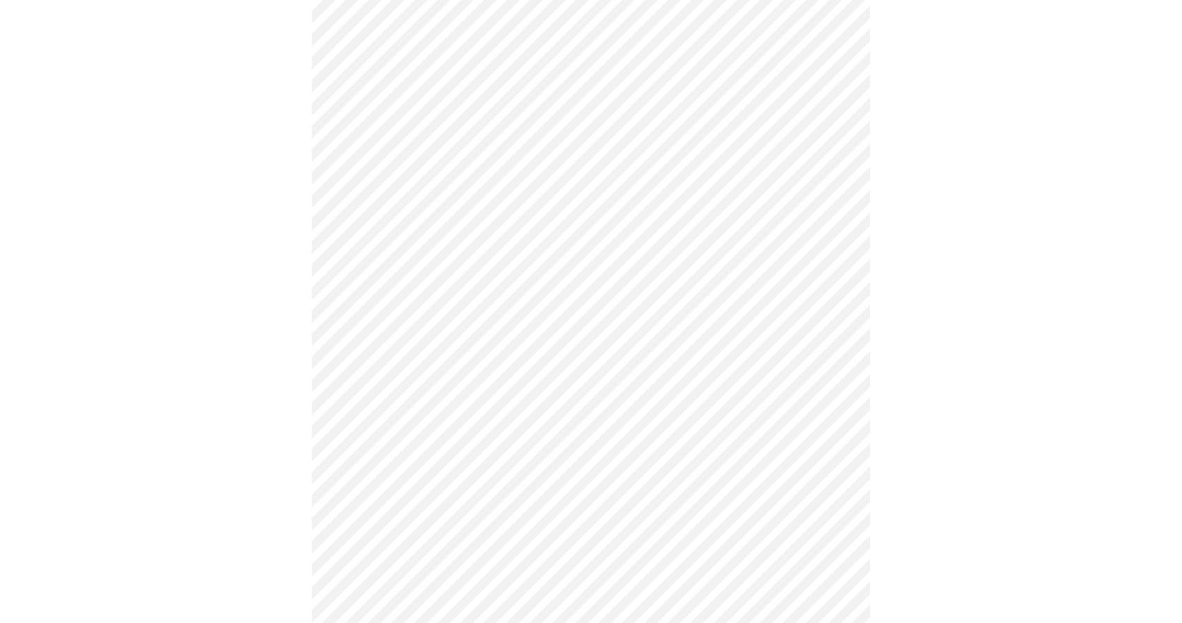
scroll to position [3328, 0]
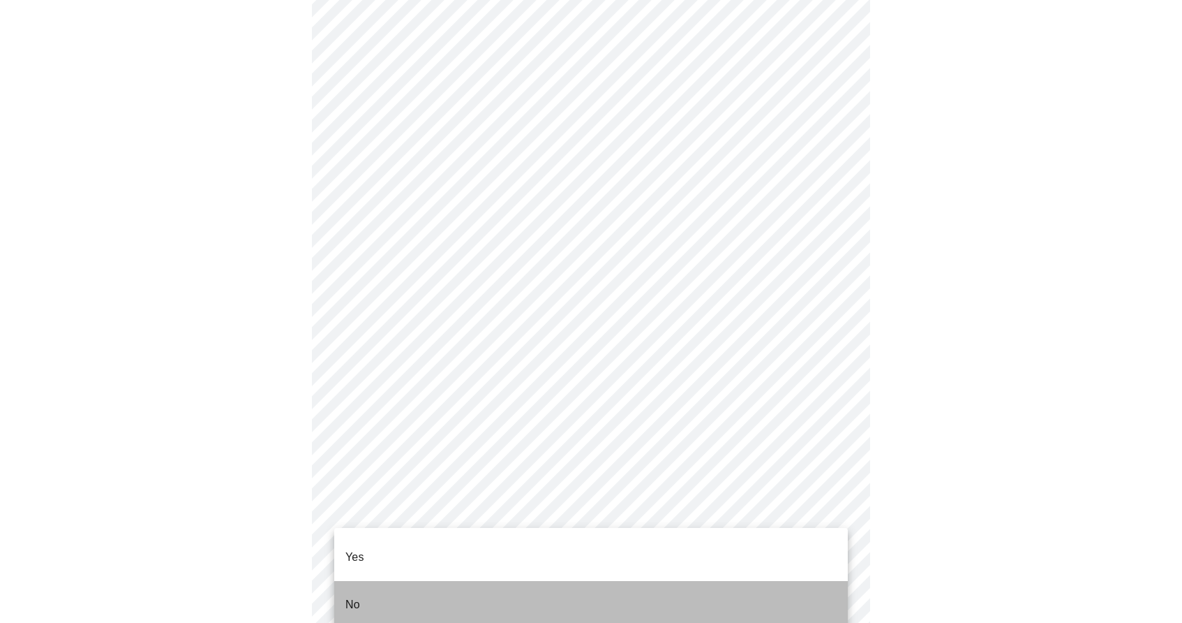
click at [384, 589] on li "No" at bounding box center [591, 604] width 514 height 47
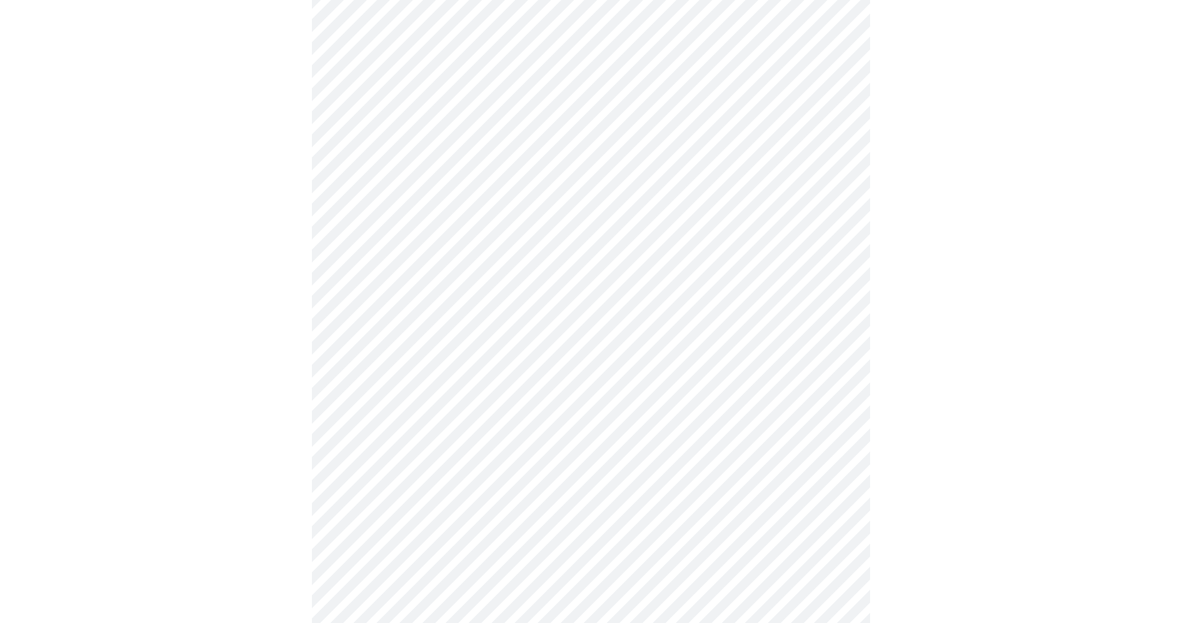
scroll to position [649, 0]
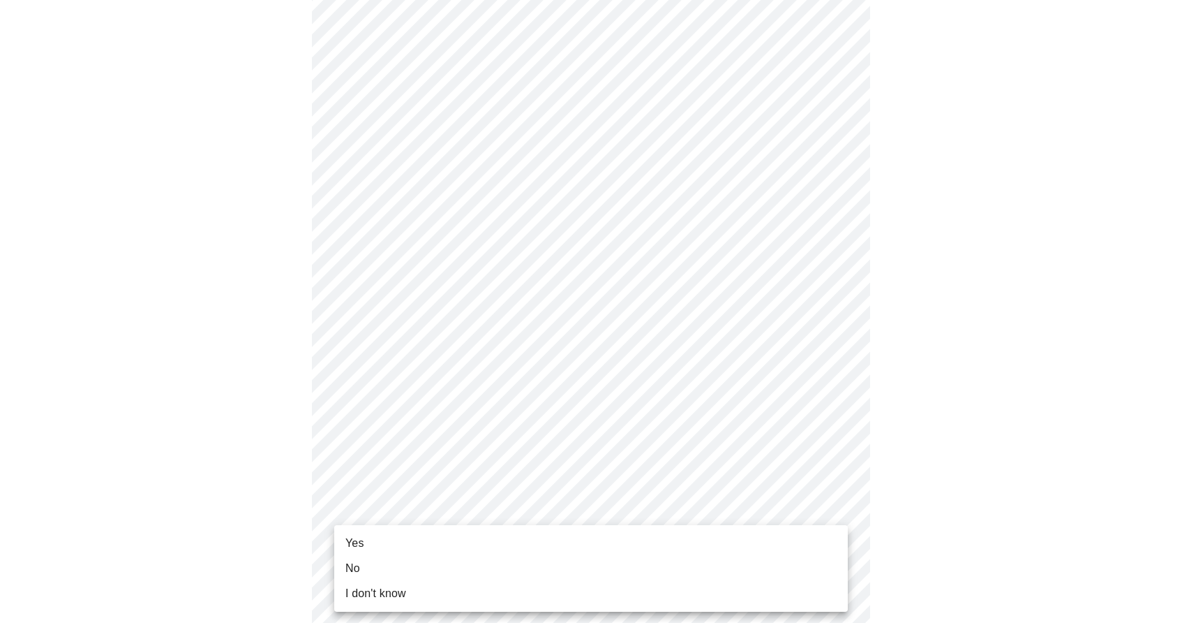
click at [366, 516] on body "MyMenopauseRx Appointments Messaging Labs Uploads Medications Community Refer a…" at bounding box center [591, 38] width 1171 height 1363
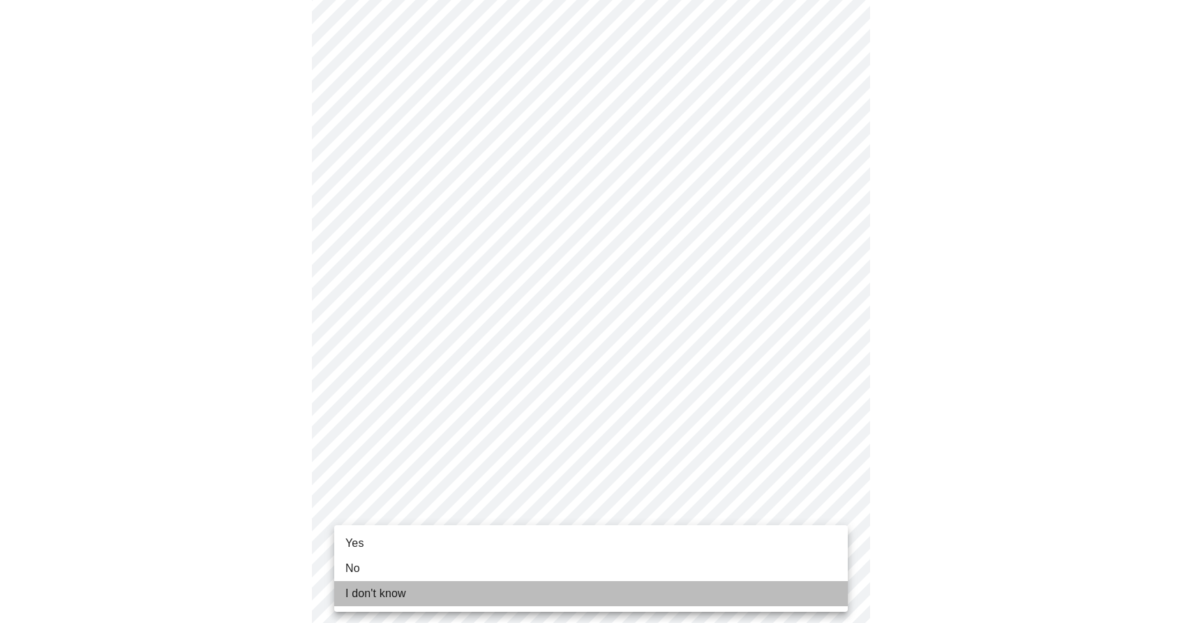
click at [365, 597] on span "I don't know" at bounding box center [375, 593] width 61 height 17
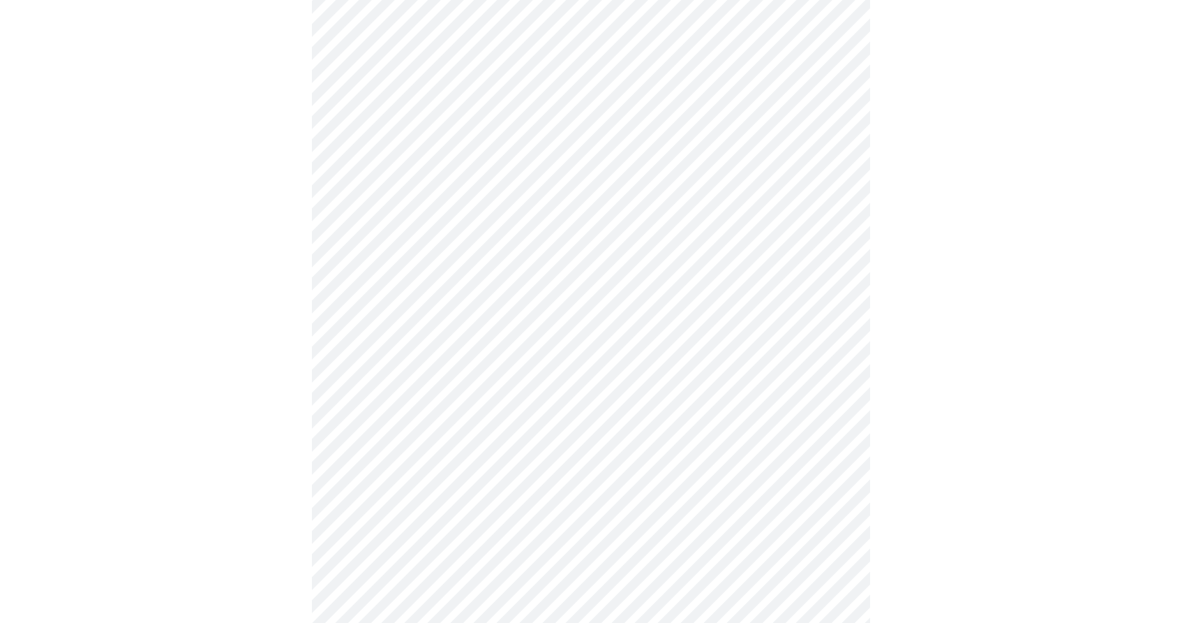
scroll to position [0, 0]
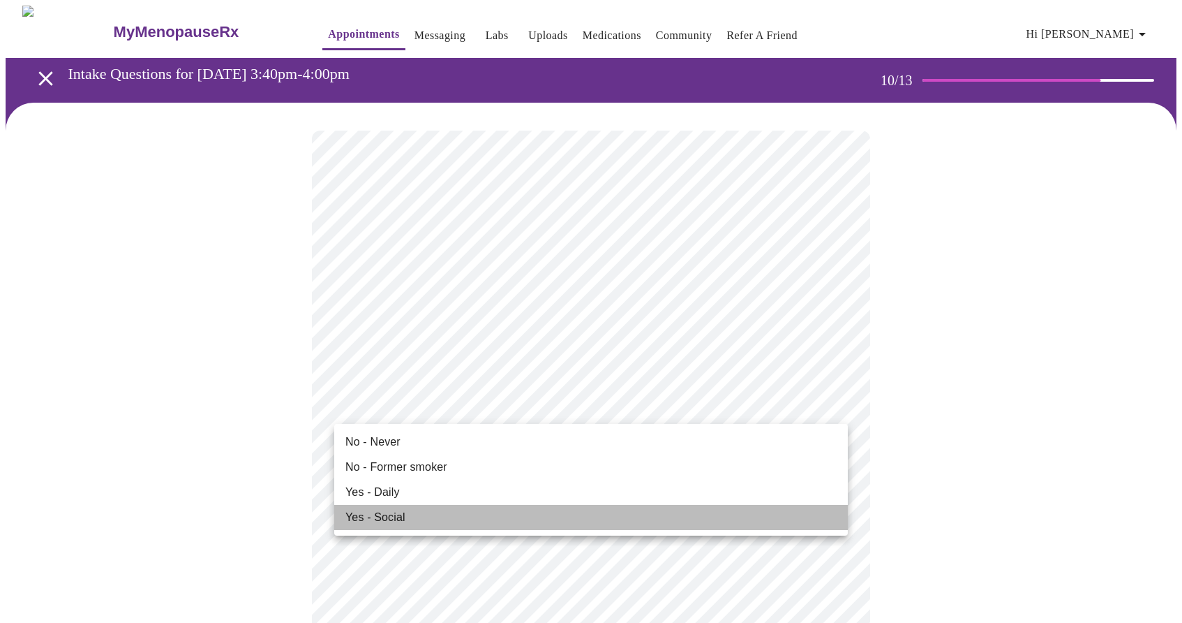
click at [401, 516] on span "Yes - Social" at bounding box center [375, 517] width 60 height 17
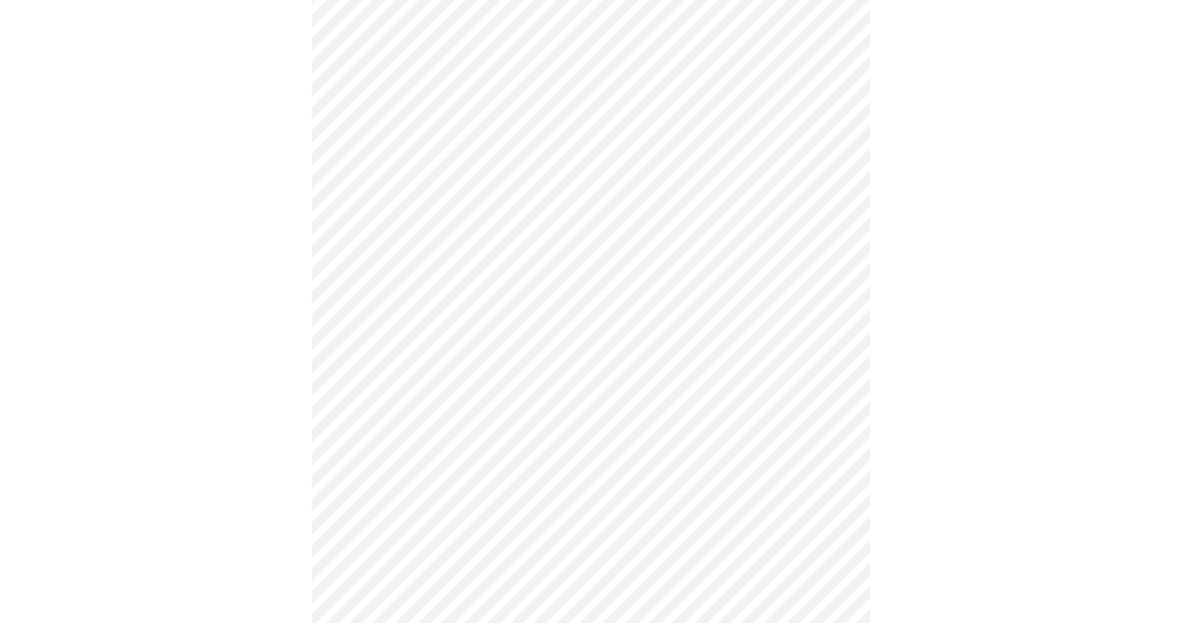
scroll to position [881, 0]
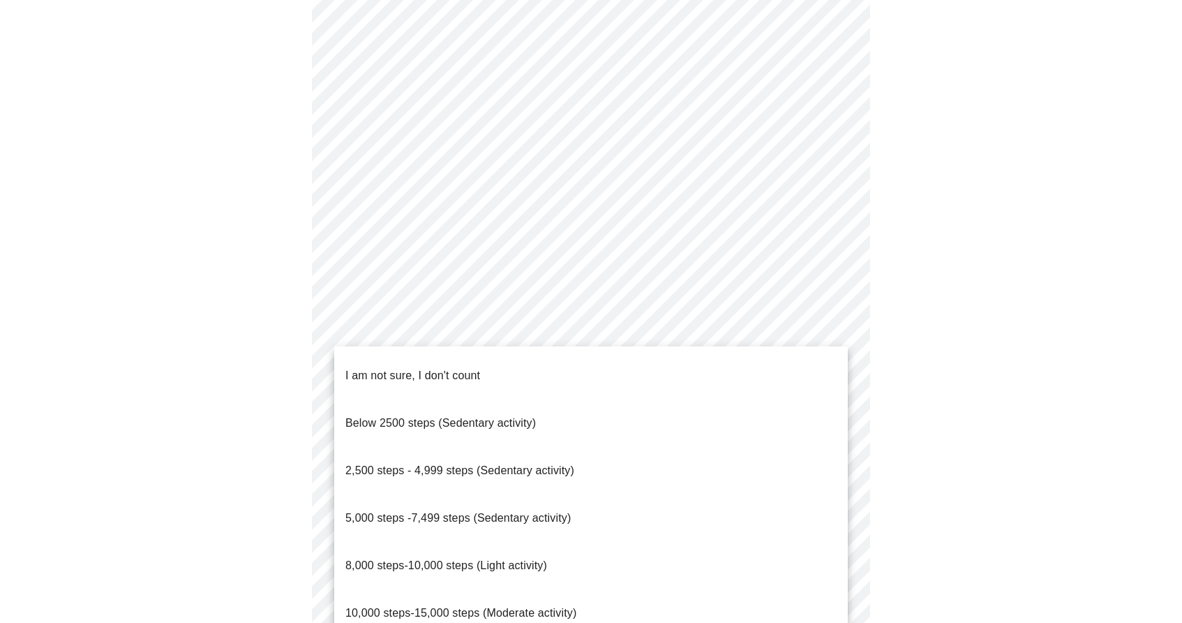
click at [419, 528] on body "MyMenopauseRx Appointments Messaging Labs Uploads Medications Community Refer a…" at bounding box center [591, 39] width 1171 height 1829
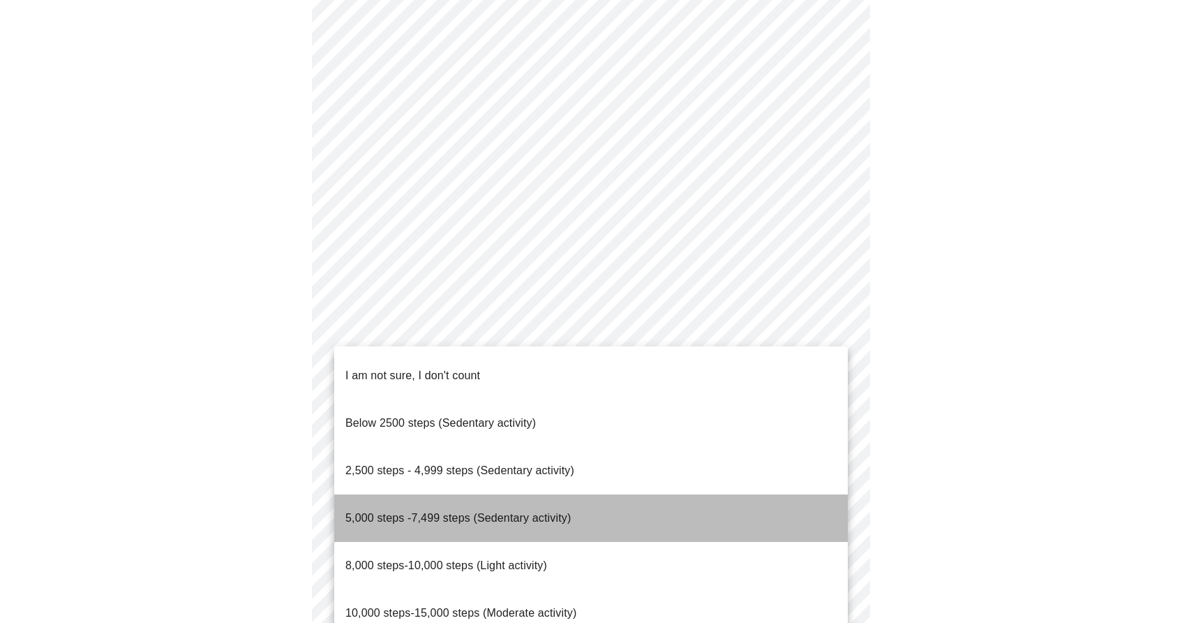
click at [417, 498] on span "5,000 steps -7,499 steps (Sedentary activity)" at bounding box center [457, 517] width 225 height 39
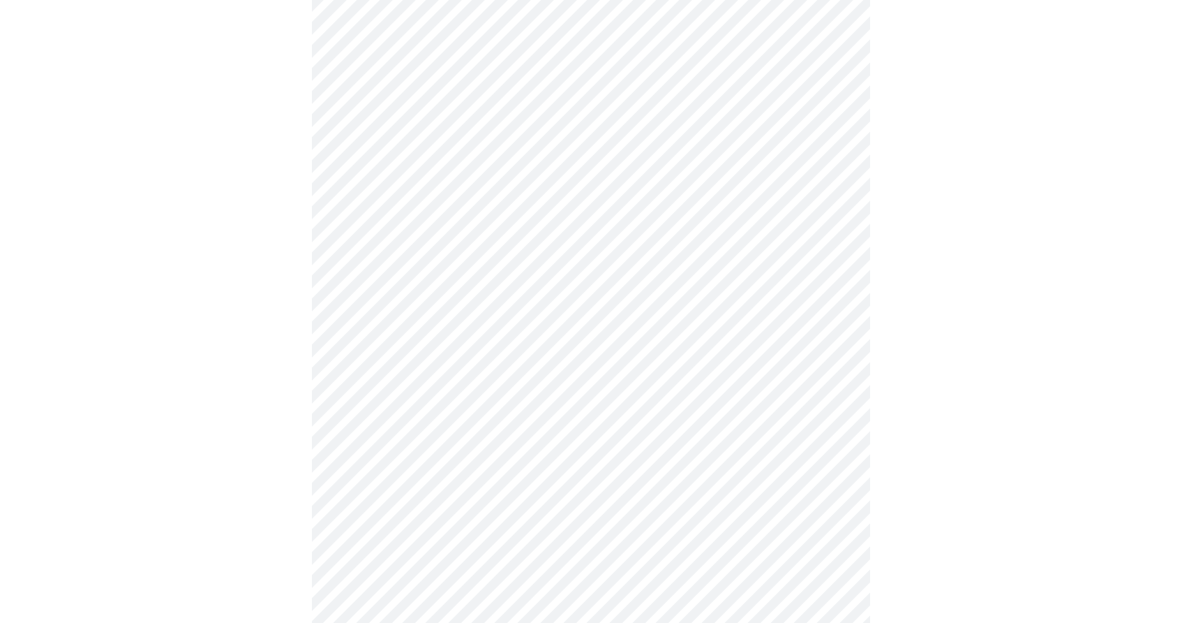
scroll to position [1068, 0]
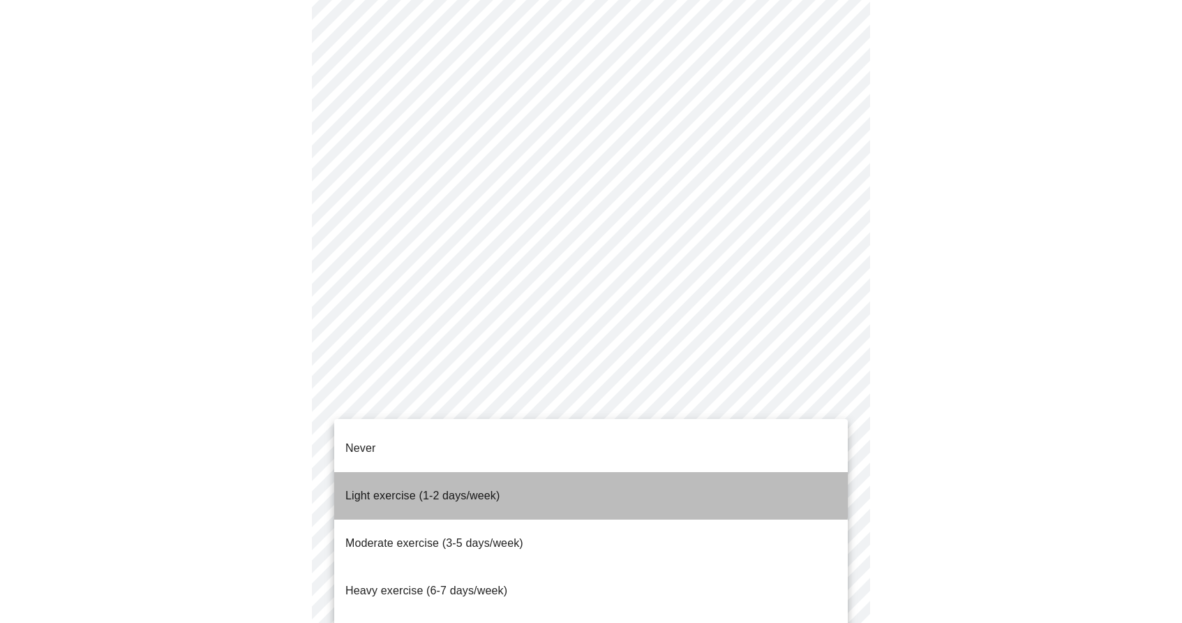
click at [434, 489] on span "Light exercise (1-2 days/week)" at bounding box center [422, 495] width 155 height 12
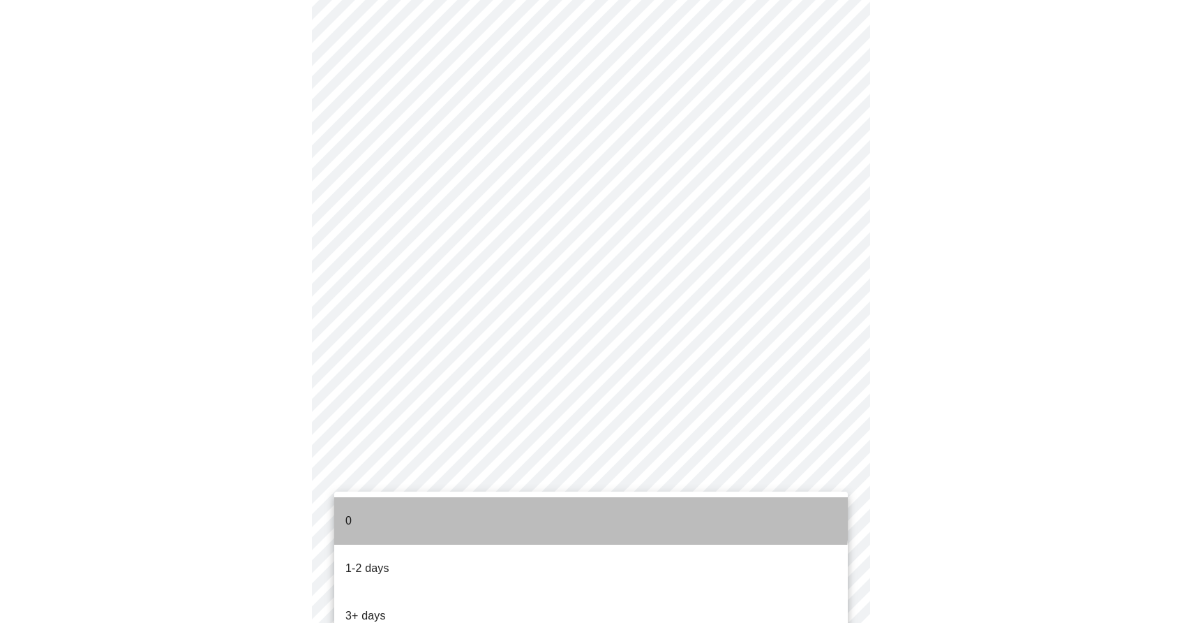
click at [412, 505] on li "0" at bounding box center [591, 520] width 514 height 47
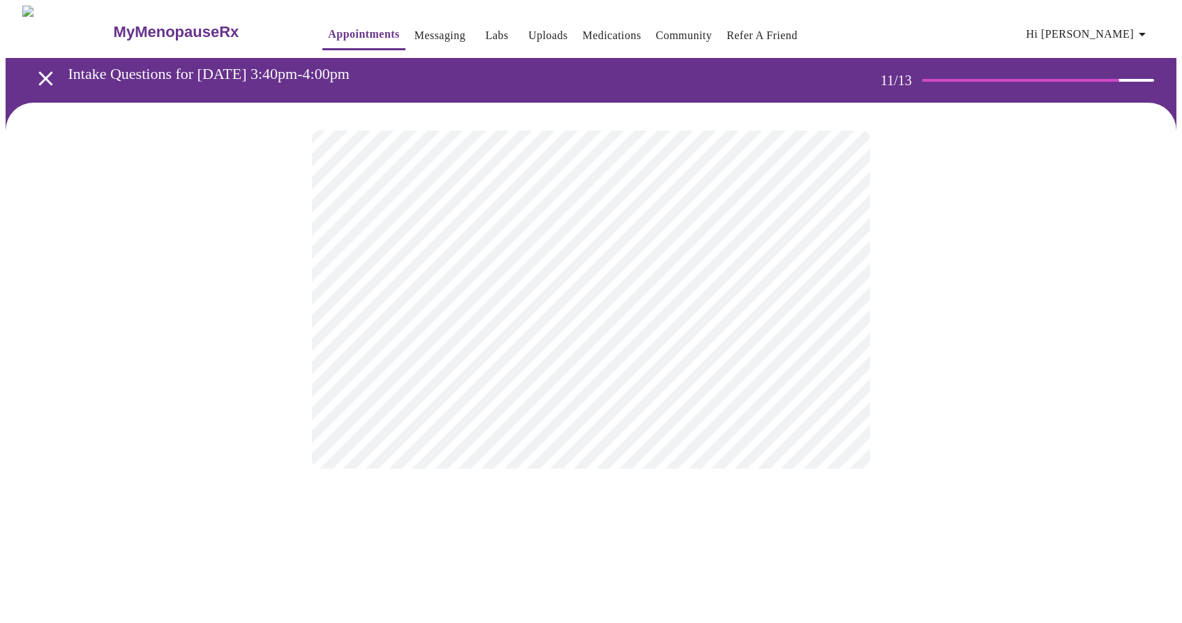
scroll to position [0, 0]
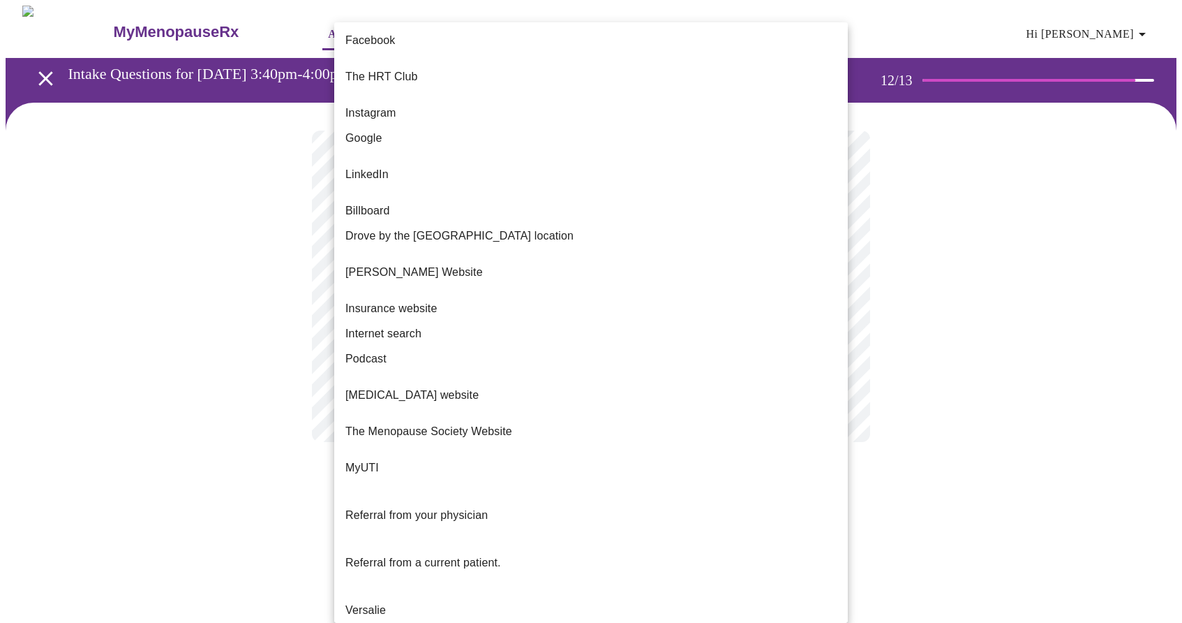
click at [786, 296] on body "MyMenopauseRx Appointments Messaging Labs Uploads Medications Community Refer a…" at bounding box center [591, 238] width 1171 height 464
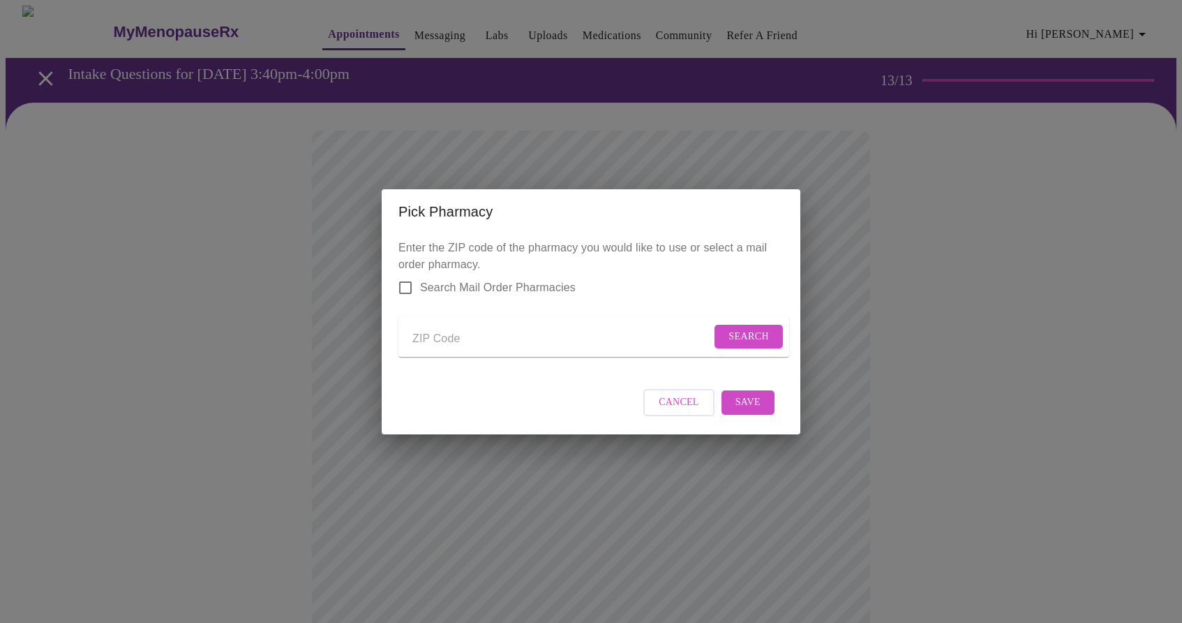
click at [426, 343] on input "Send a message to your care team" at bounding box center [561, 339] width 299 height 22
click at [735, 340] on span "Search" at bounding box center [749, 336] width 40 height 17
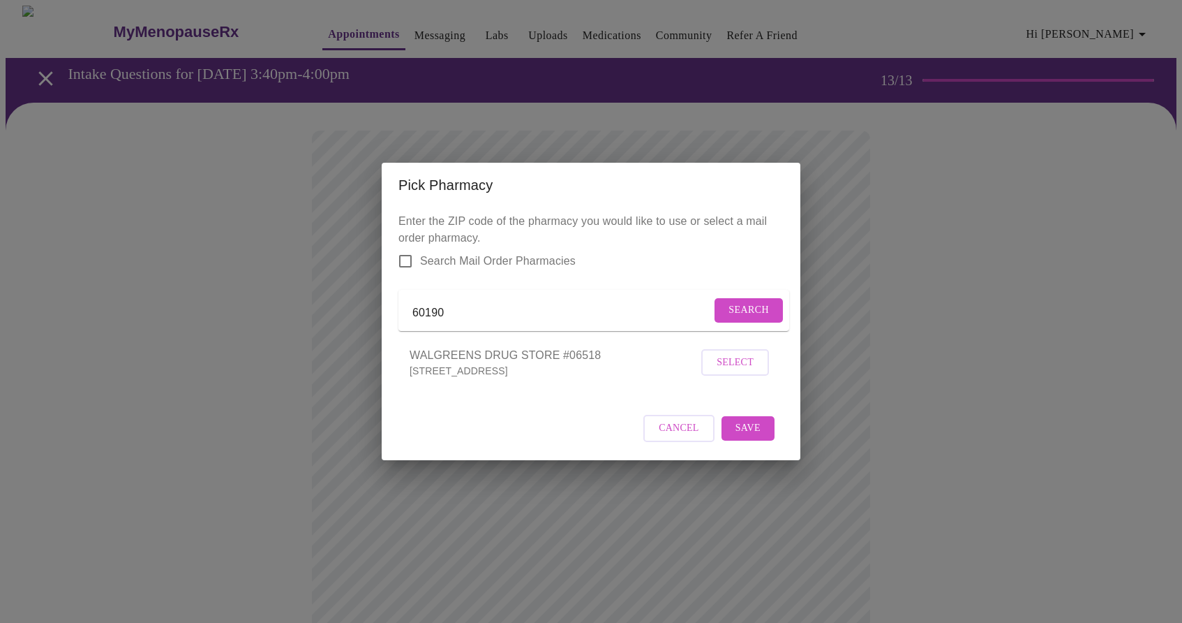
click at [466, 315] on input "60190" at bounding box center [561, 313] width 299 height 22
click at [740, 305] on span "Search" at bounding box center [749, 310] width 40 height 17
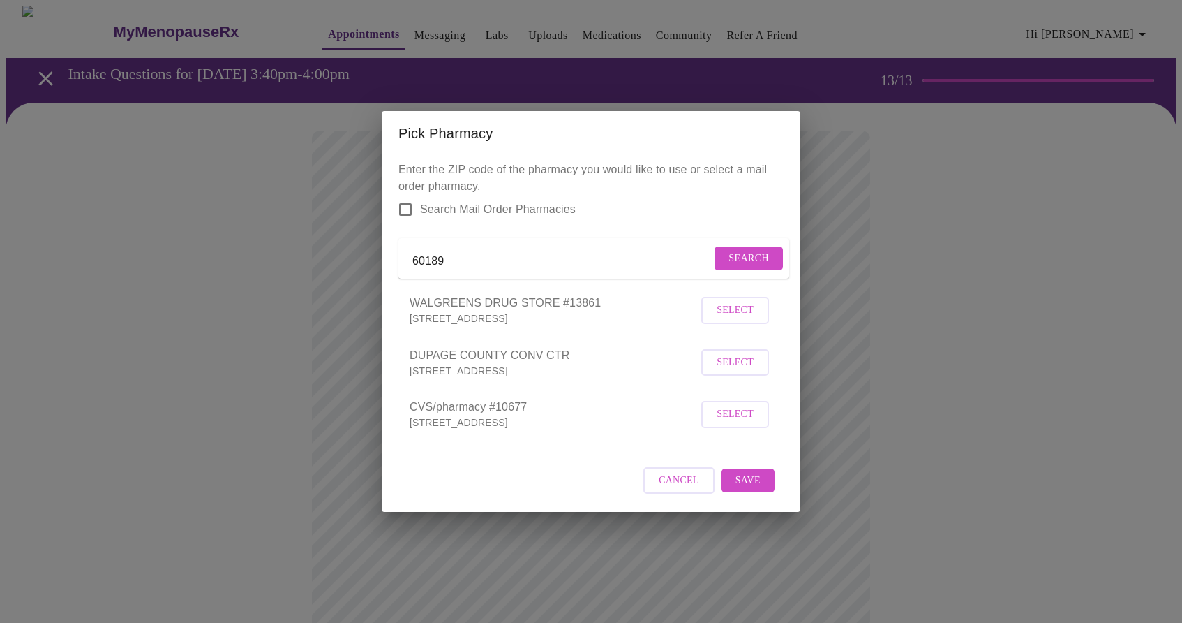
click at [452, 252] on input "60189" at bounding box center [561, 261] width 299 height 22
type input "6"
type input "60187"
click at [740, 264] on button "Search" at bounding box center [749, 258] width 68 height 24
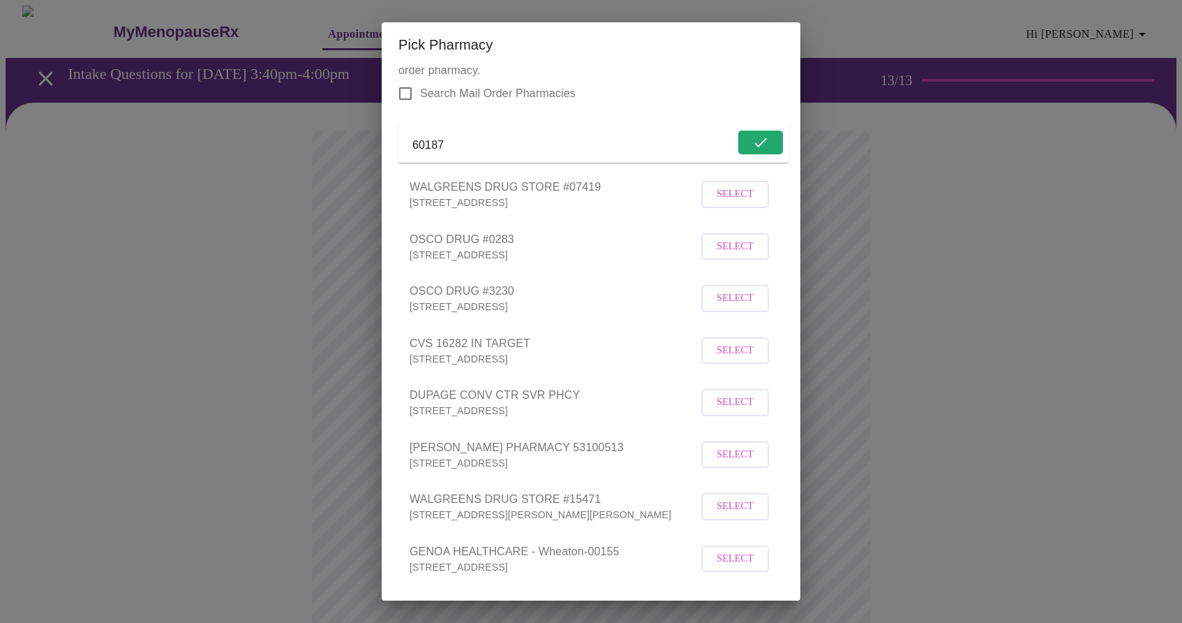
scroll to position [37, 0]
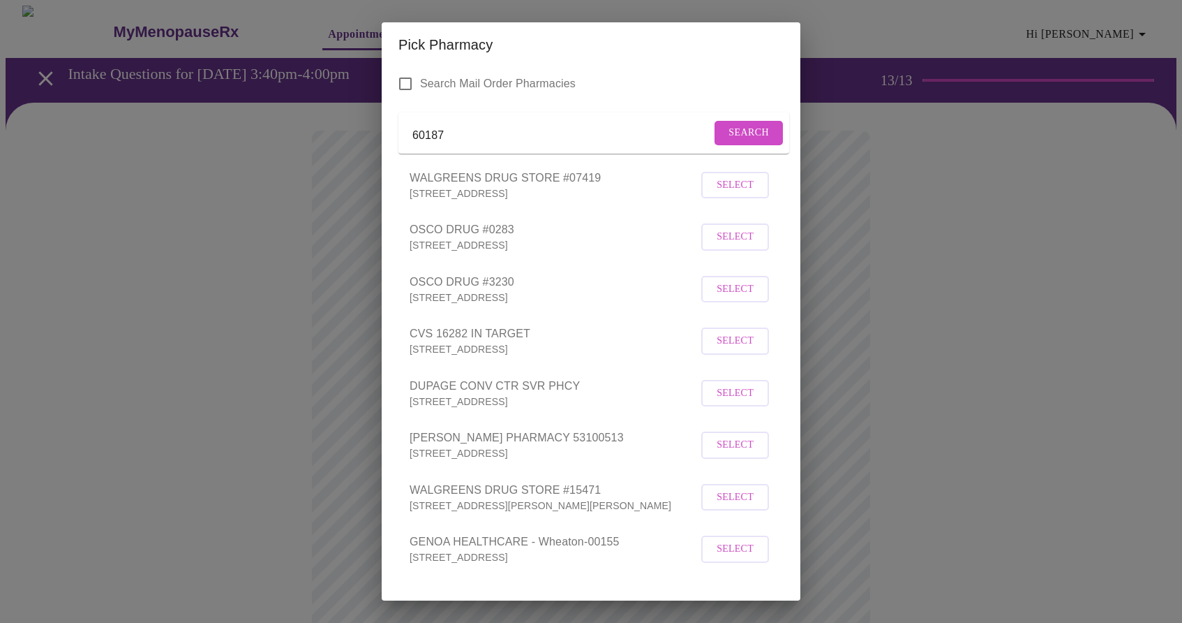
click at [759, 355] on button "Select" at bounding box center [735, 340] width 68 height 27
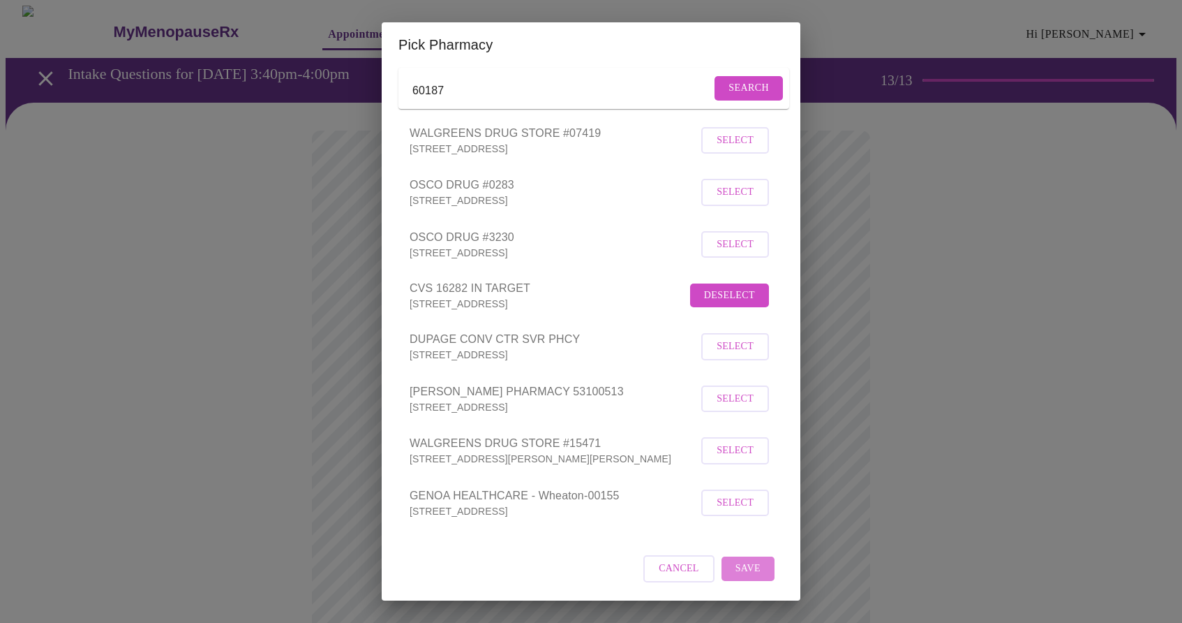
click at [745, 567] on span "Save" at bounding box center [748, 568] width 25 height 17
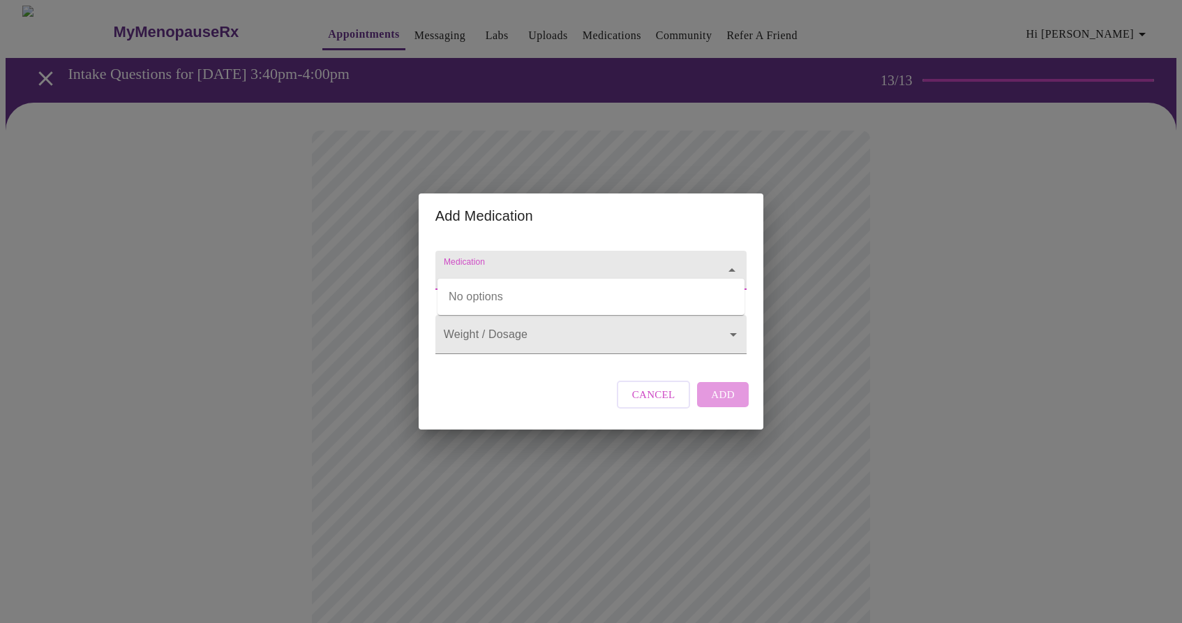
click at [641, 264] on input "Medication" at bounding box center [571, 277] width 260 height 26
click at [639, 264] on input "Medication" at bounding box center [571, 277] width 260 height 26
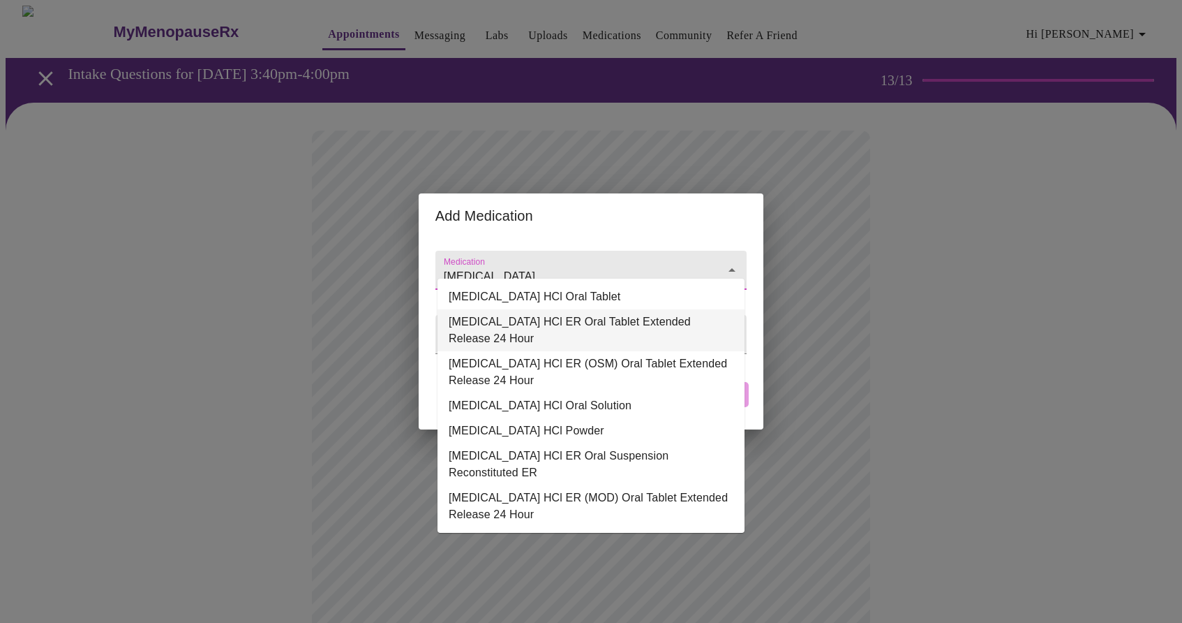
drag, startPoint x: 600, startPoint y: 325, endPoint x: 602, endPoint y: 345, distance: 20.4
click at [602, 345] on li "[MEDICAL_DATA] HCl ER Oral Tablet Extended Release 24 Hour" at bounding box center [591, 330] width 307 height 42
type input "[MEDICAL_DATA] HCl ER Oral Tablet Extended Release 24 Hour"
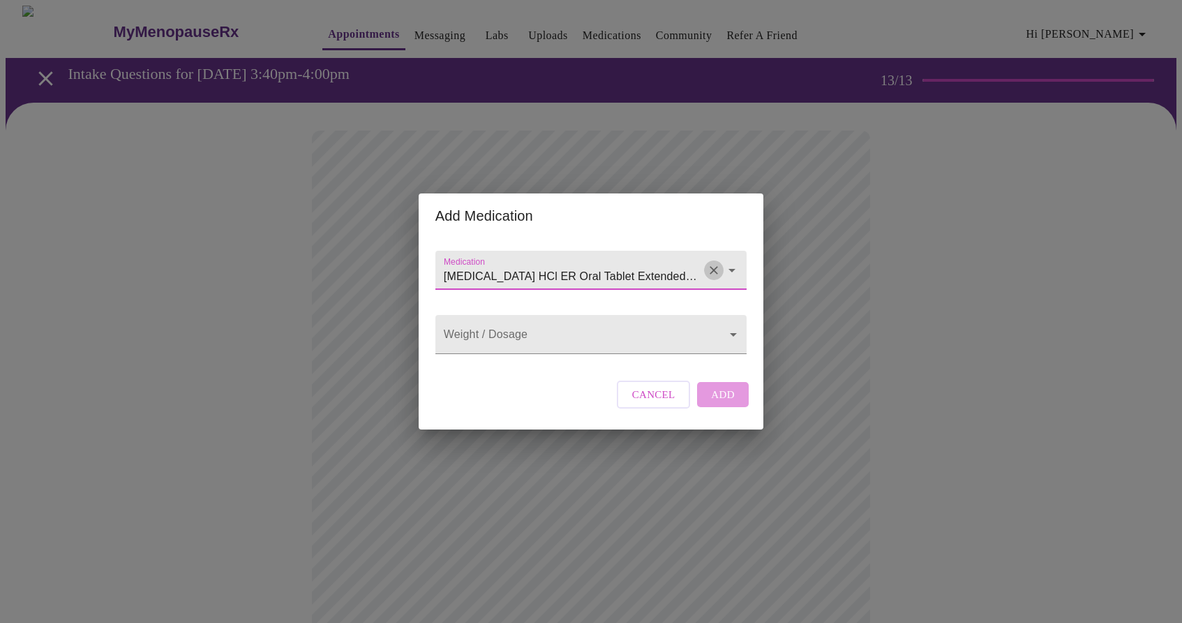
click at [708, 263] on icon "Clear" at bounding box center [714, 270] width 14 height 14
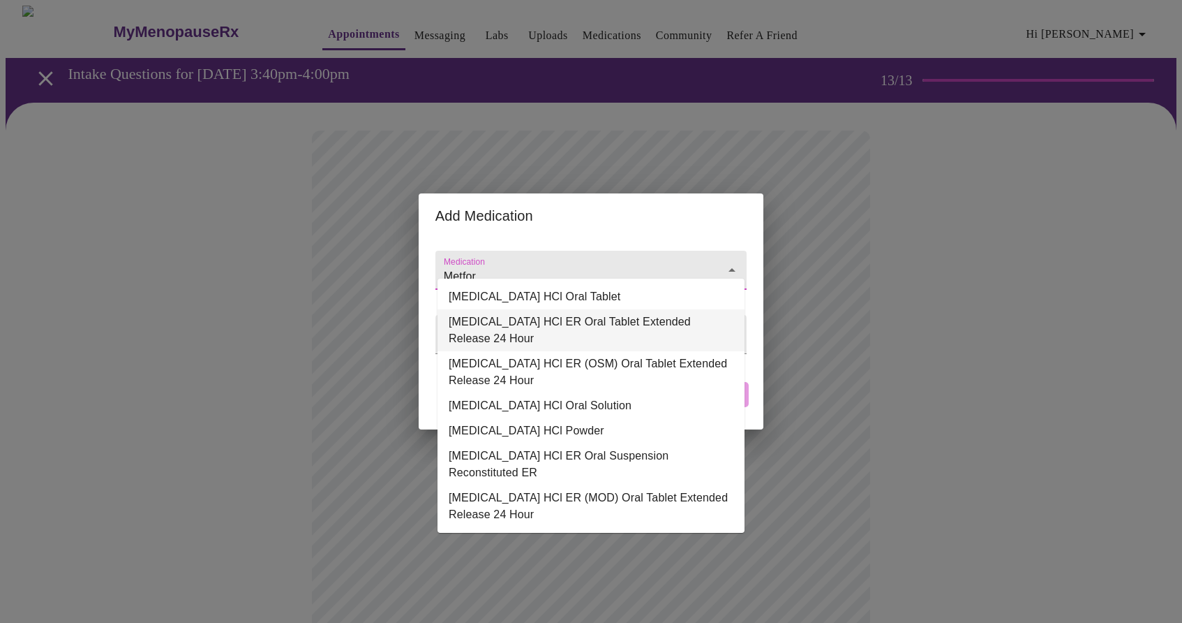
click at [657, 323] on li "[MEDICAL_DATA] HCl ER Oral Tablet Extended Release 24 Hour" at bounding box center [591, 330] width 307 height 42
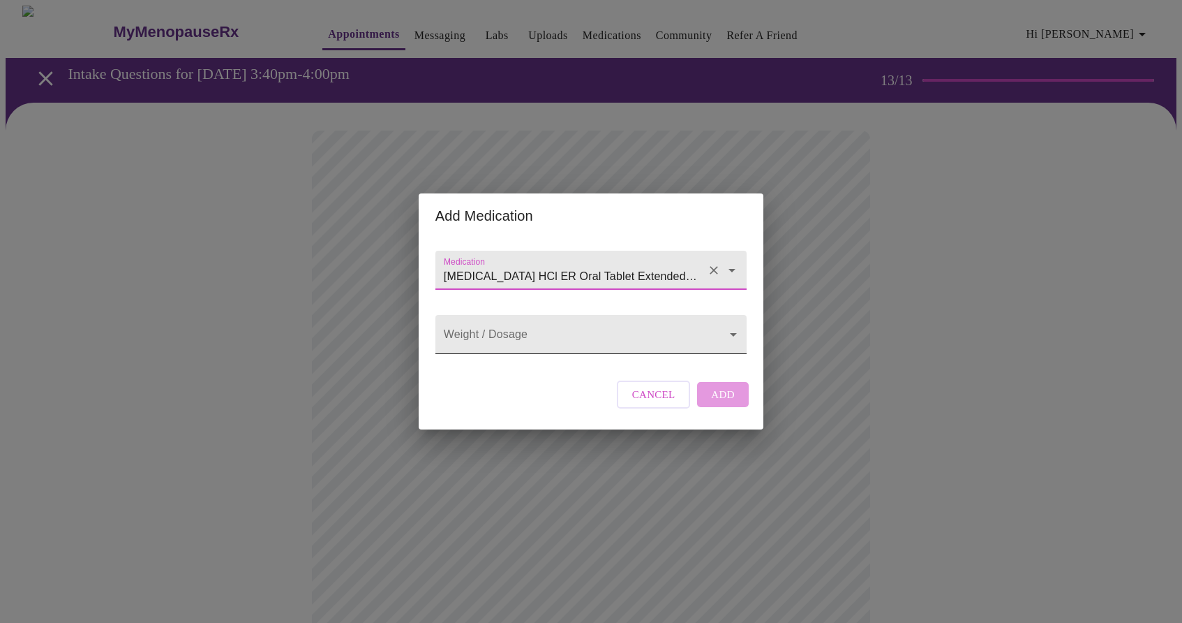
type input "[MEDICAL_DATA] HCl ER Oral Tablet Extended Release 24 Hour"
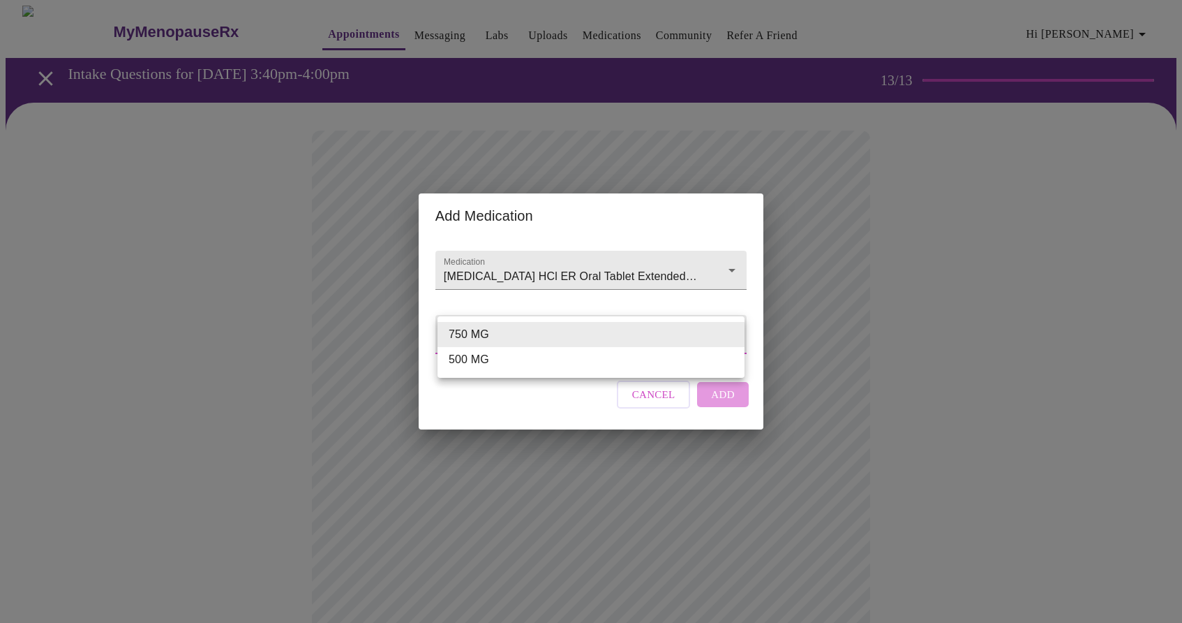
click at [657, 329] on body "MyMenopauseRx Appointments Messaging Labs Uploads Medications Community Refer a…" at bounding box center [591, 531] width 1171 height 1050
click at [626, 364] on li "500 MG" at bounding box center [591, 359] width 307 height 25
type input "500 MG"
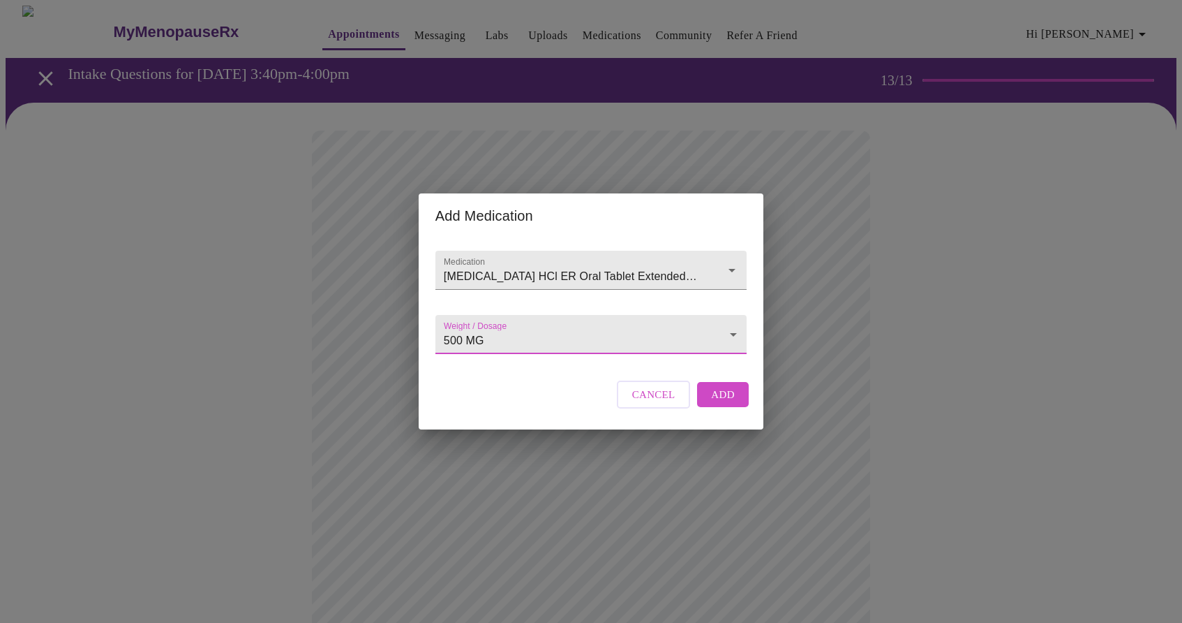
click at [714, 403] on span "Add" at bounding box center [723, 394] width 24 height 18
click at [528, 251] on div at bounding box center [591, 270] width 311 height 39
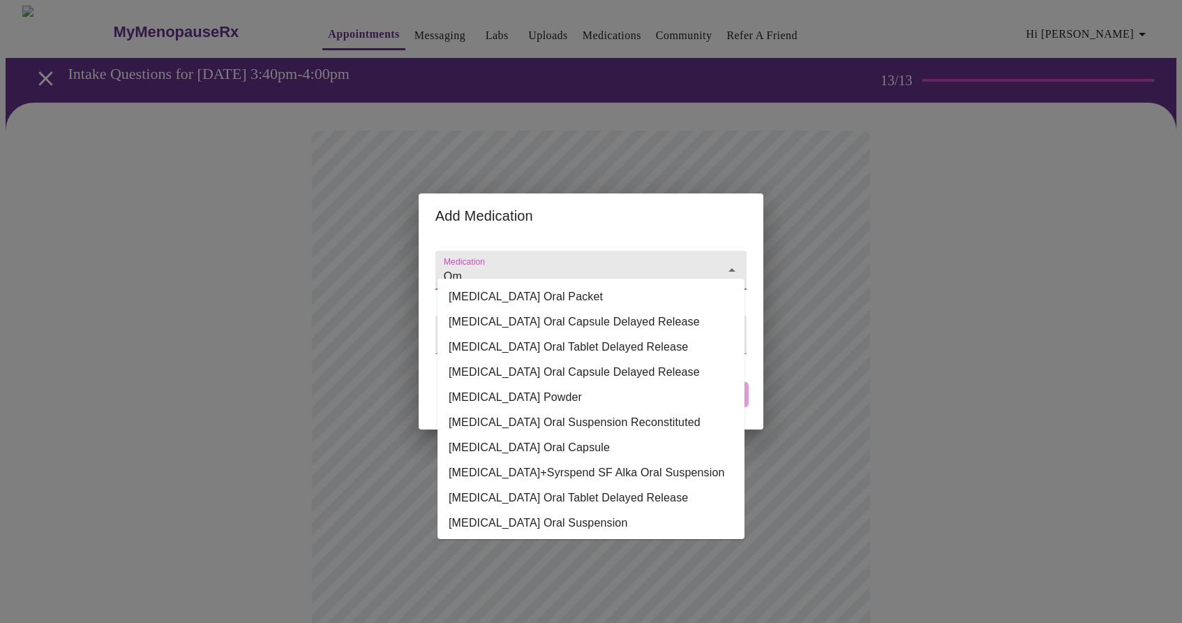
type input "O"
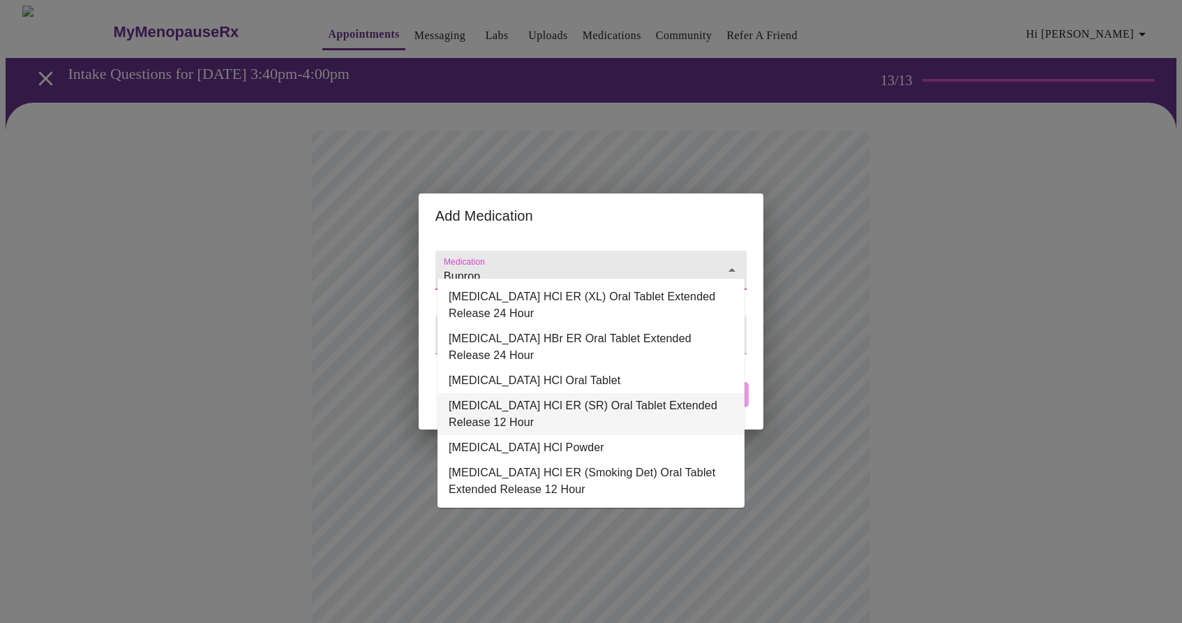
click at [521, 412] on li "[MEDICAL_DATA] HCl ER (SR) Oral Tablet Extended Release 12 Hour" at bounding box center [591, 414] width 307 height 42
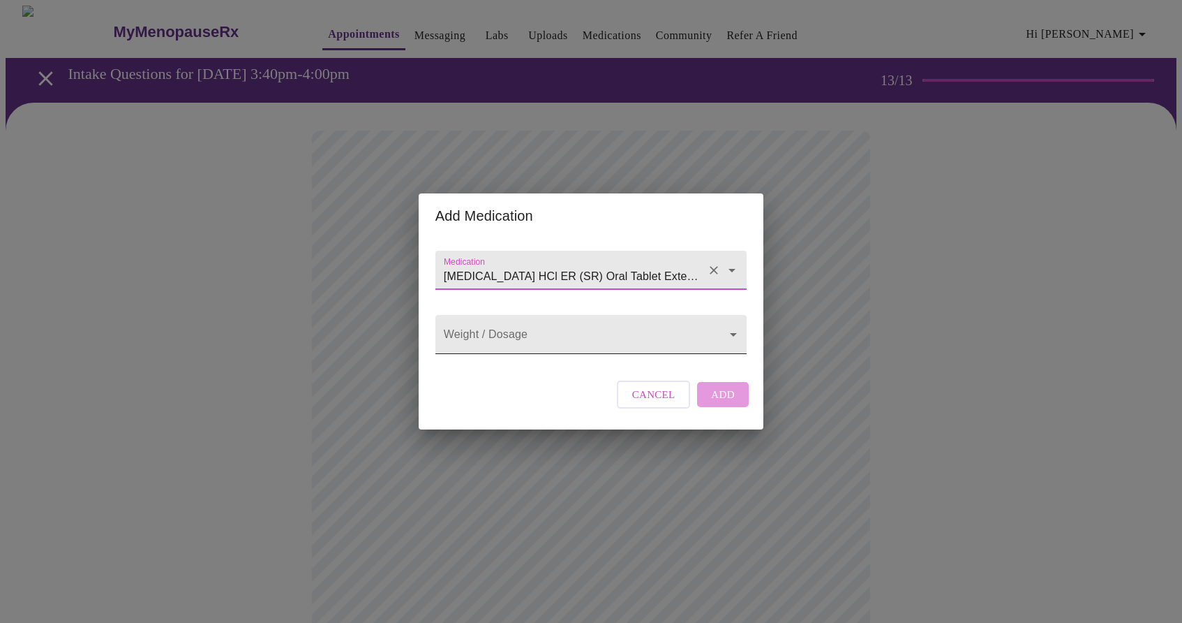
type input "[MEDICAL_DATA] HCl ER (SR) Oral Tablet Extended Release 12 Hour"
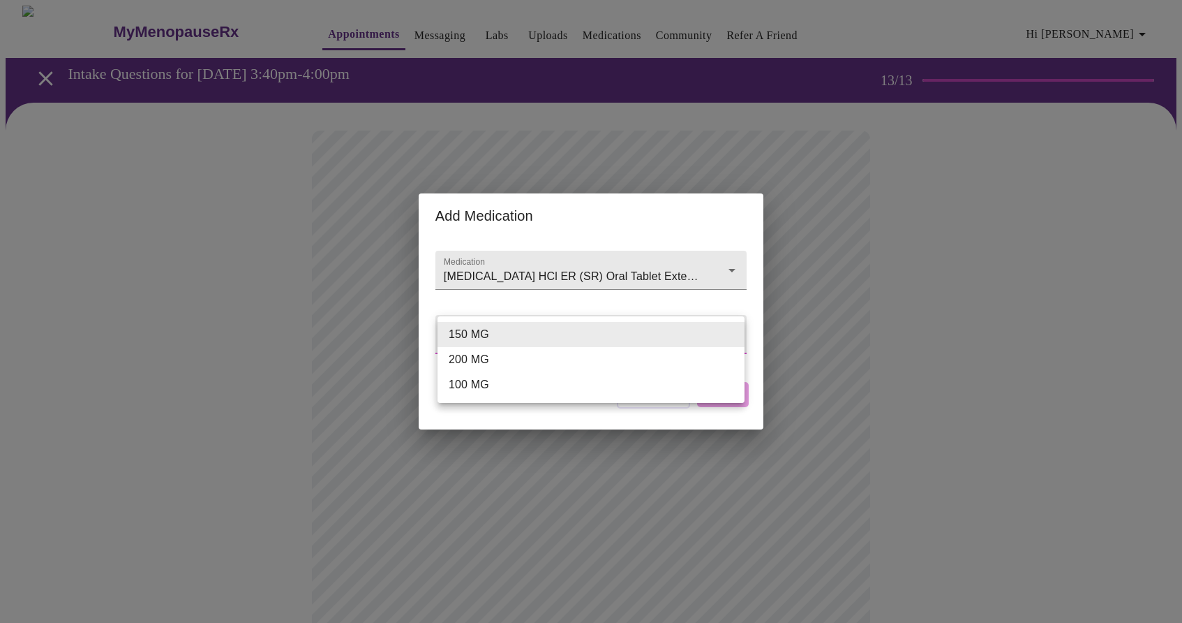
click at [566, 341] on body "MyMenopauseRx Appointments Messaging Labs Uploads Medications Community Refer a…" at bounding box center [591, 546] width 1171 height 1080
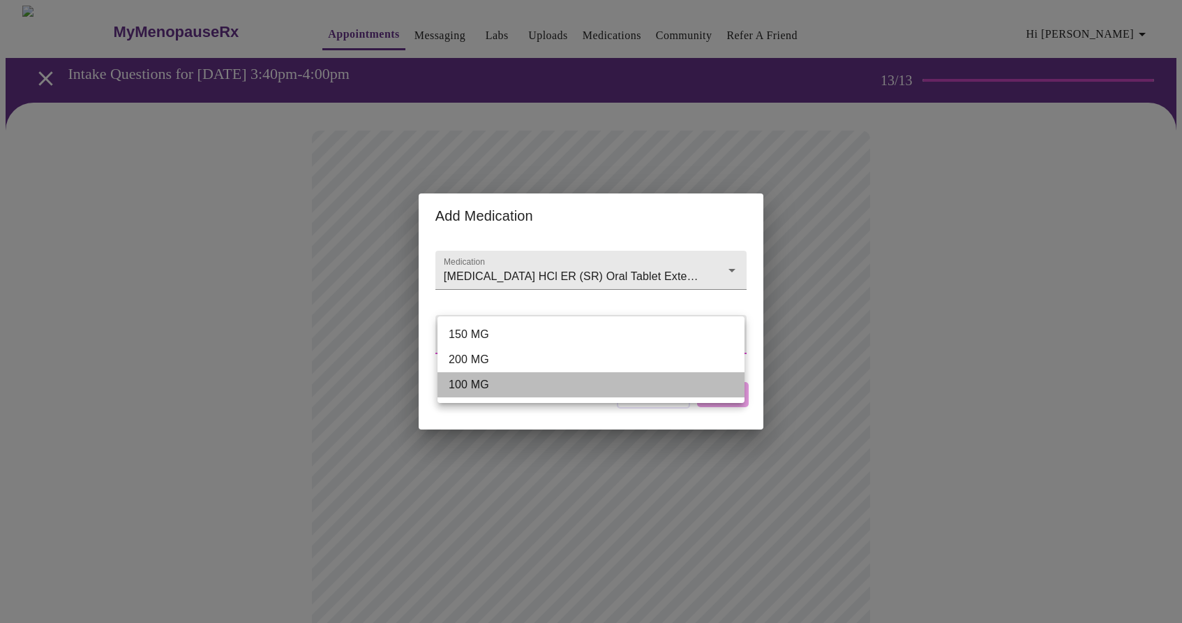
click at [556, 380] on li "100 MG" at bounding box center [591, 384] width 307 height 25
type input "100 MG"
click at [556, 380] on li "100 MG" at bounding box center [591, 384] width 307 height 25
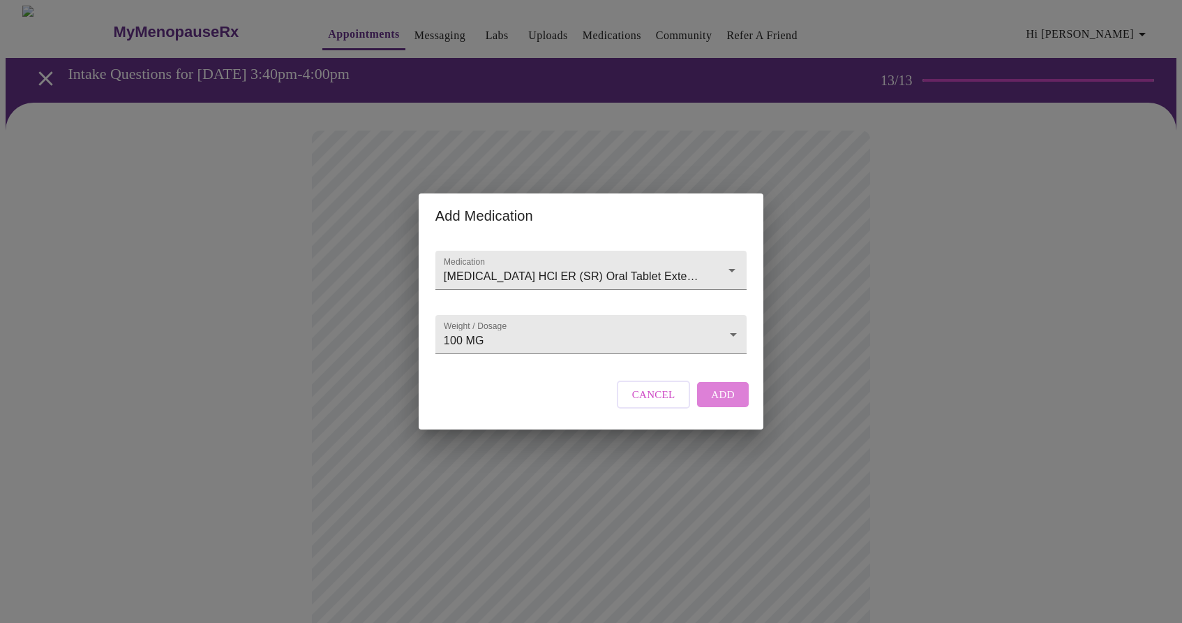
click at [732, 404] on button "Add" at bounding box center [723, 394] width 52 height 25
click at [544, 264] on input "Medication" at bounding box center [571, 277] width 260 height 26
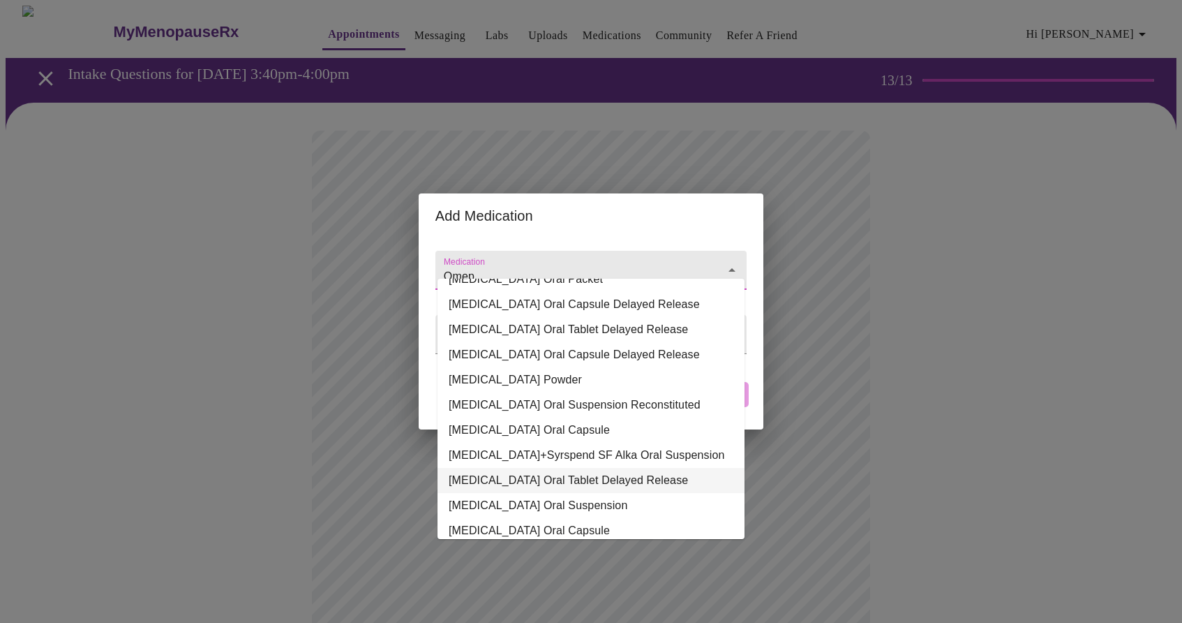
scroll to position [0, 0]
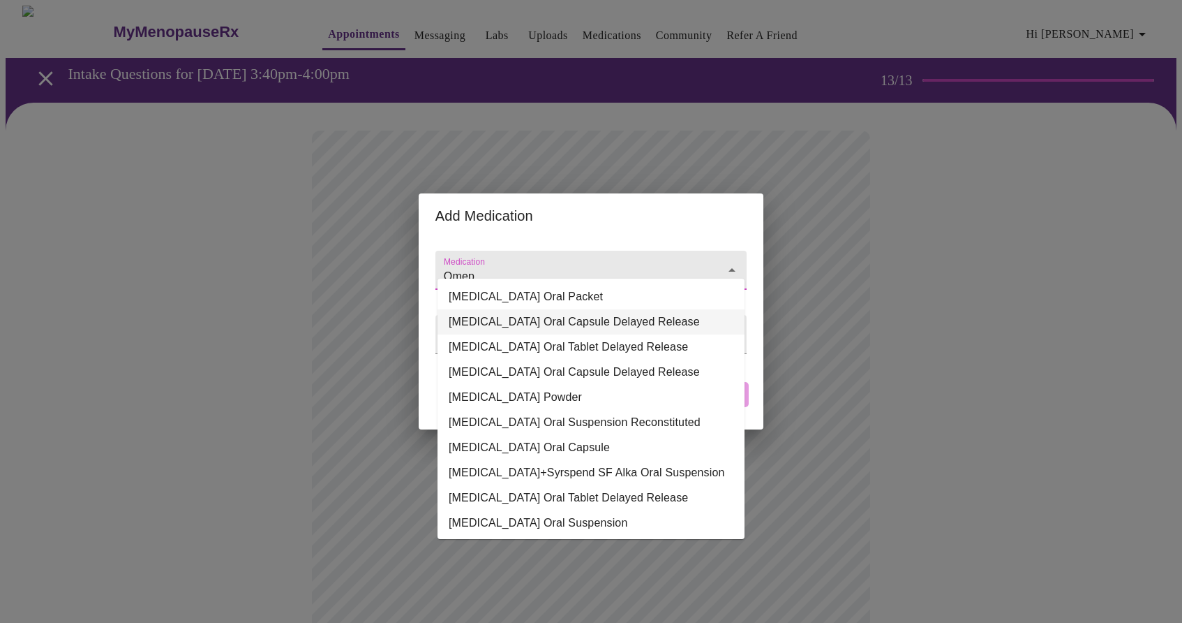
click at [549, 322] on li "[MEDICAL_DATA] Oral Capsule Delayed Release" at bounding box center [591, 321] width 307 height 25
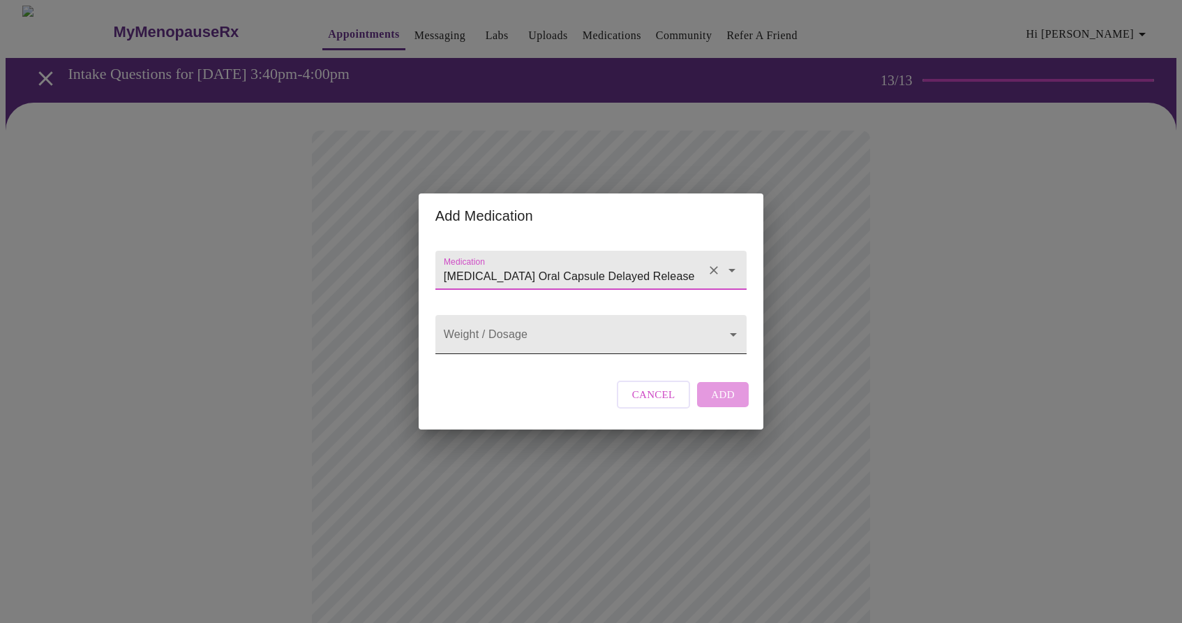
type input "[MEDICAL_DATA] Oral Capsule Delayed Release"
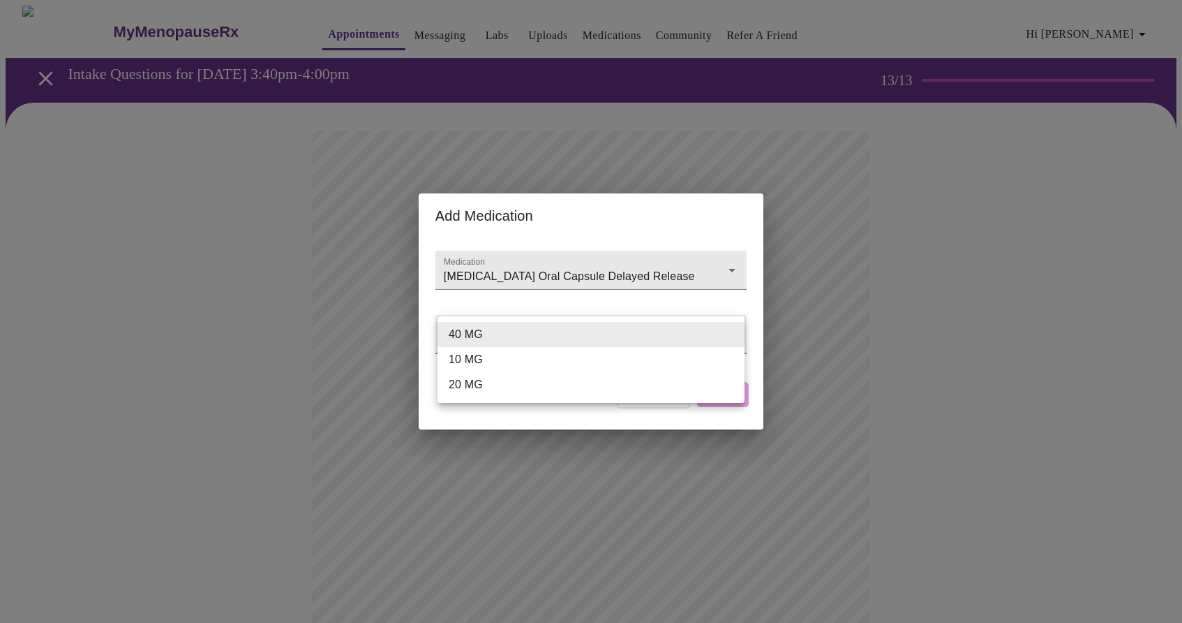
click at [553, 334] on body "MyMenopauseRx Appointments Messaging Labs Uploads Medications Community Refer a…" at bounding box center [591, 572] width 1171 height 1132
click at [553, 334] on li "40 MG" at bounding box center [591, 334] width 307 height 25
type input "40 MG"
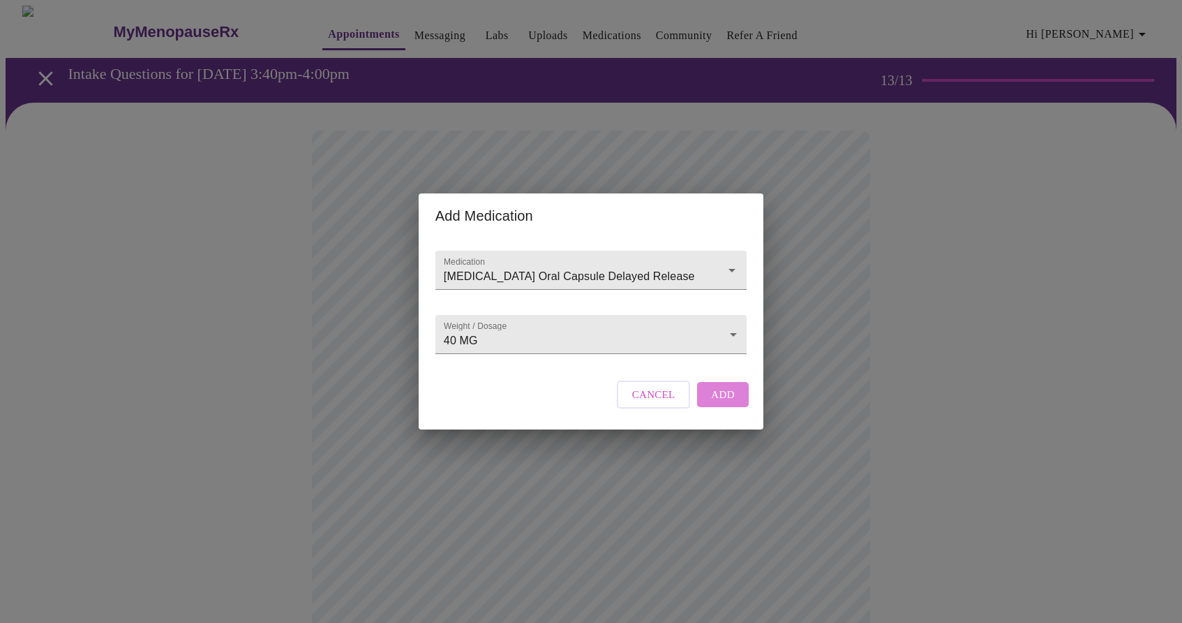
click at [711, 399] on button "Add" at bounding box center [723, 394] width 52 height 25
click at [535, 266] on input "Medication" at bounding box center [571, 277] width 260 height 26
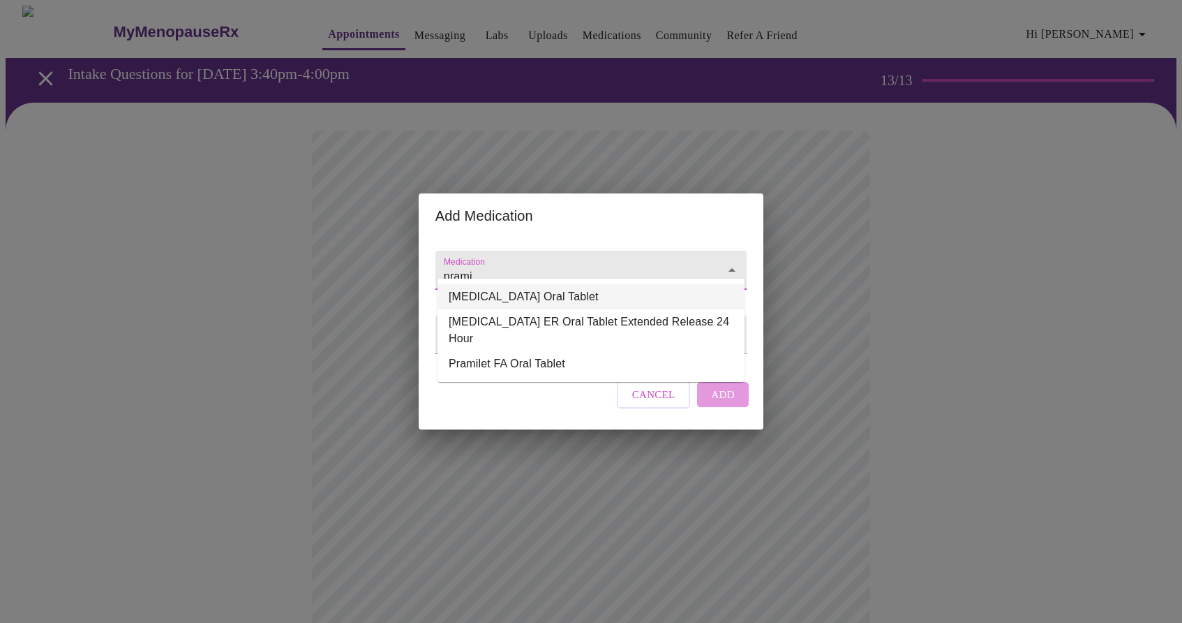
click at [523, 293] on li "[MEDICAL_DATA] Oral Tablet" at bounding box center [591, 296] width 307 height 25
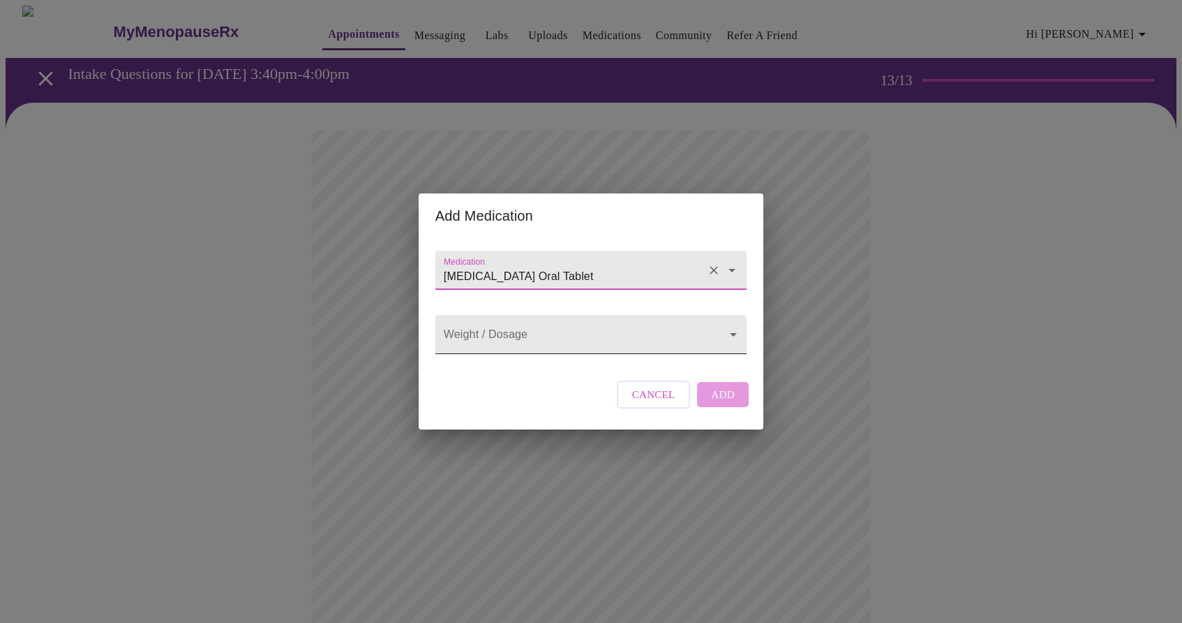
type input "[MEDICAL_DATA] Oral Tablet"
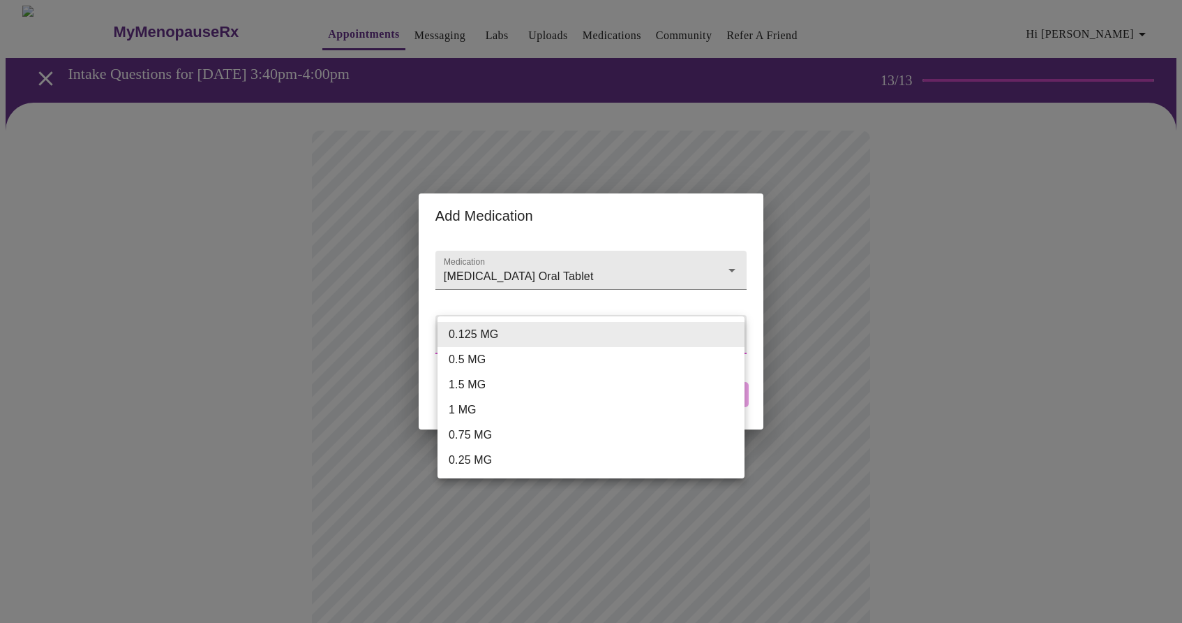
click at [515, 328] on body "MyMenopauseRx Appointments Messaging Labs Uploads Medications Community Refer a…" at bounding box center [591, 598] width 1171 height 1184
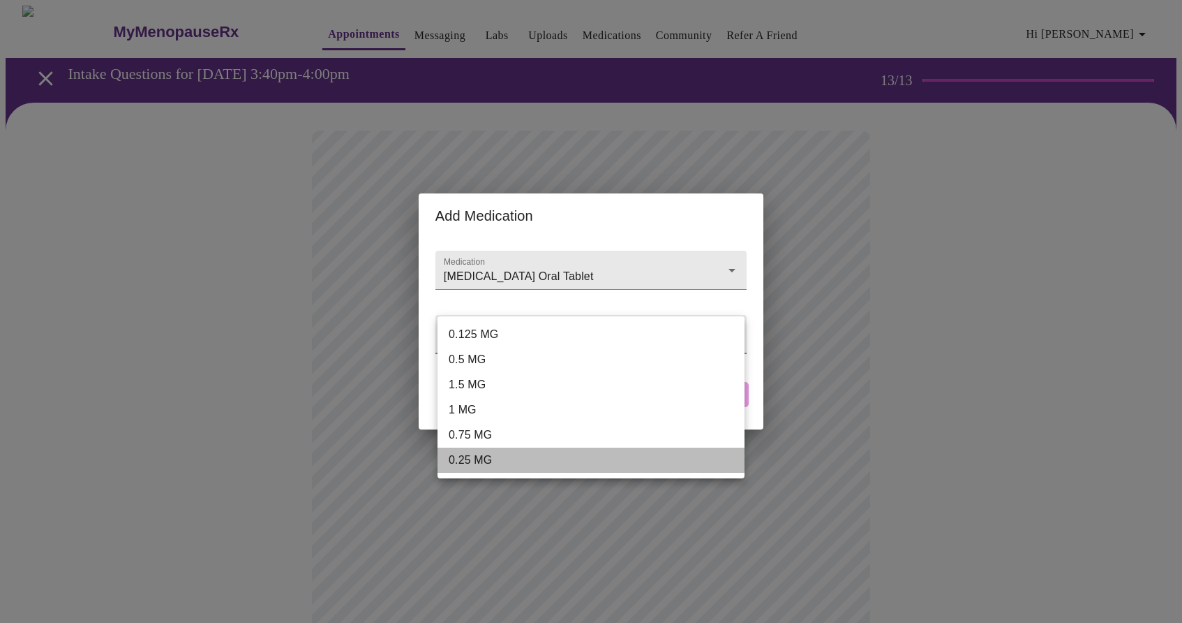
click at [479, 468] on li "0.25 MG" at bounding box center [591, 459] width 307 height 25
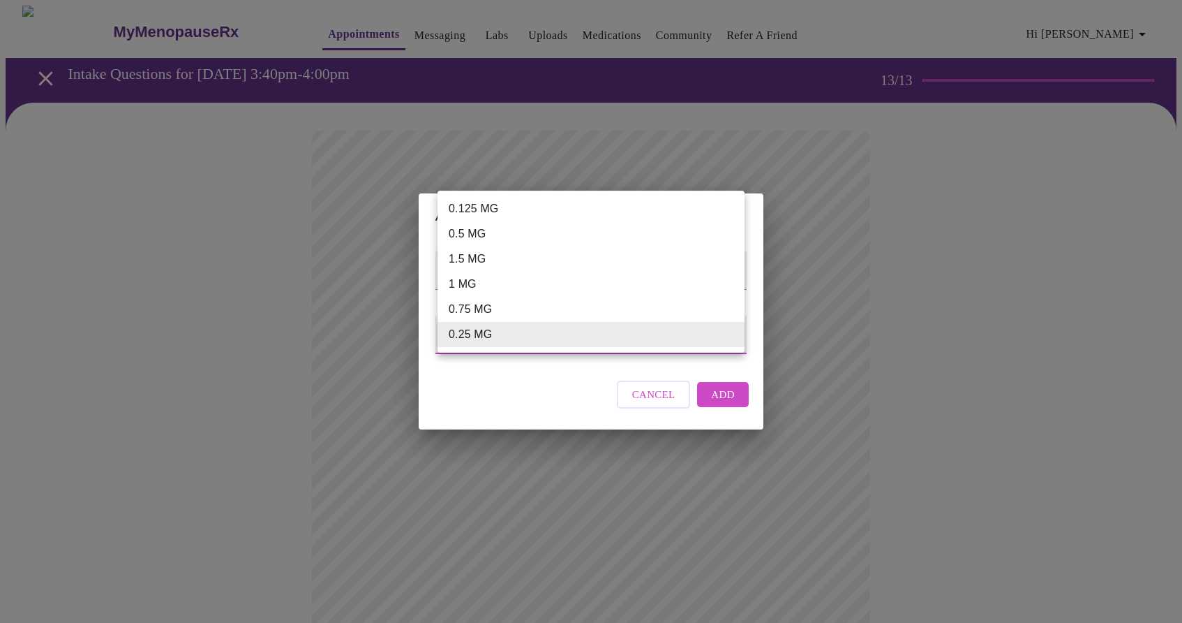
click at [636, 338] on body "MyMenopauseRx Appointments Messaging Labs Uploads Medications Community Refer a…" at bounding box center [591, 598] width 1171 height 1184
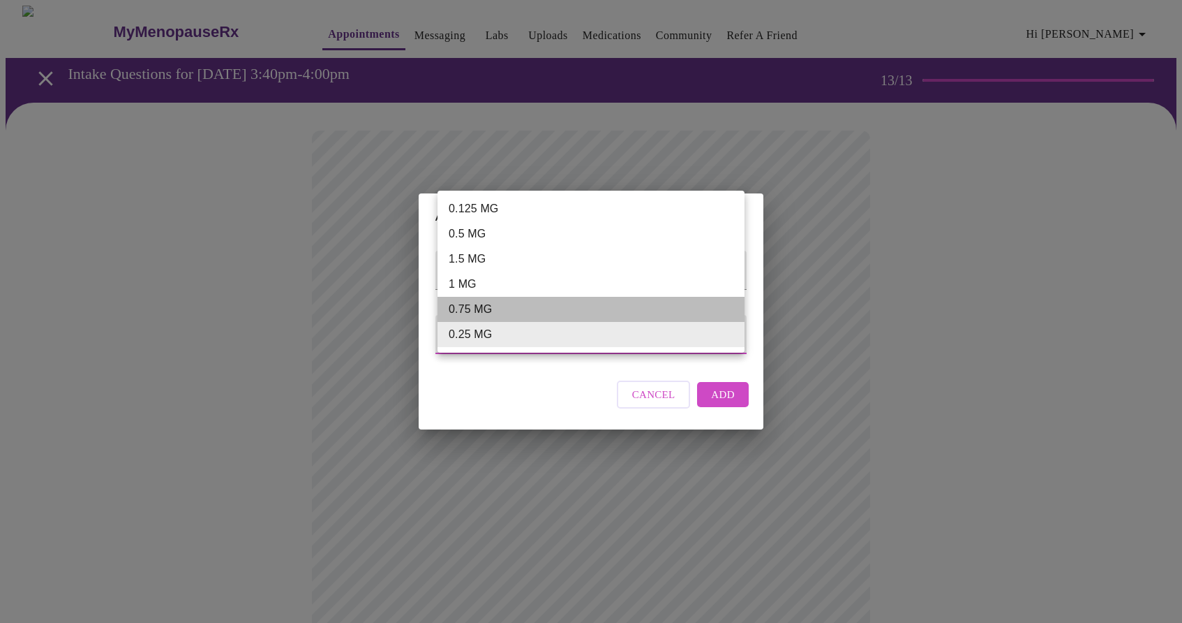
click at [623, 315] on li "0.75 MG" at bounding box center [591, 309] width 307 height 25
type input "0.75 MG"
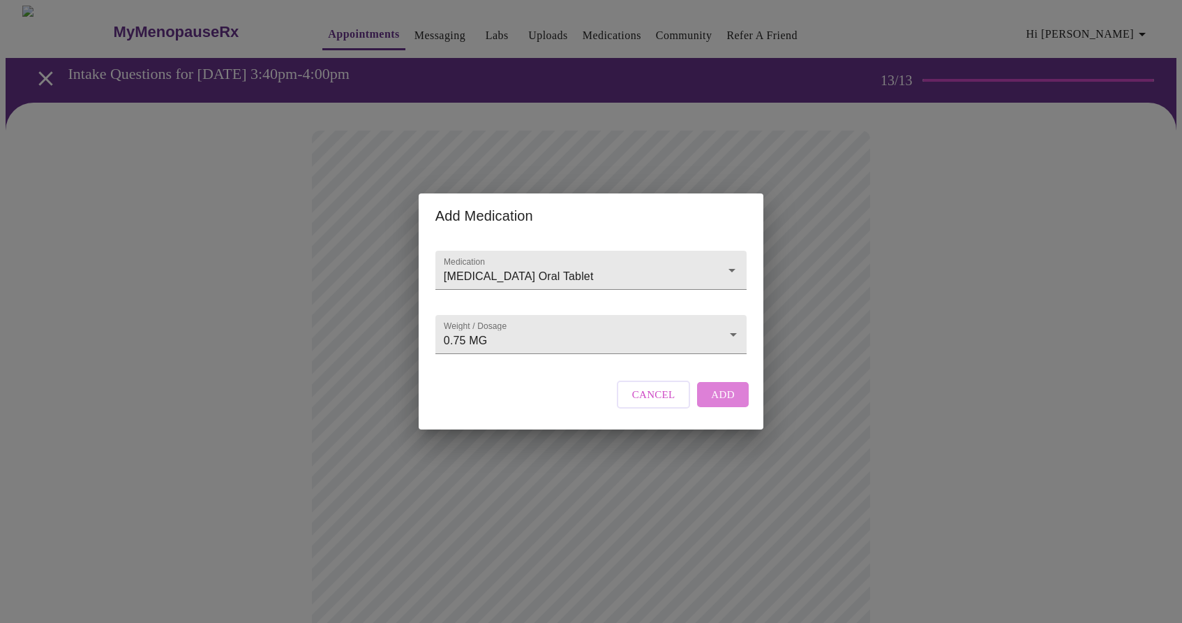
click at [715, 403] on span "Add" at bounding box center [723, 394] width 24 height 18
click at [514, 264] on input "Medication" at bounding box center [571, 277] width 260 height 26
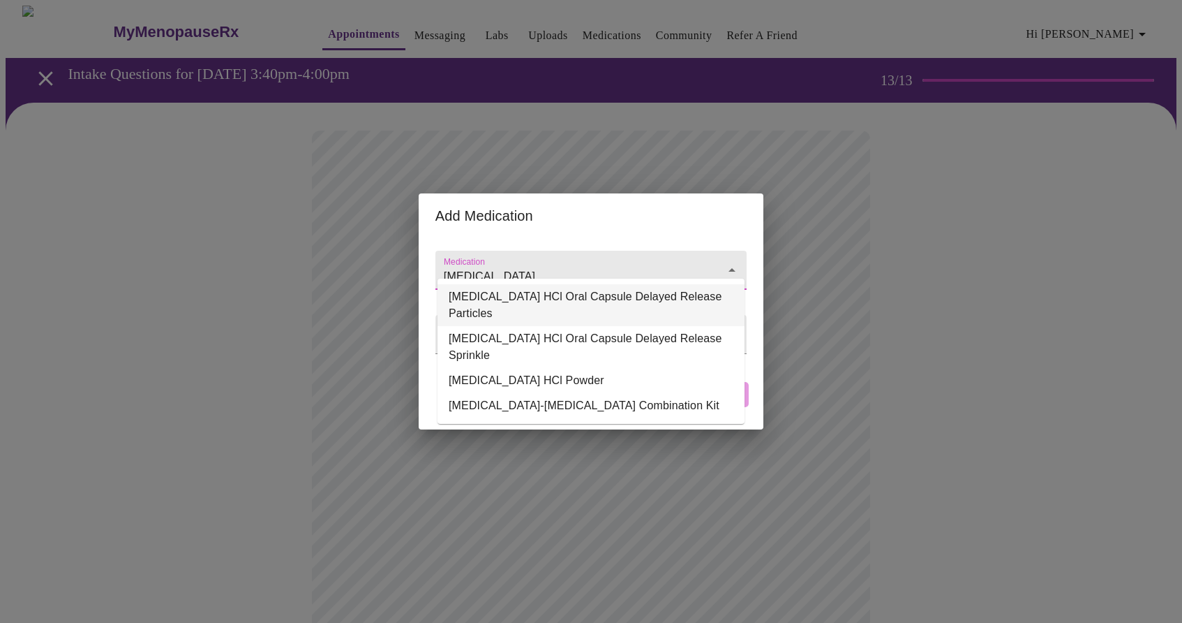
click at [516, 296] on li "[MEDICAL_DATA] HCl Oral Capsule Delayed Release Particles" at bounding box center [591, 305] width 307 height 42
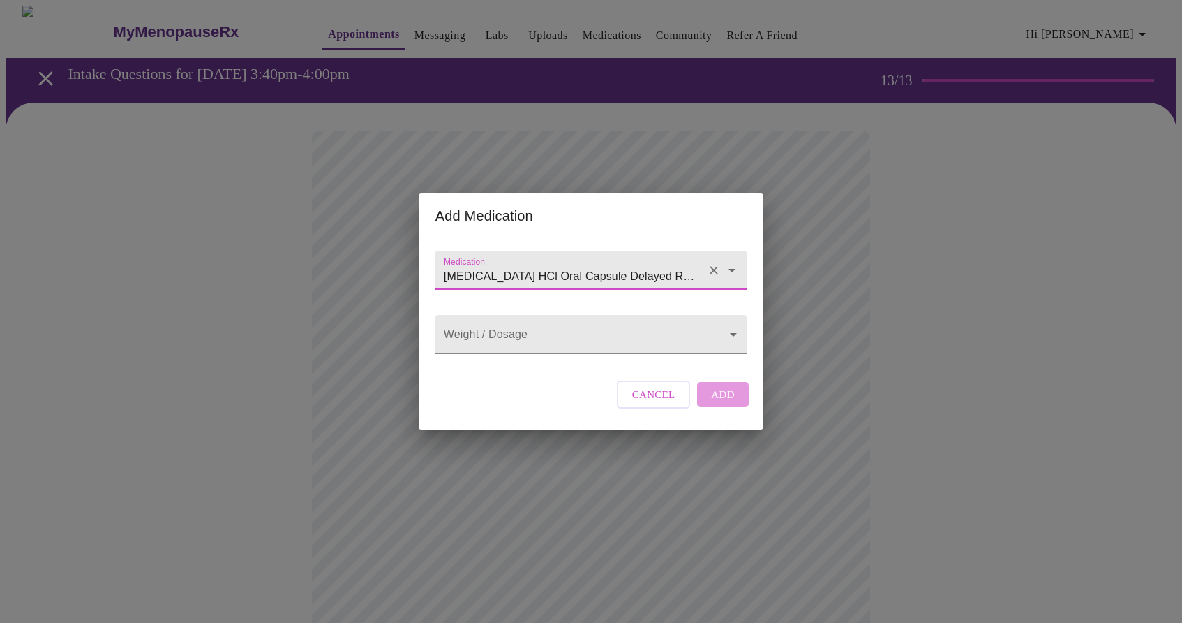
type input "[MEDICAL_DATA] HCl Oral Capsule Delayed Release Particles"
click at [509, 359] on div "Weight / Dosage ​" at bounding box center [591, 330] width 322 height 57
click at [514, 348] on body "MyMenopauseRx Appointments Messaging Labs Uploads Medications Community Refer a…" at bounding box center [591, 623] width 1171 height 1235
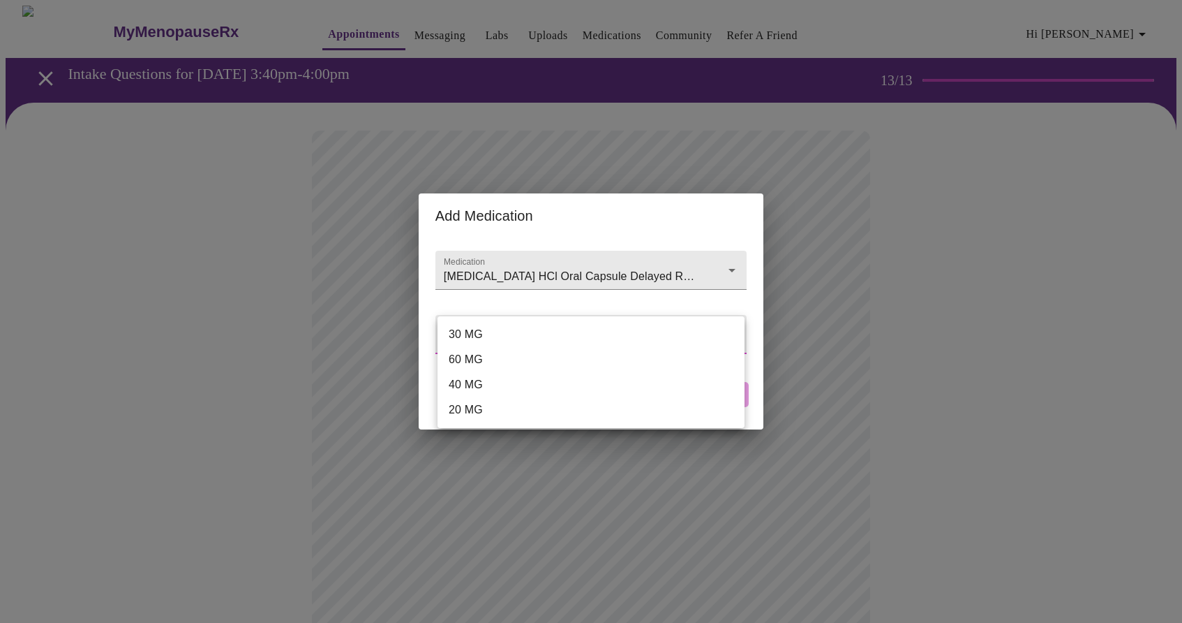
click at [505, 381] on li "40 MG" at bounding box center [591, 384] width 307 height 25
type input "40 MG"
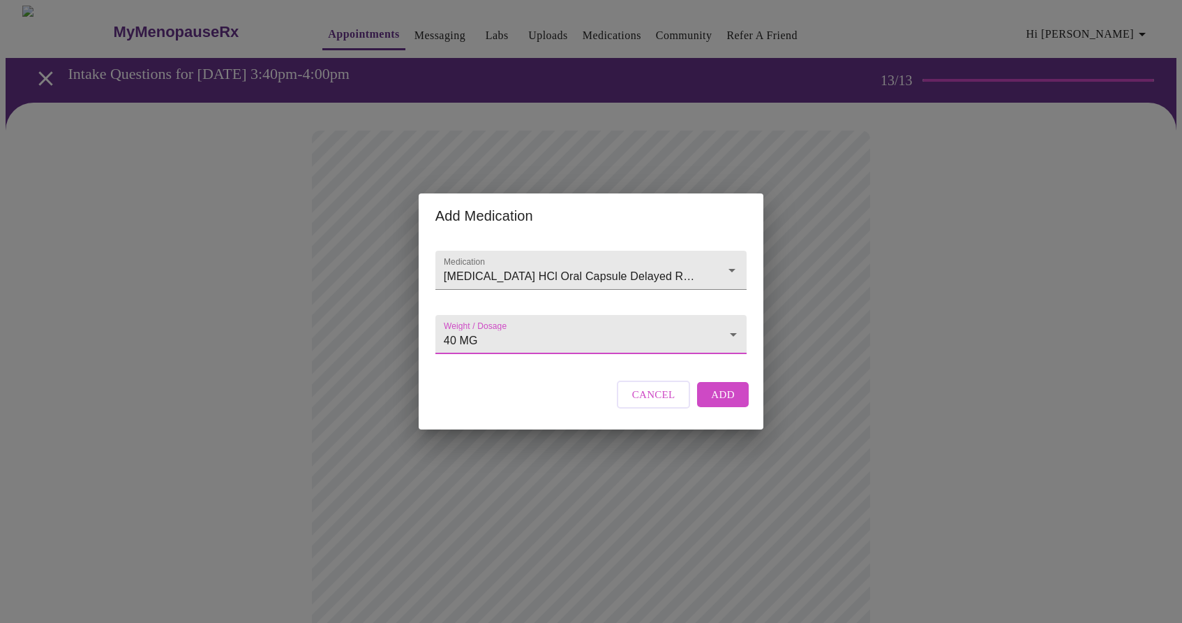
click at [720, 403] on span "Add" at bounding box center [723, 394] width 24 height 18
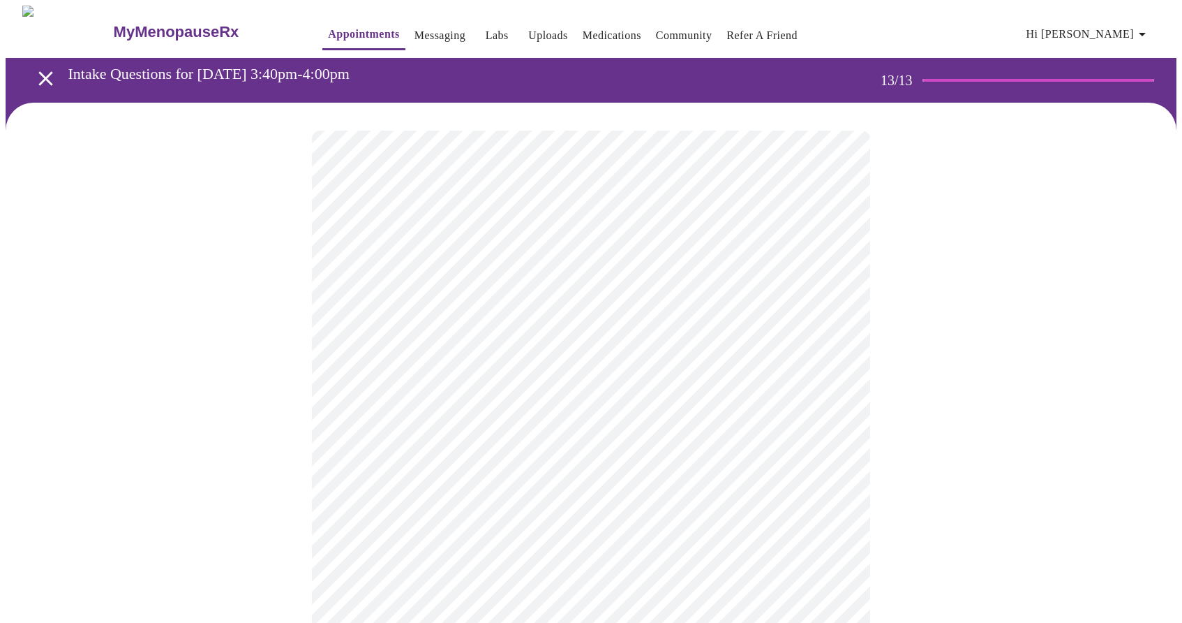
scroll to position [11, 0]
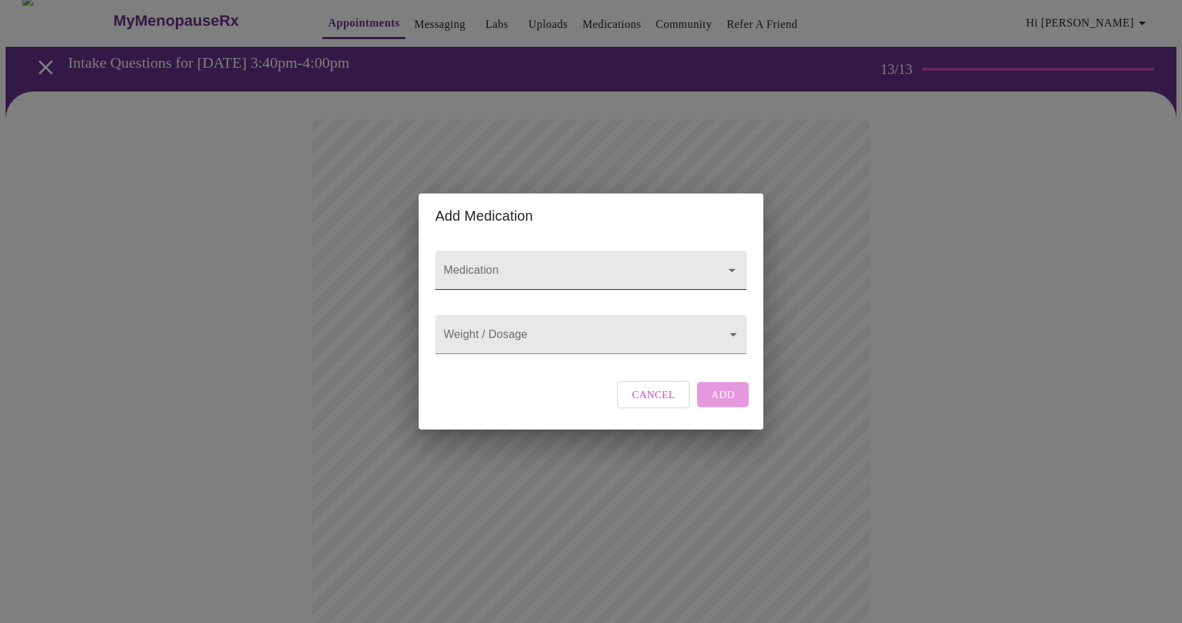
click at [541, 264] on input "Medication" at bounding box center [571, 277] width 260 height 26
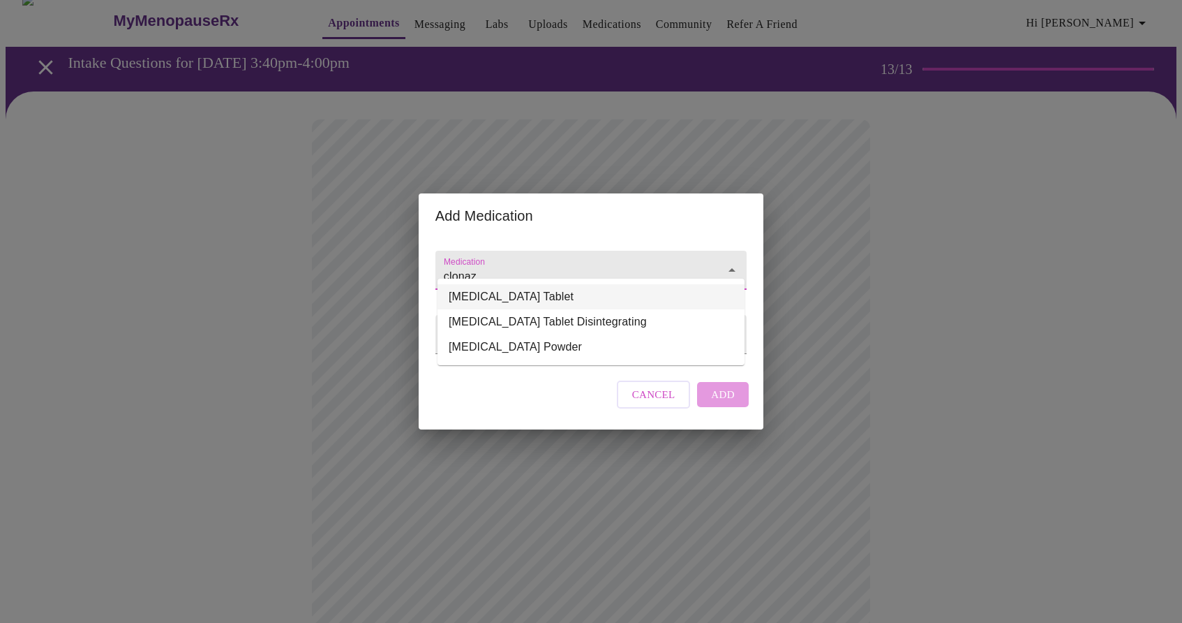
click at [520, 292] on li "[MEDICAL_DATA] Tablet" at bounding box center [591, 296] width 307 height 25
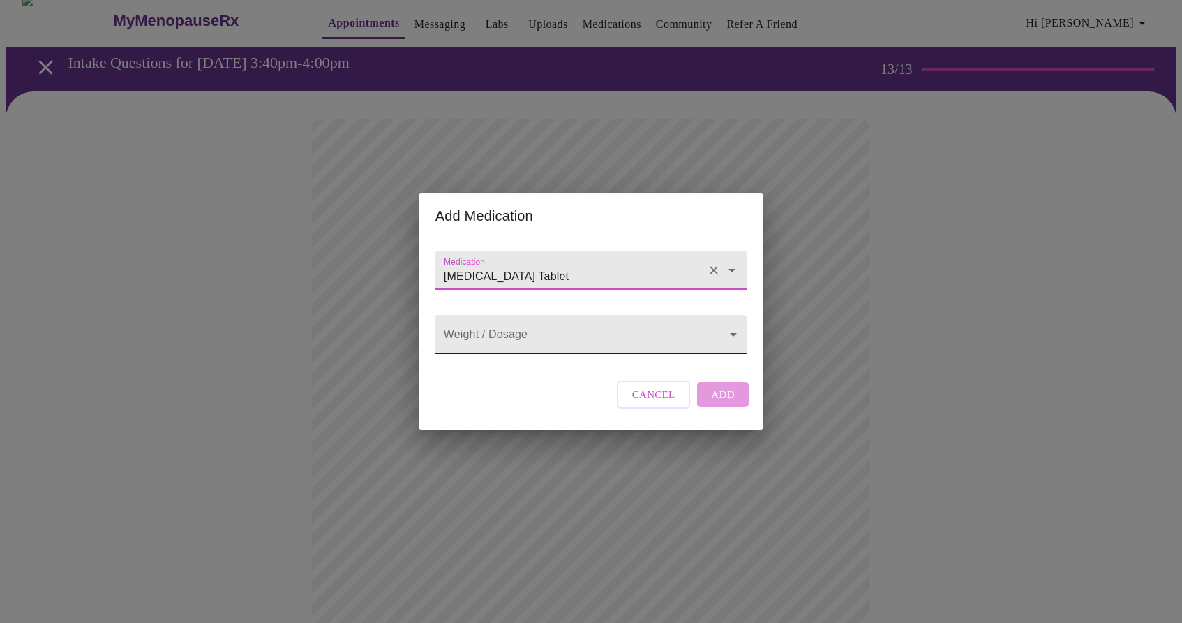
type input "[MEDICAL_DATA] Tablet"
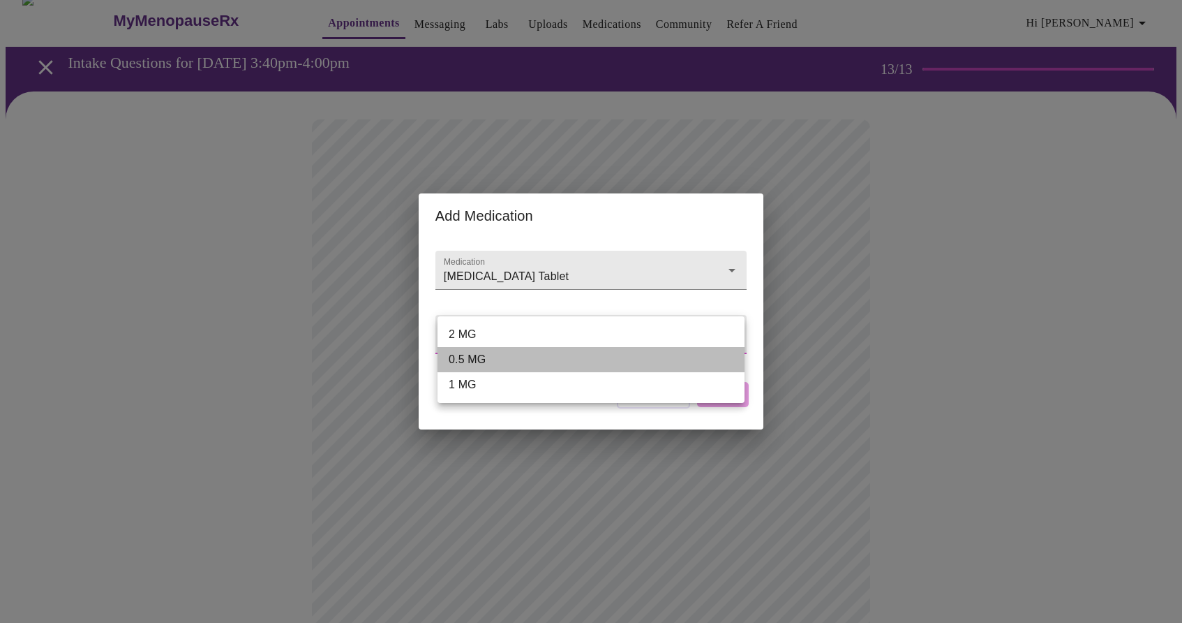
click at [500, 356] on li "0.5 MG" at bounding box center [591, 359] width 307 height 25
type input "0.5 MG"
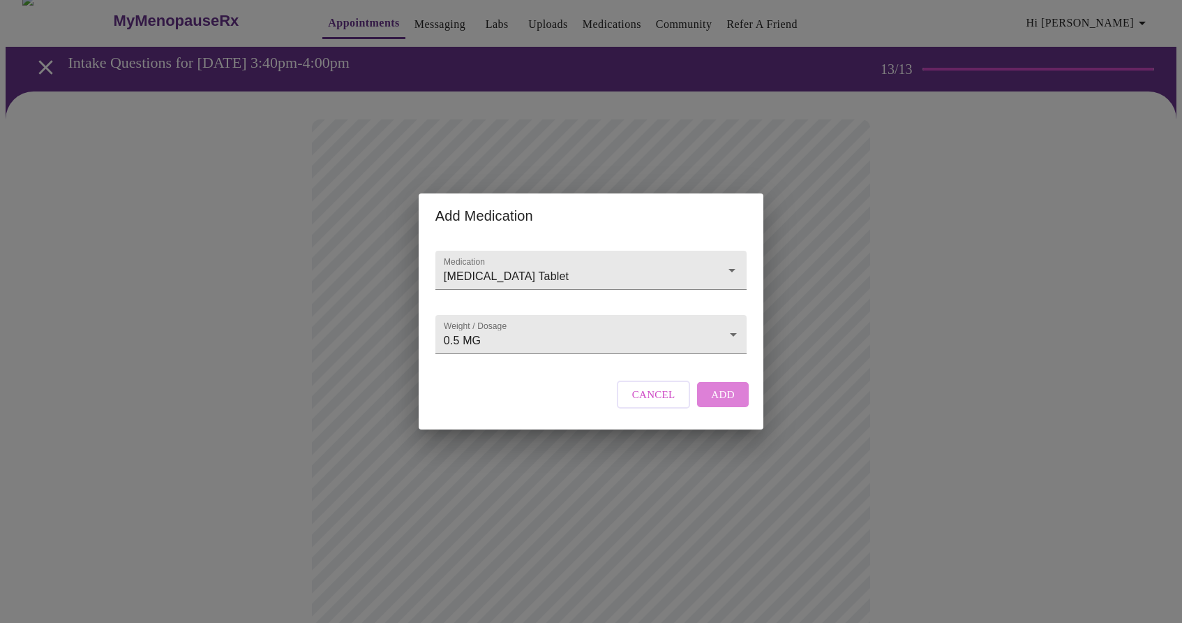
click at [720, 401] on span "Add" at bounding box center [723, 394] width 24 height 18
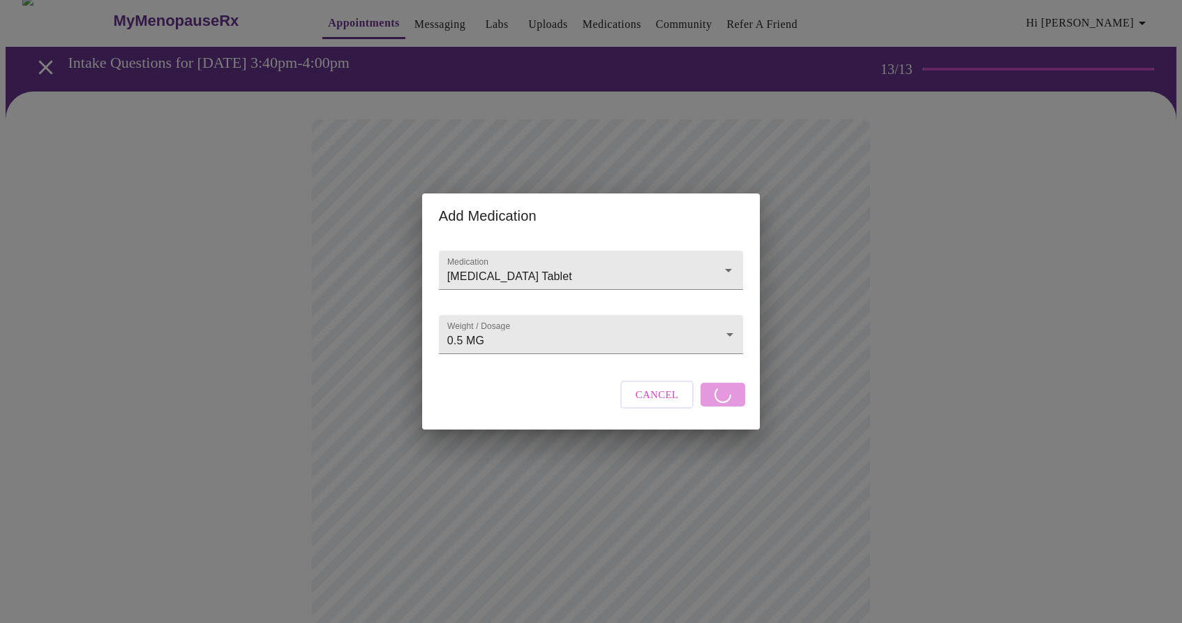
scroll to position [361, 0]
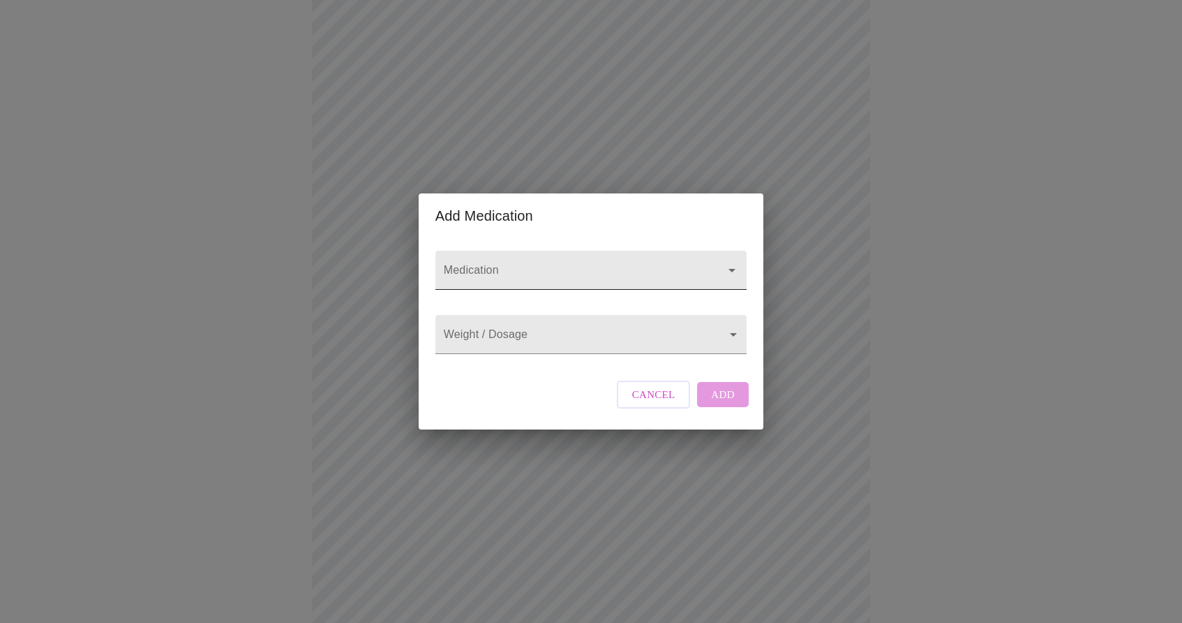
click at [493, 264] on input "Medication" at bounding box center [571, 277] width 260 height 26
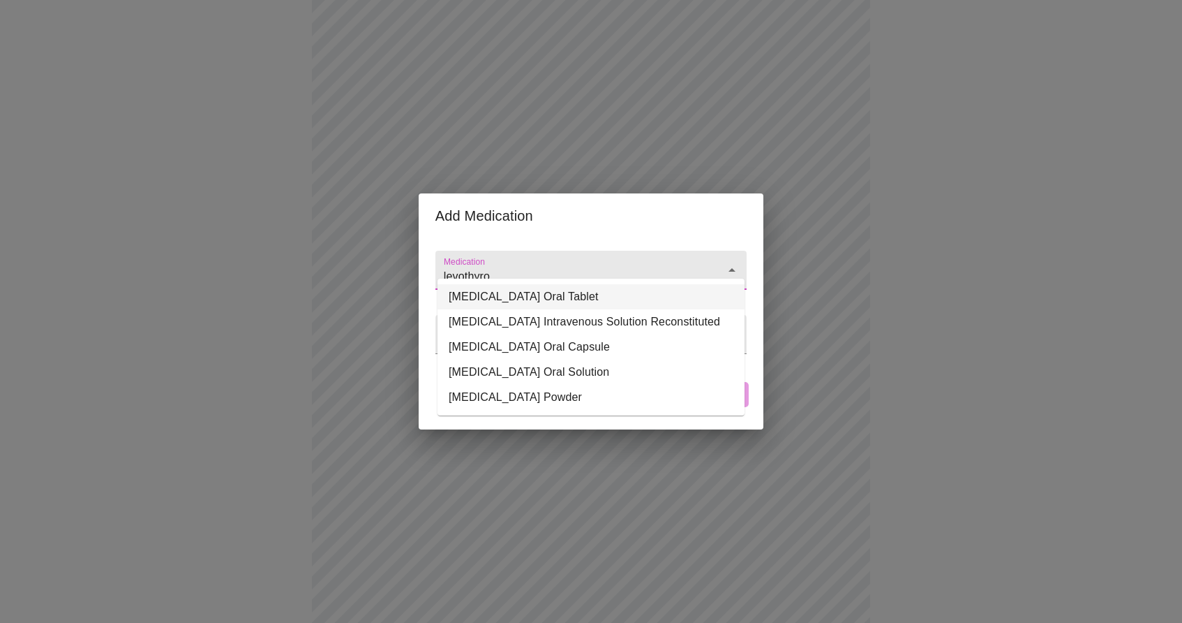
click at [498, 299] on li "[MEDICAL_DATA] Oral Tablet" at bounding box center [591, 296] width 307 height 25
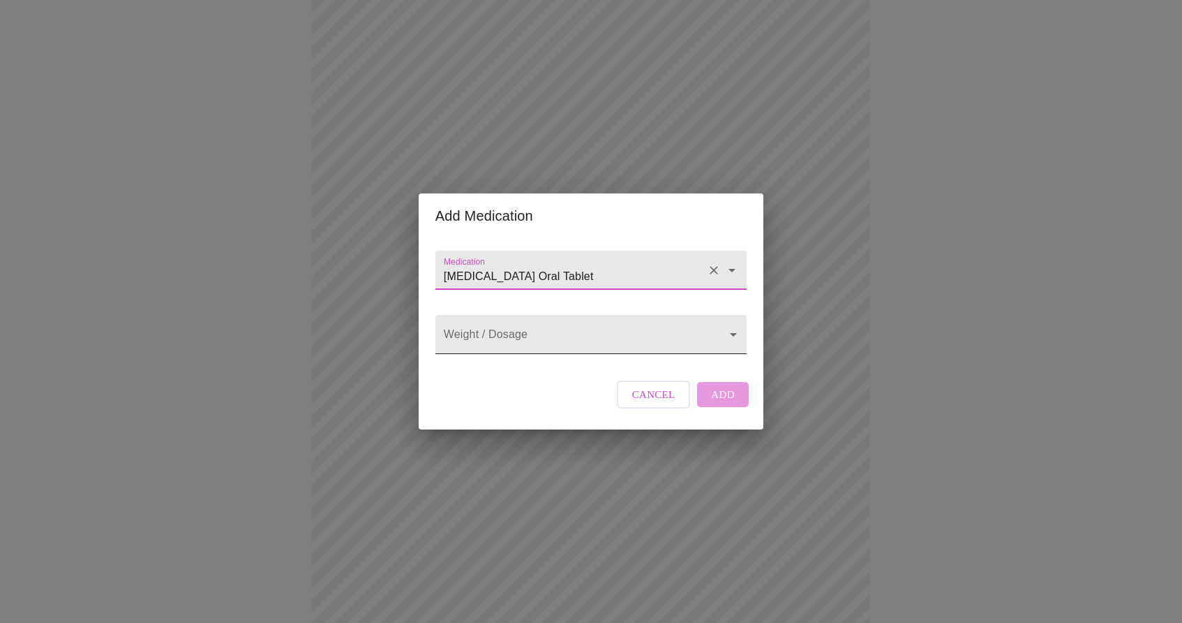
type input "[MEDICAL_DATA] Oral Tablet"
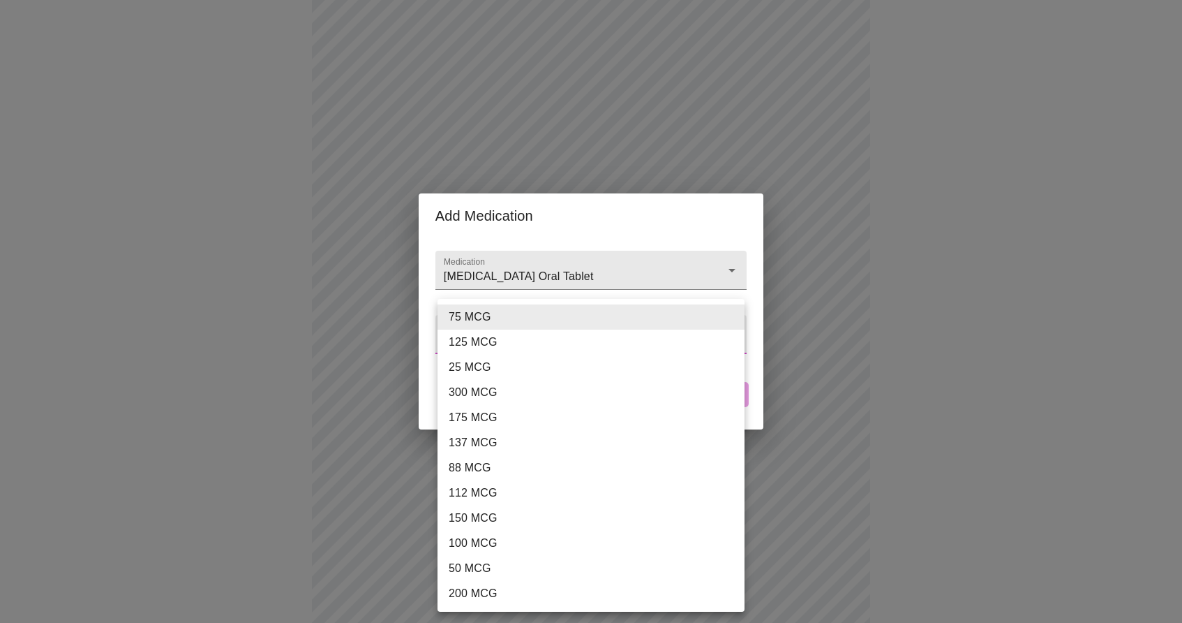
click at [498, 329] on body "MyMenopauseRx Appointments Messaging Labs Uploads Medications Community Refer a…" at bounding box center [591, 314] width 1171 height 1339
click at [480, 466] on li "88 MCG" at bounding box center [591, 467] width 307 height 25
type input "88 MCG"
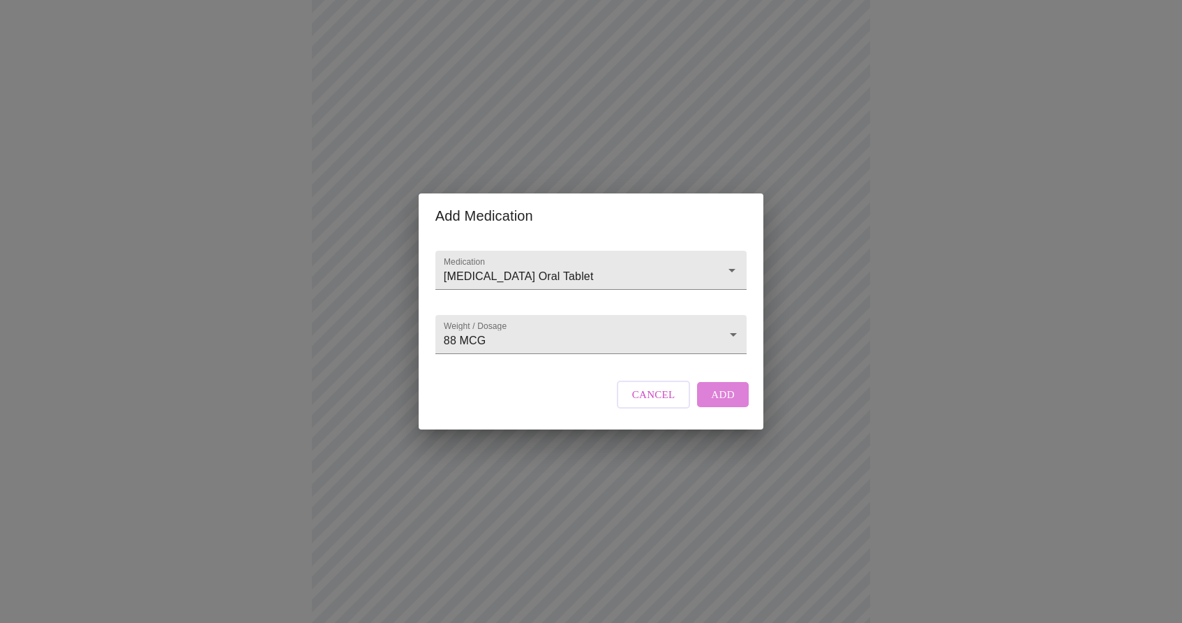
click at [712, 403] on span "Add" at bounding box center [723, 394] width 24 height 18
click at [478, 270] on input "Medication" at bounding box center [571, 277] width 260 height 26
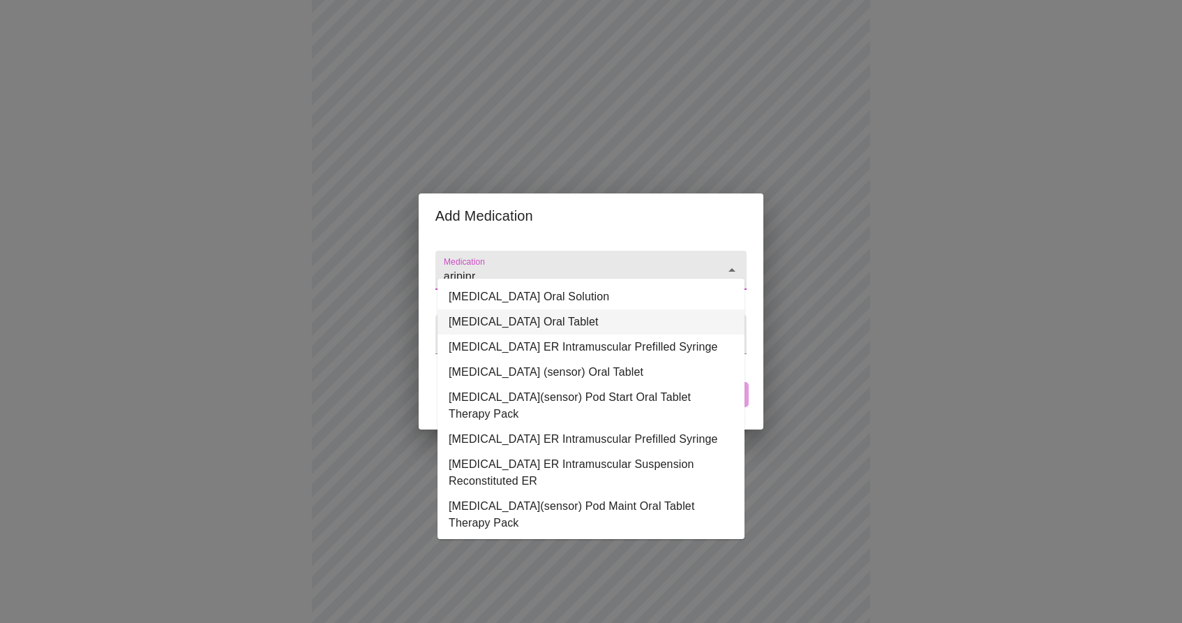
click at [492, 328] on li "[MEDICAL_DATA] Oral Tablet" at bounding box center [591, 321] width 307 height 25
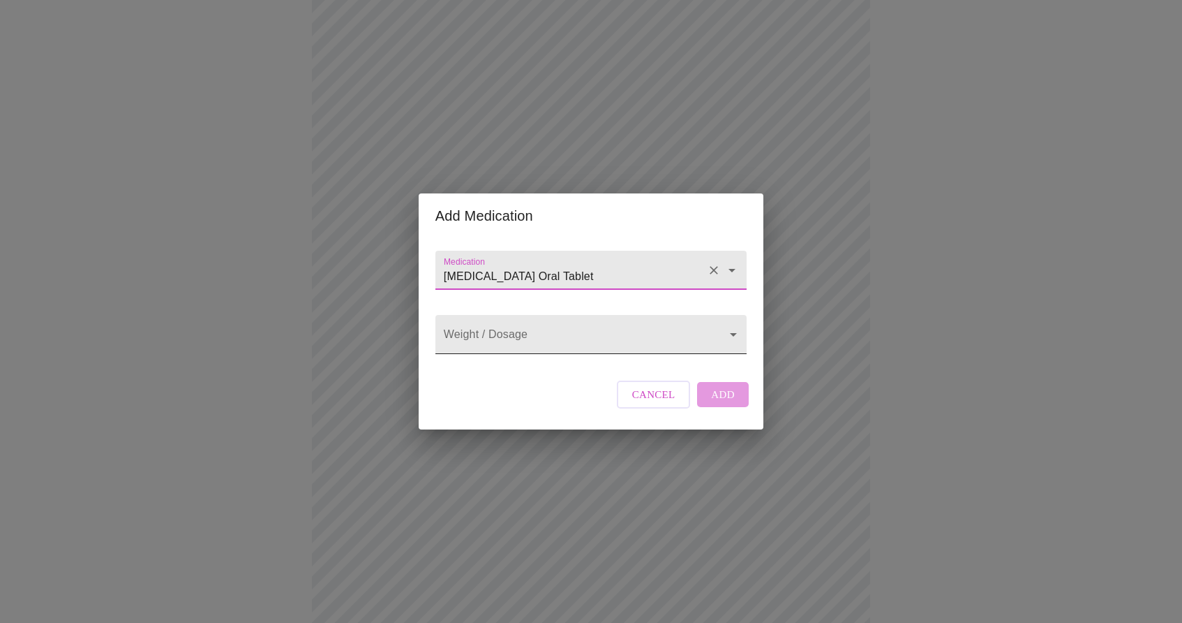
type input "[MEDICAL_DATA] Oral Tablet"
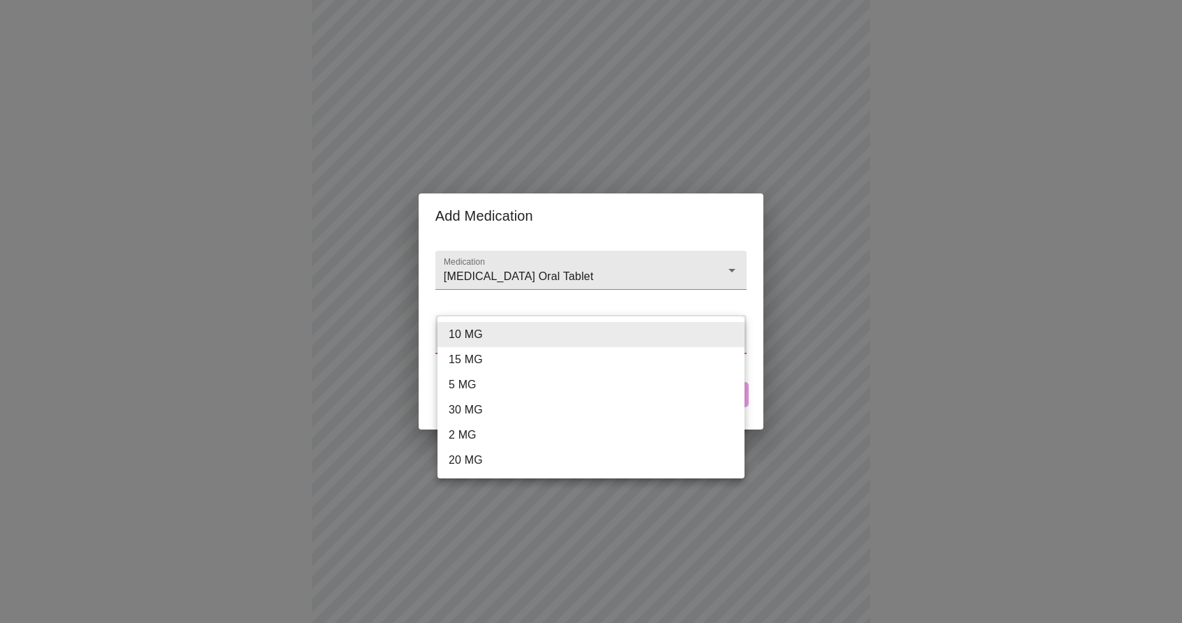
click at [493, 335] on body "MyMenopauseRx Appointments Messaging Labs Uploads Medications Community Refer a…" at bounding box center [591, 340] width 1171 height 1390
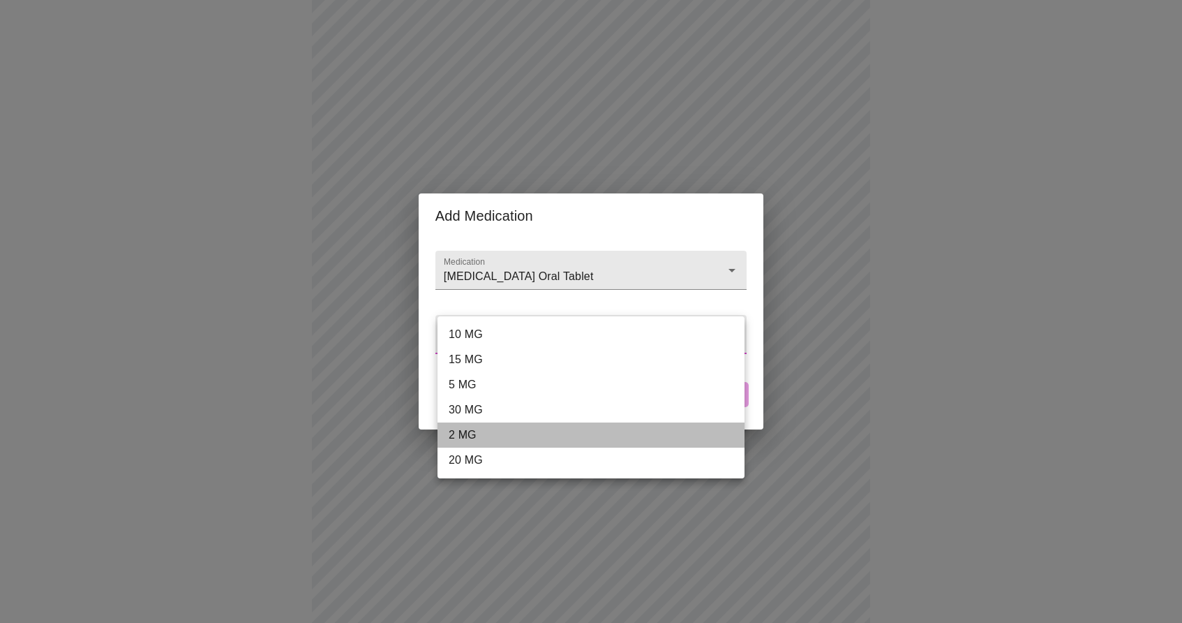
click at [486, 436] on li "2 MG" at bounding box center [591, 434] width 307 height 25
type input "2 MG"
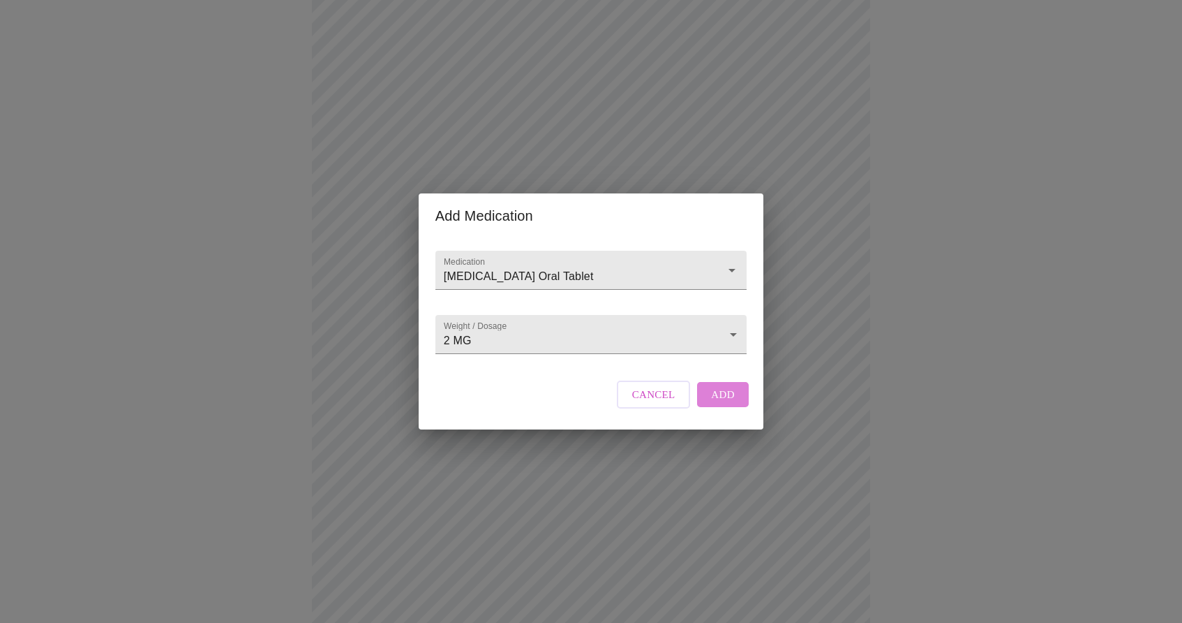
click at [730, 403] on span "Add" at bounding box center [723, 394] width 24 height 18
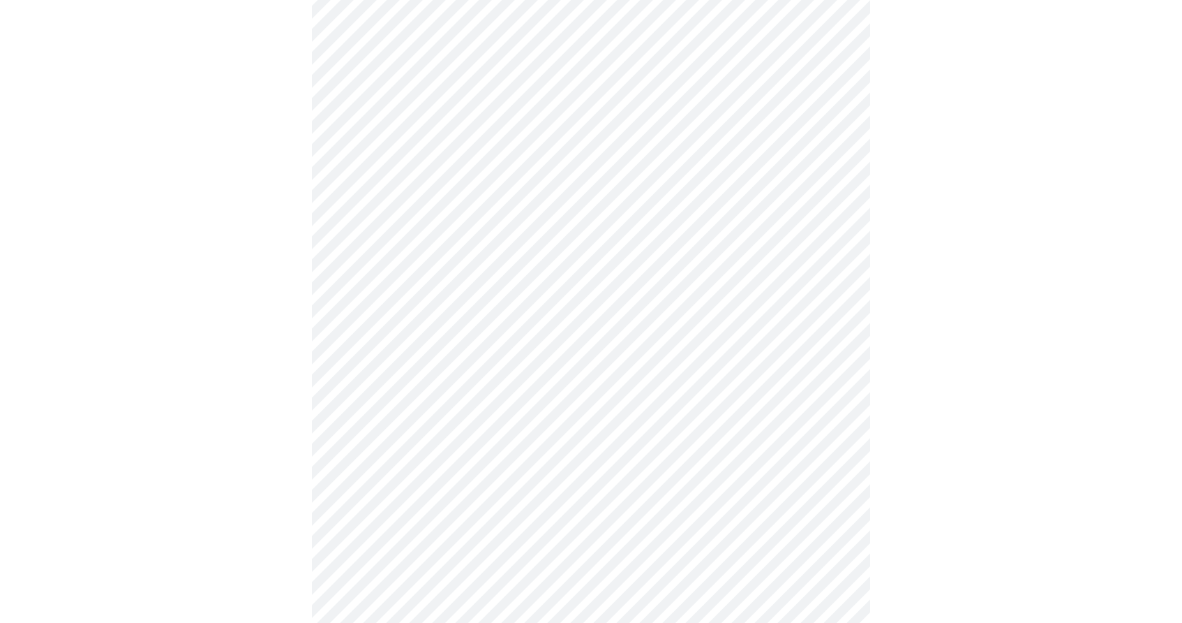
scroll to position [819, 0]
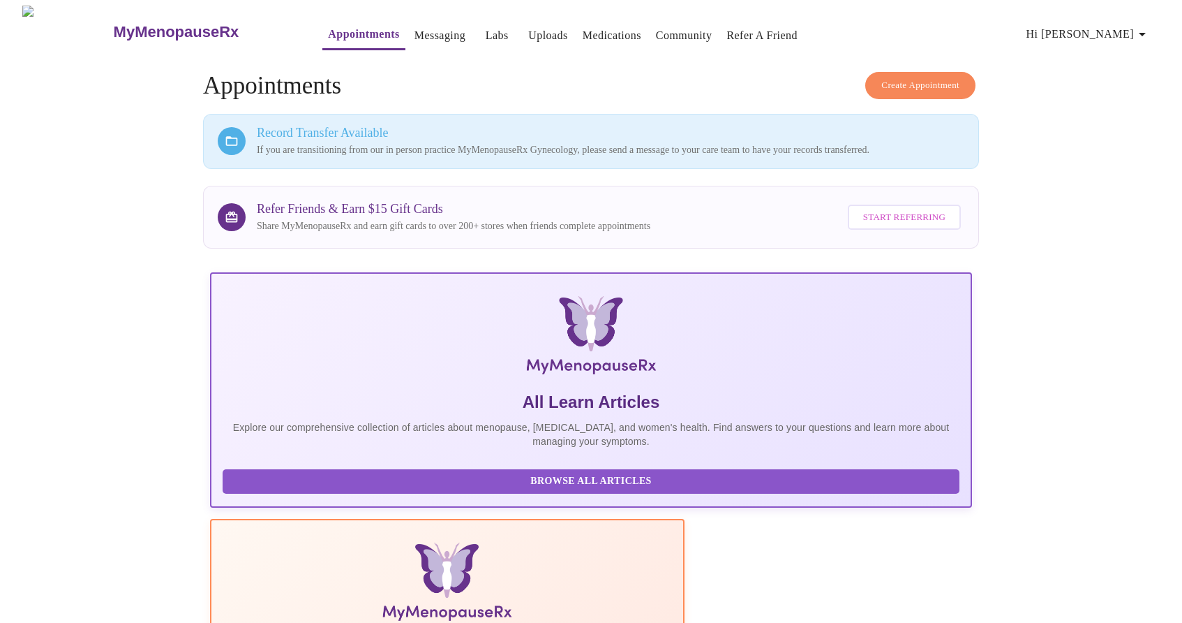
click at [332, 29] on link "Appointments" at bounding box center [363, 34] width 71 height 20
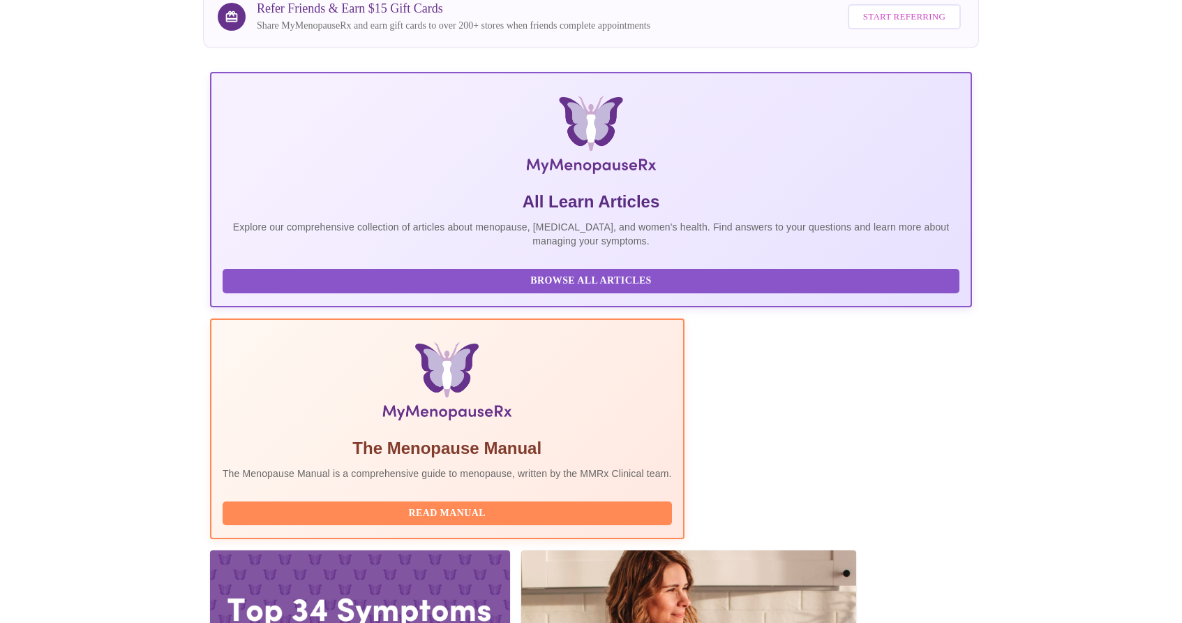
scroll to position [214, 0]
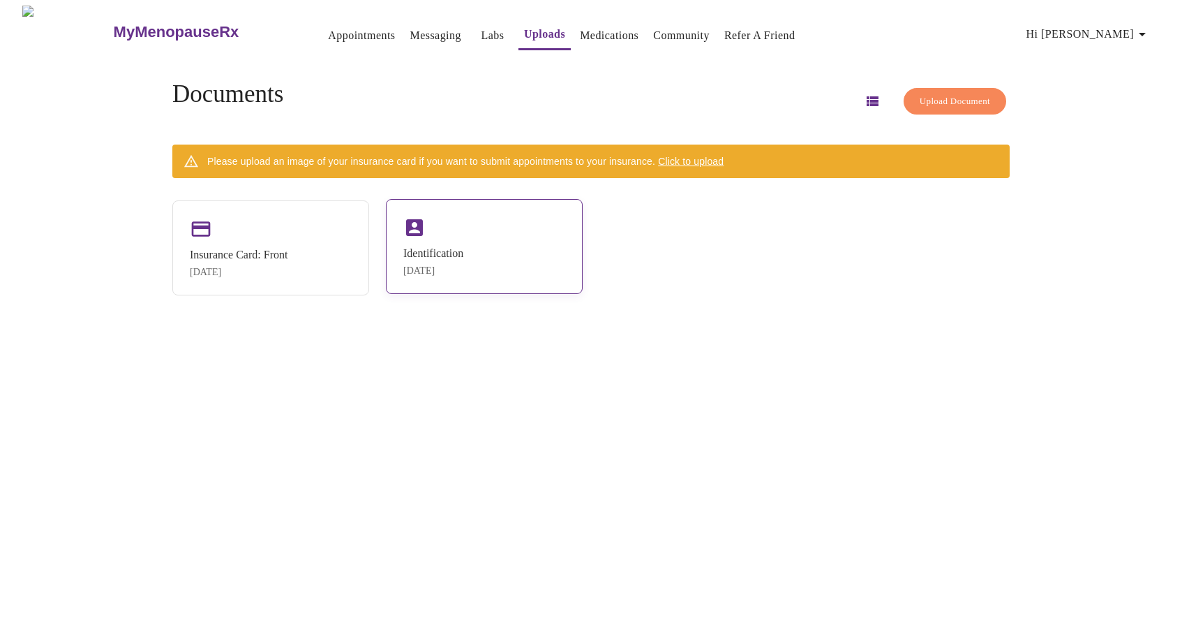
click at [431, 262] on div "Identification [DATE]" at bounding box center [433, 261] width 60 height 29
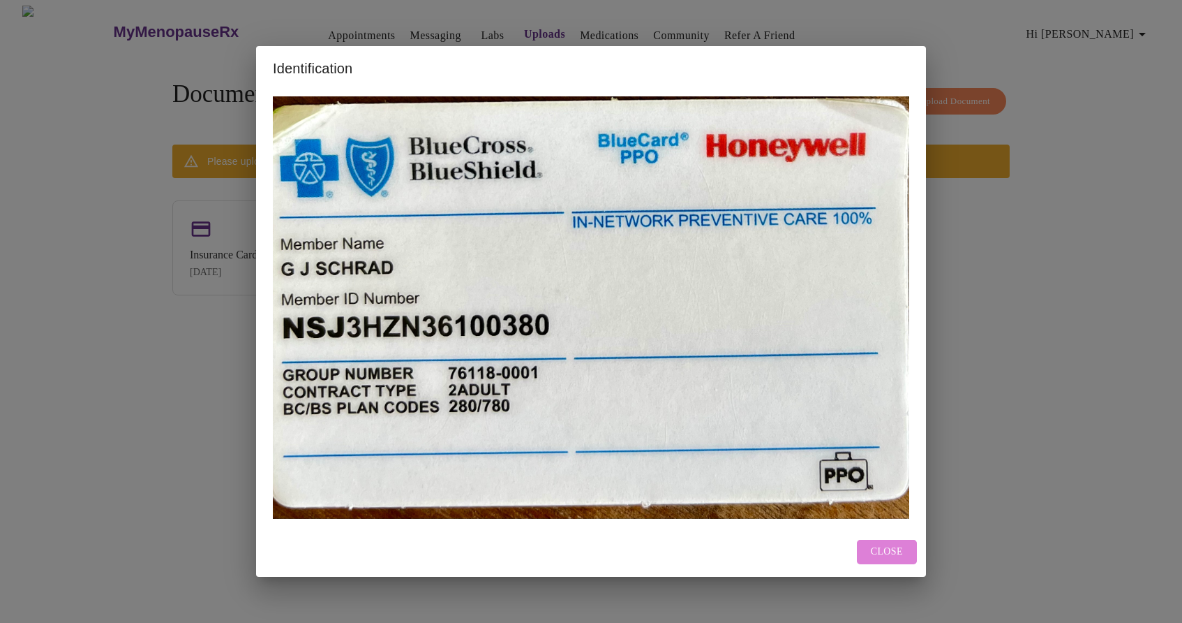
click at [881, 549] on span "Close" at bounding box center [887, 551] width 32 height 17
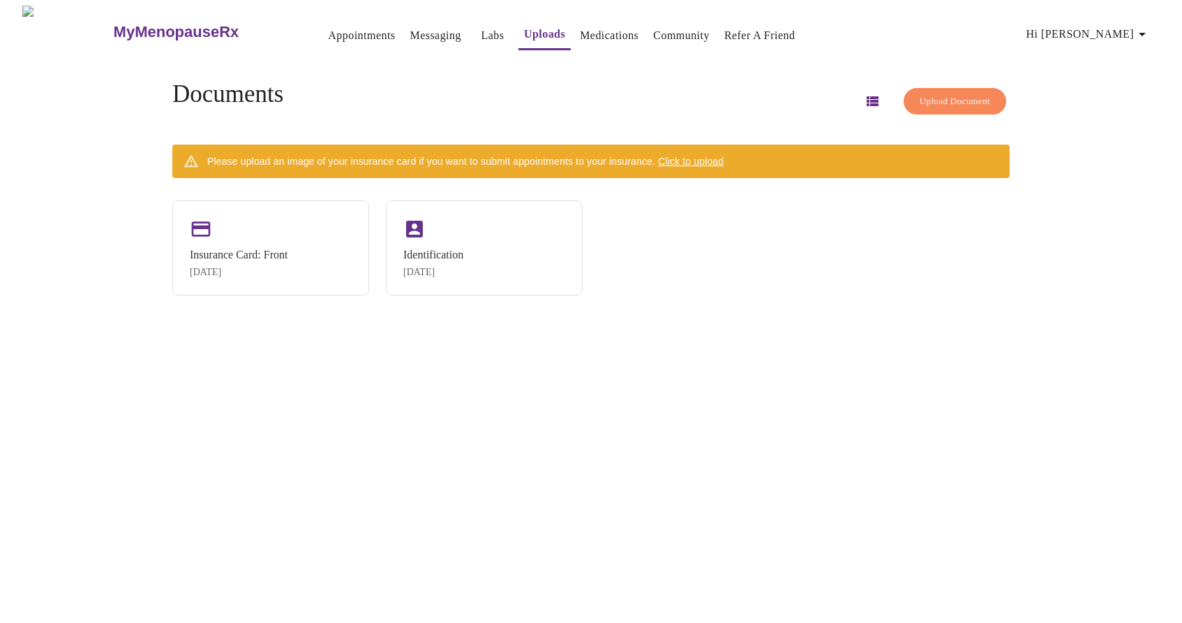
click at [701, 157] on span "Click to upload" at bounding box center [691, 161] width 66 height 11
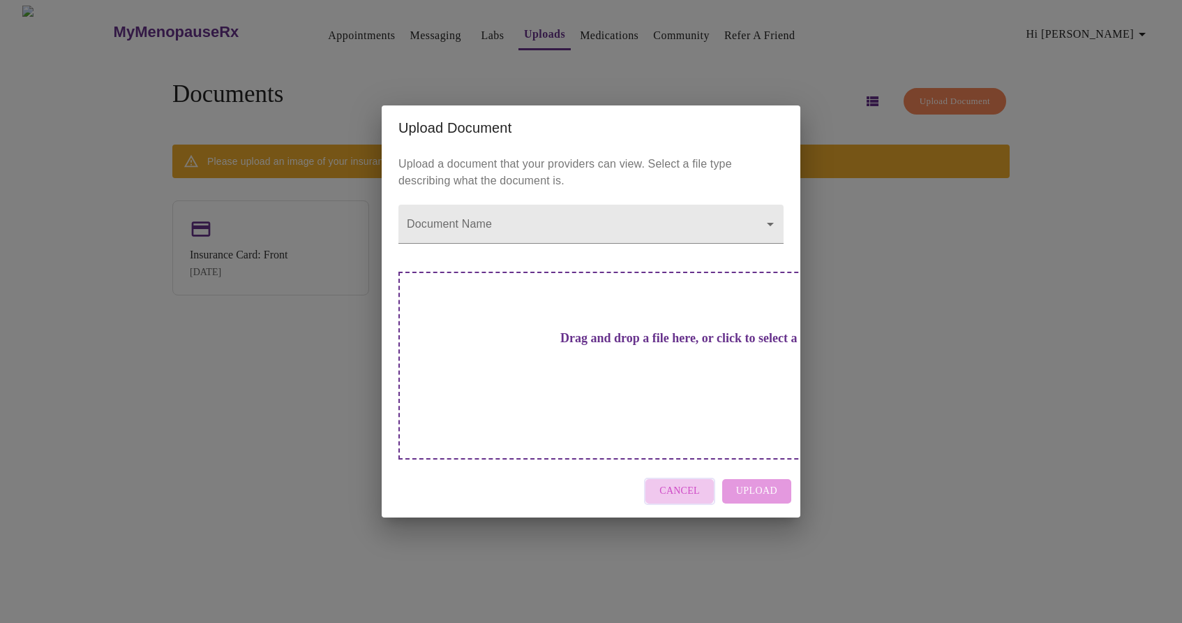
click at [678, 482] on span "Cancel" at bounding box center [680, 490] width 40 height 17
